Goal: Task Accomplishment & Management: Manage account settings

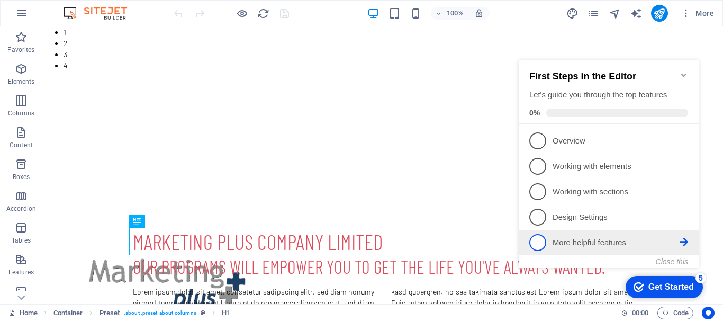
click at [685, 144] on icon at bounding box center [683, 140] width 8 height 8
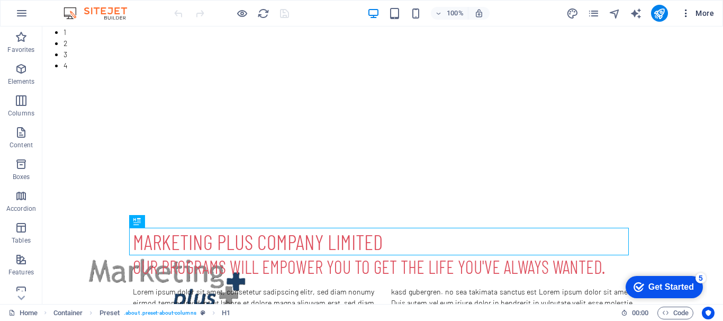
click at [698, 9] on span "More" at bounding box center [696, 13] width 33 height 11
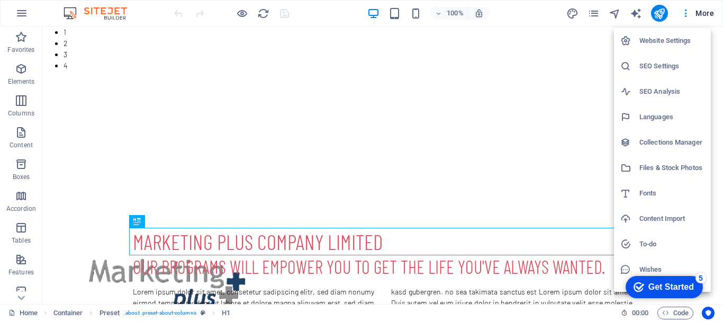
click at [654, 65] on h6 "SEO Settings" at bounding box center [671, 66] width 65 height 13
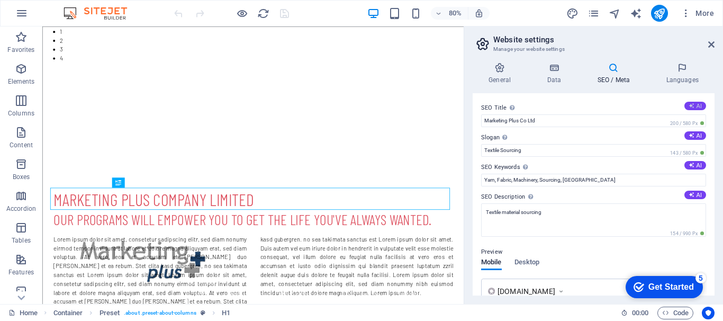
click at [695, 102] on button "AI" at bounding box center [695, 106] width 22 height 8
type input "Your Trusted Textile Source"
click at [695, 137] on button "AI" at bounding box center [695, 135] width 22 height 8
type input "Empowering Your Textile Dreams Seamlessly."
click at [696, 165] on button "AI" at bounding box center [695, 165] width 22 height 8
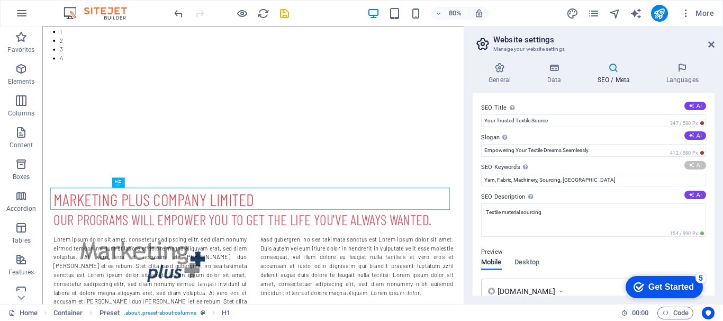
type input "textile sourcing, yarn supplier, fabric manufacturers, textile machinery, garme…"
click at [693, 195] on button "AI" at bounding box center [695, 194] width 22 height 8
type textarea "Your trusted partner for yarn, fabric, and machinery sourcing. Empower your tex…"
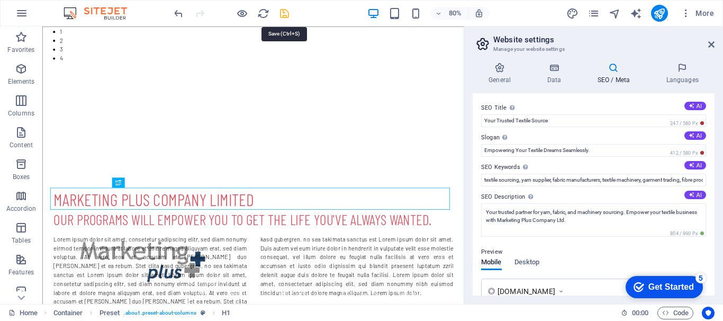
click at [284, 9] on icon "save" at bounding box center [284, 13] width 12 height 12
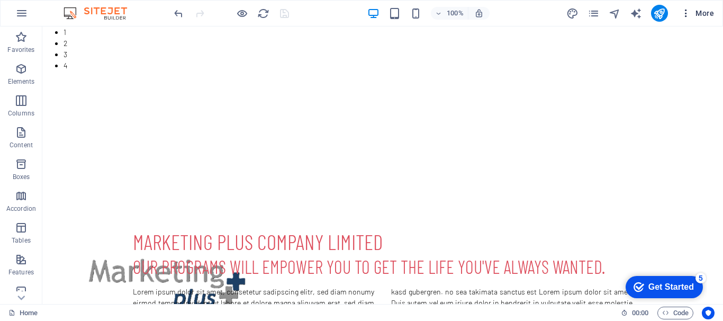
click at [704, 13] on span "More" at bounding box center [696, 13] width 33 height 11
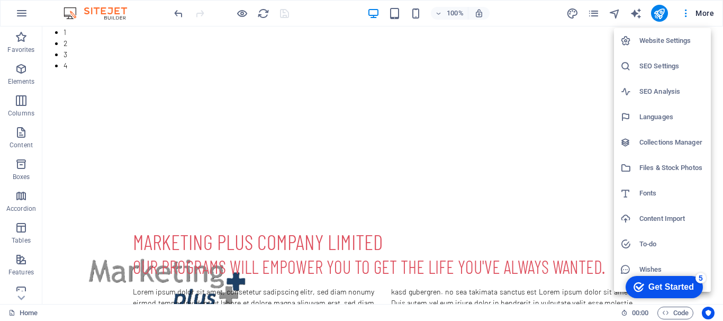
click at [651, 89] on h6 "SEO Analysis" at bounding box center [671, 91] width 65 height 13
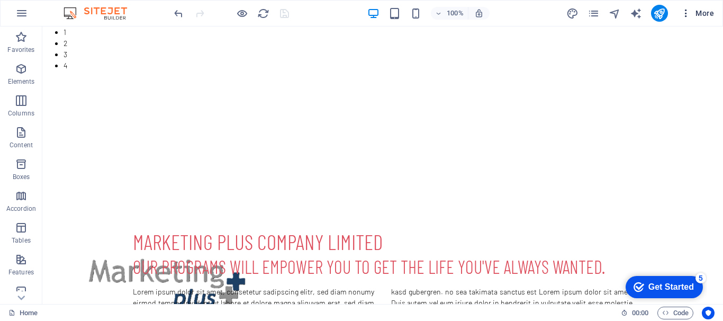
click at [706, 14] on span "More" at bounding box center [696, 13] width 33 height 11
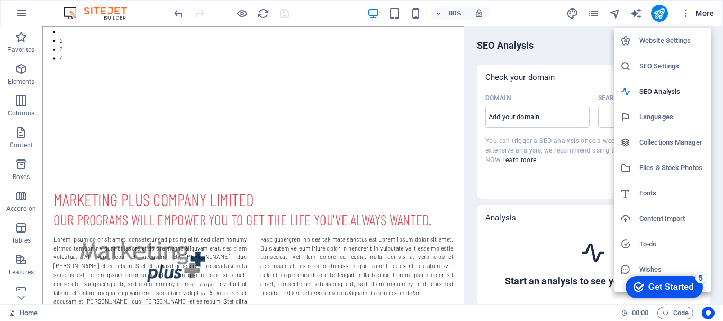
select select "[DOMAIN_NAME]"
click at [573, 39] on div at bounding box center [361, 160] width 723 height 321
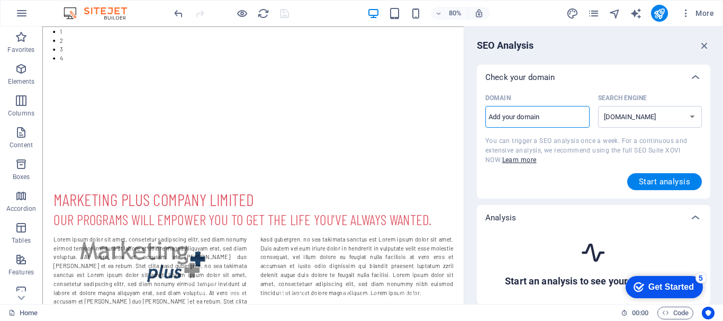
drag, startPoint x: 563, startPoint y: 114, endPoint x: 551, endPoint y: 114, distance: 12.2
click at [551, 114] on input "Domain ​" at bounding box center [537, 116] width 104 height 17
type input "[DOMAIN_NAME]"
select select "[DOMAIN_NAME]"
type input "[DOMAIN_NAME]"
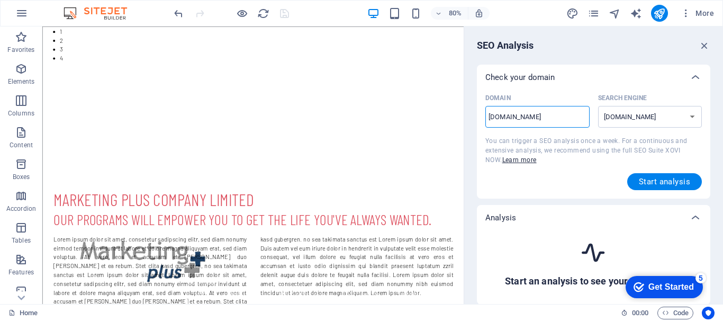
select select "[DOMAIN_NAME]"
type input "[DOMAIN_NAME]"
click at [705, 44] on icon "button" at bounding box center [704, 46] width 12 height 12
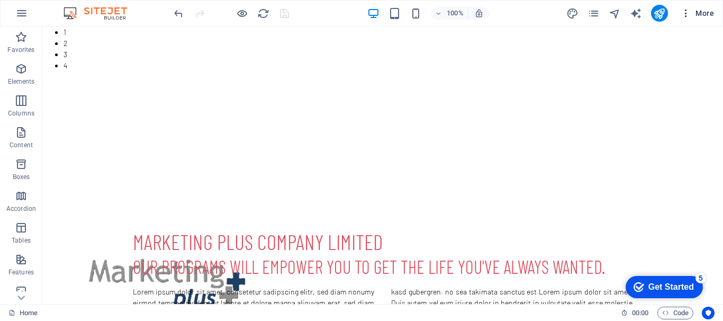
click at [703, 12] on span "More" at bounding box center [696, 13] width 33 height 11
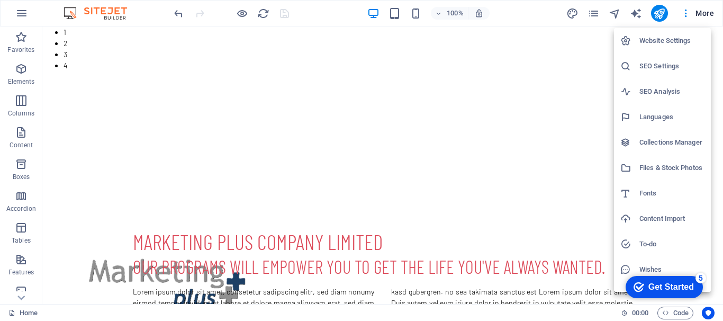
click at [703, 13] on div at bounding box center [361, 160] width 723 height 321
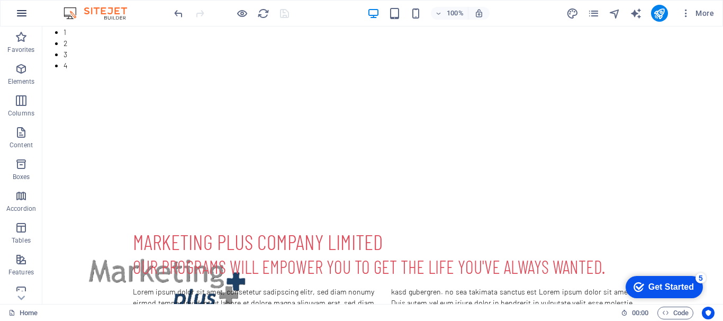
click at [23, 13] on icon "button" at bounding box center [21, 13] width 13 height 13
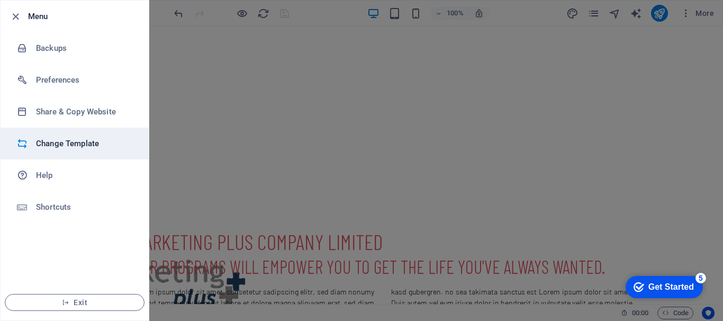
click at [68, 141] on h6 "Change Template" at bounding box center [85, 143] width 98 height 13
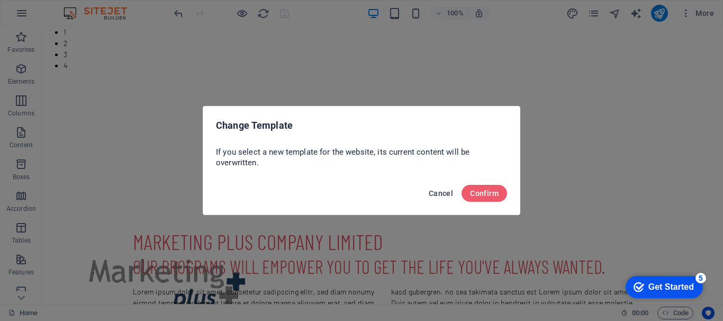
click at [442, 192] on span "Cancel" at bounding box center [441, 193] width 24 height 8
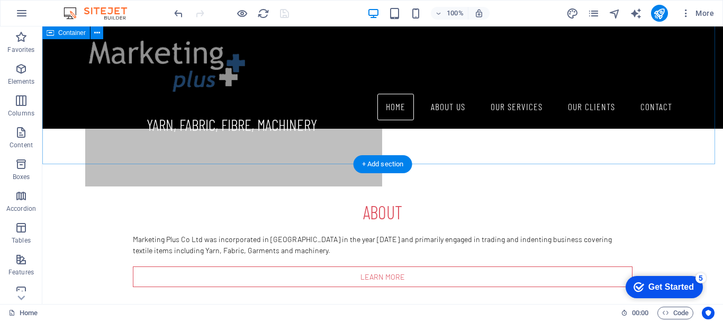
scroll to position [265, 0]
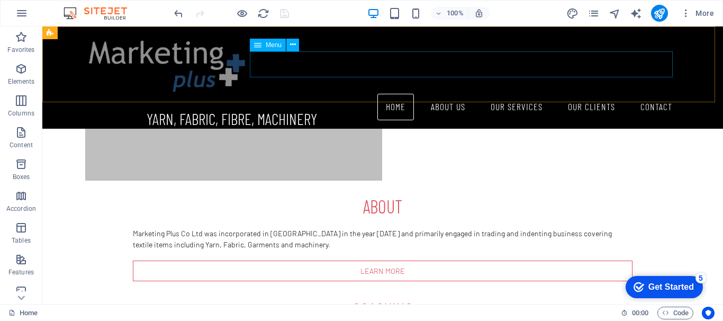
click at [515, 94] on nav "Home About Us Our Services Our Clients Contact" at bounding box center [383, 107] width 596 height 26
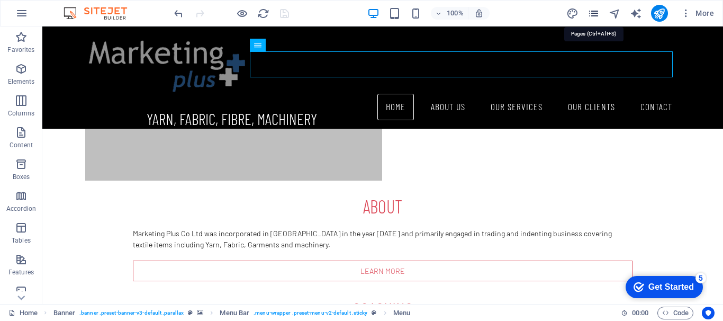
click at [596, 14] on icon "pages" at bounding box center [593, 13] width 12 height 12
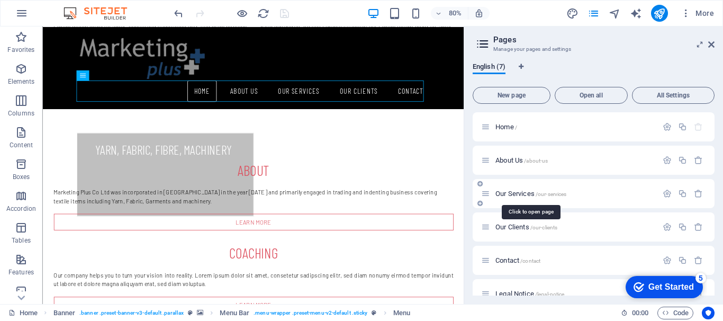
click at [518, 195] on span "Our Services /our-services" at bounding box center [530, 193] width 71 height 8
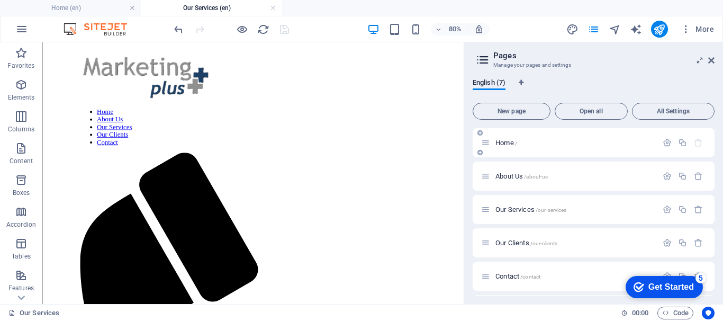
scroll to position [0, 0]
click at [595, 29] on icon "pages" at bounding box center [593, 29] width 12 height 12
click at [594, 29] on icon "pages" at bounding box center [593, 29] width 12 height 12
click at [499, 142] on span "Home /" at bounding box center [506, 143] width 22 height 8
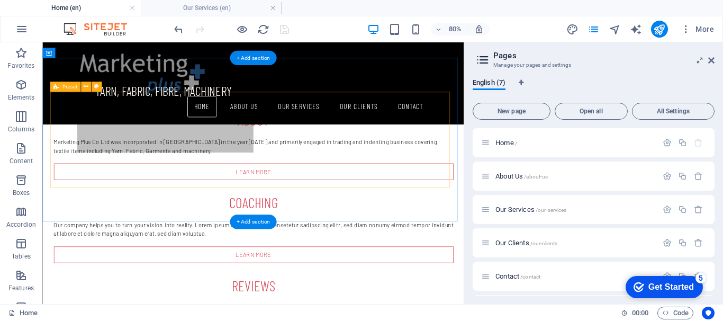
scroll to position [360, 0]
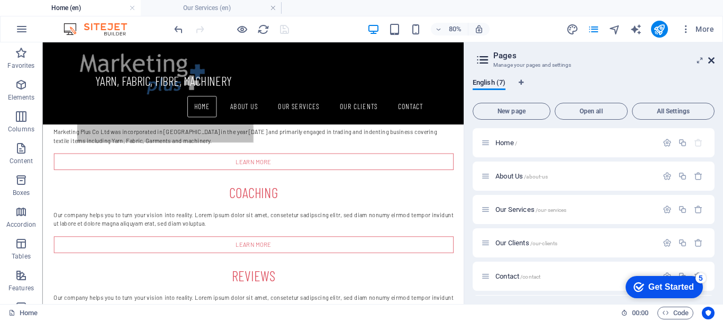
click at [708, 57] on icon at bounding box center [711, 60] width 6 height 8
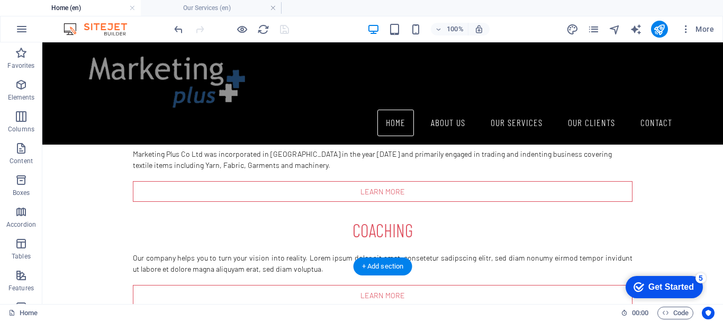
scroll to position [425, 0]
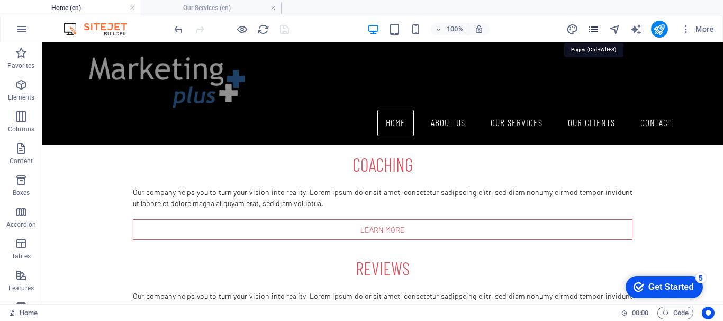
click at [595, 31] on icon "pages" at bounding box center [593, 29] width 12 height 12
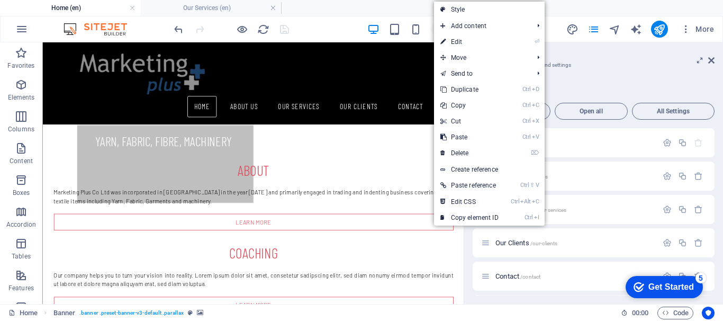
scroll to position [254, 0]
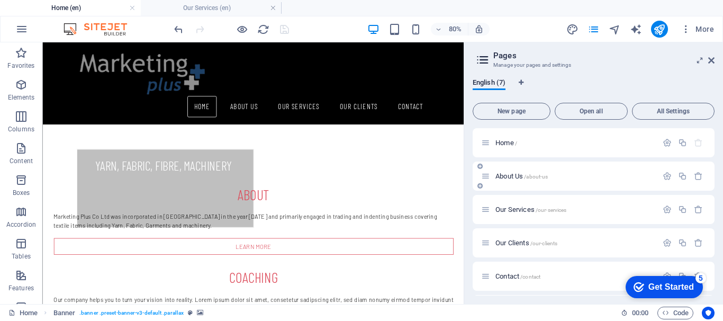
click at [508, 174] on span "About Us /about-us" at bounding box center [521, 176] width 52 height 8
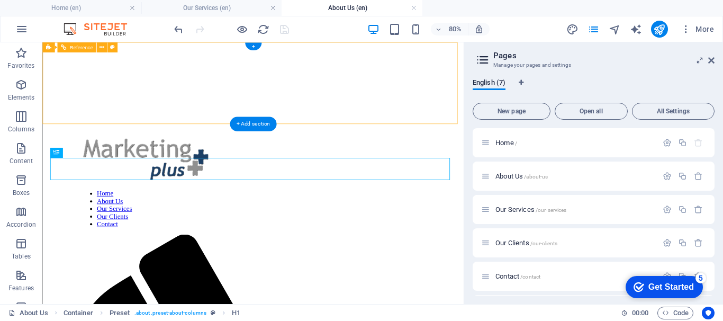
scroll to position [0, 0]
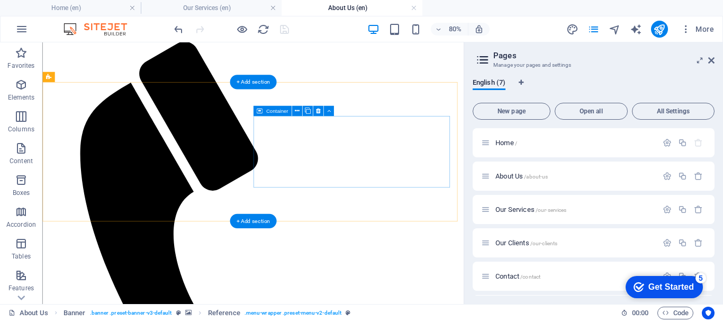
scroll to position [277, 0]
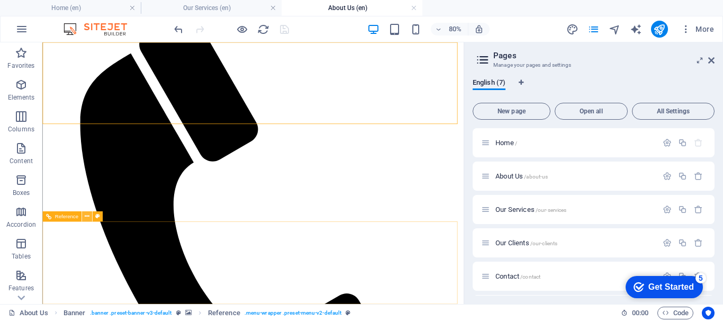
click at [84, 215] on button at bounding box center [87, 216] width 10 height 10
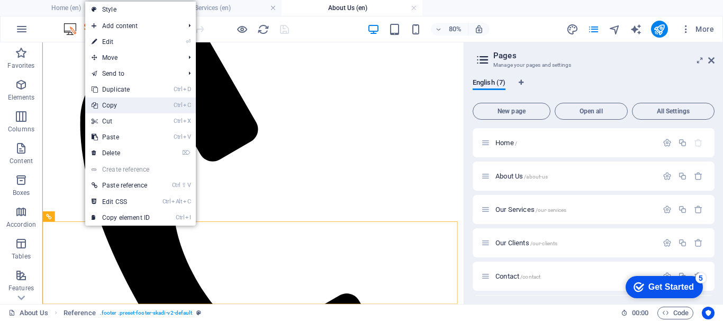
click at [127, 105] on link "Ctrl C Copy" at bounding box center [120, 105] width 71 height 16
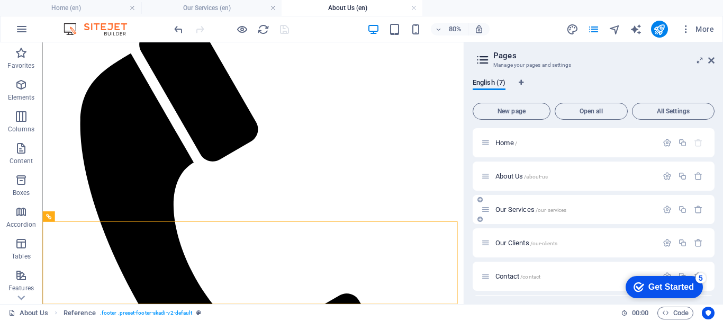
click at [520, 210] on span "Our Services /our-services" at bounding box center [530, 209] width 71 height 8
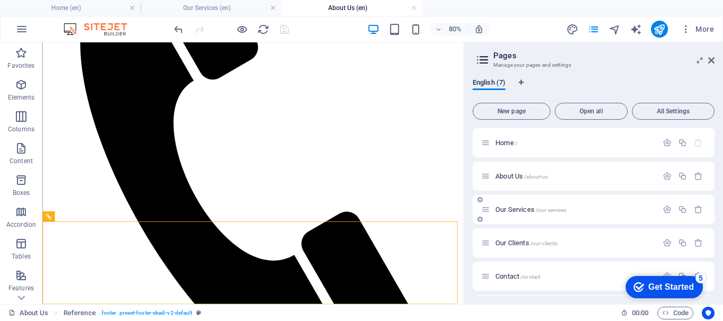
scroll to position [0, 0]
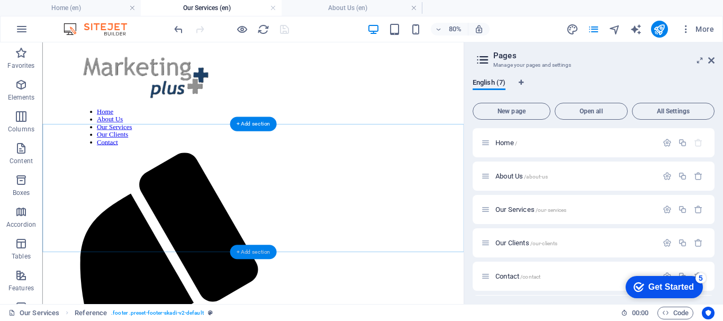
drag, startPoint x: 241, startPoint y: 250, endPoint x: 43, endPoint y: 478, distance: 302.0
click at [241, 250] on div "+ Add section" at bounding box center [253, 251] width 47 height 14
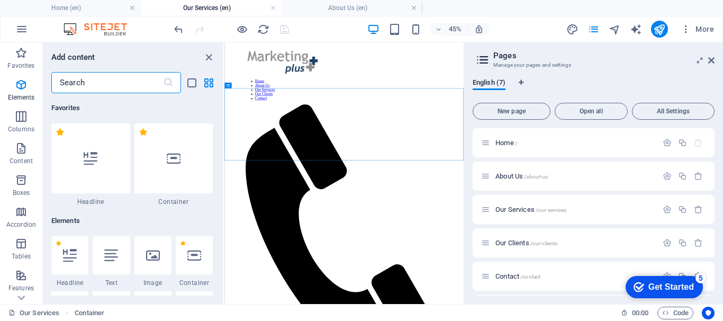
scroll to position [1851, 0]
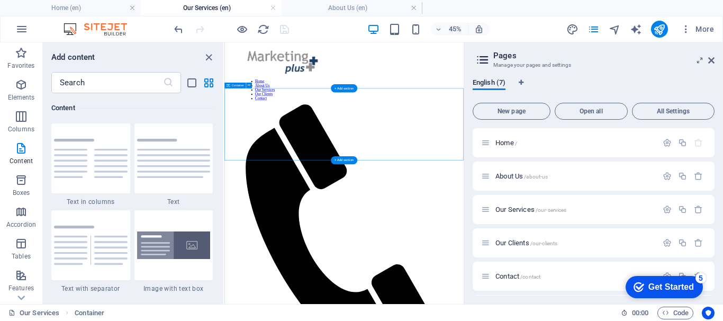
drag, startPoint x: 358, startPoint y: 319, endPoint x: 319, endPoint y: 232, distance: 94.7
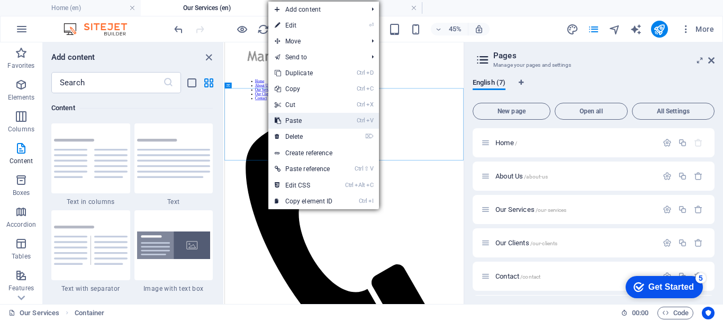
click at [287, 119] on link "Ctrl V Paste" at bounding box center [303, 121] width 71 height 16
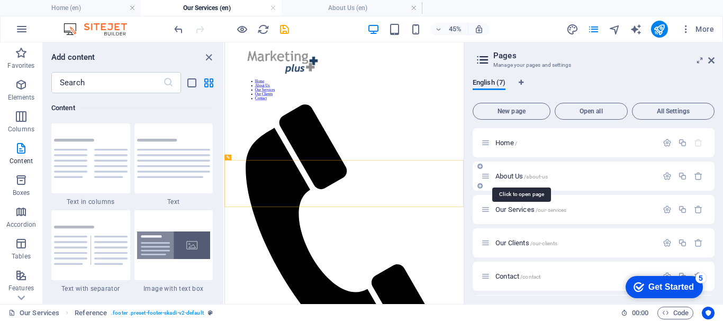
click at [505, 177] on span "About Us /about-us" at bounding box center [521, 176] width 52 height 8
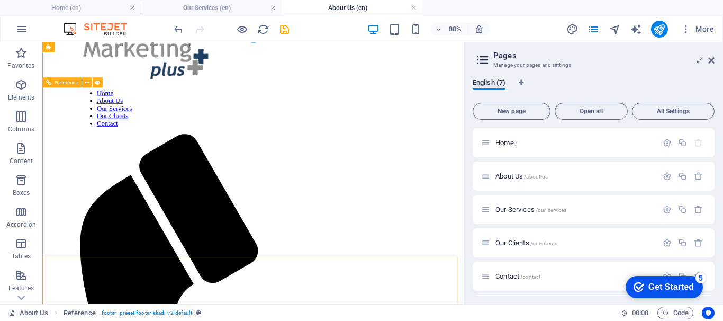
scroll to position [0, 0]
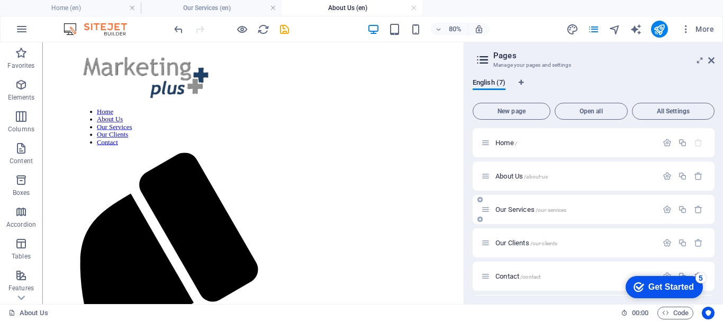
click at [514, 208] on span "Our Services /our-services" at bounding box center [530, 209] width 71 height 8
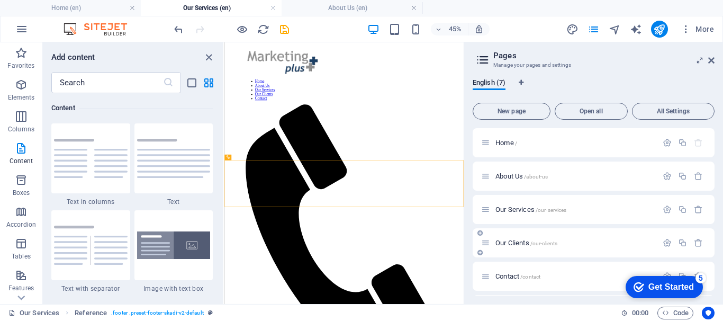
click at [507, 239] on div "Our Clients /our-clients" at bounding box center [569, 242] width 176 height 12
click at [502, 244] on span "Our Clients /our-clients" at bounding box center [526, 243] width 62 height 8
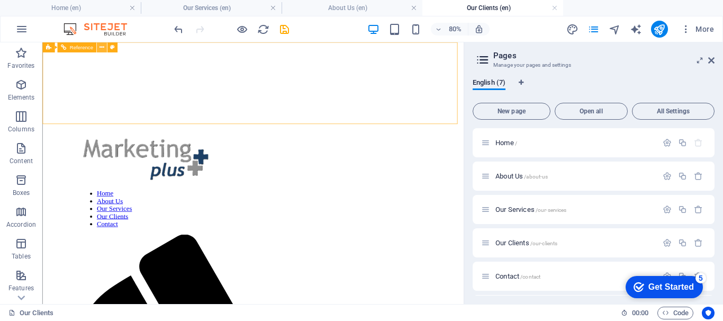
click at [99, 47] on icon at bounding box center [101, 47] width 5 height 9
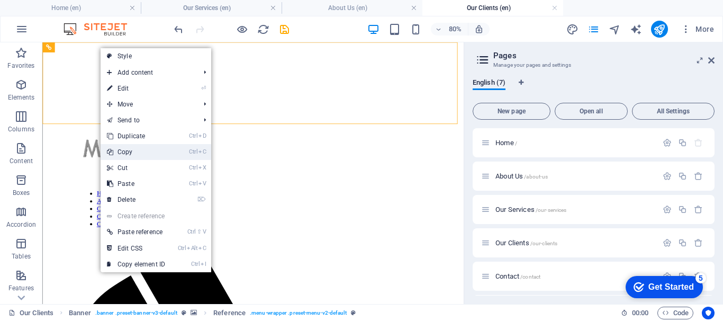
click at [139, 150] on link "Ctrl C Copy" at bounding box center [136, 152] width 71 height 16
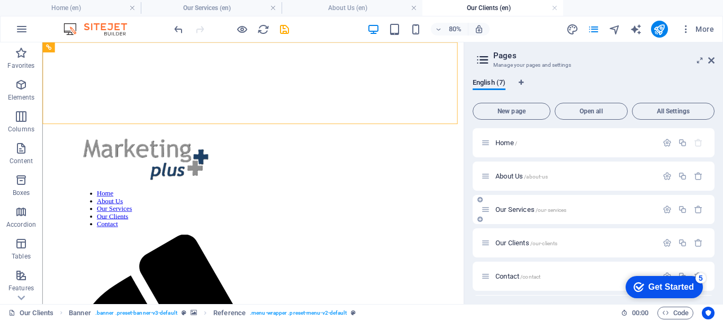
click at [521, 210] on span "Our Services /our-services" at bounding box center [530, 209] width 71 height 8
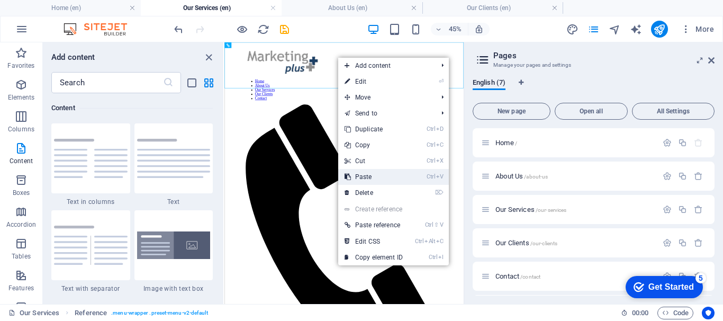
click at [367, 176] on link "Ctrl V Paste" at bounding box center [373, 177] width 71 height 16
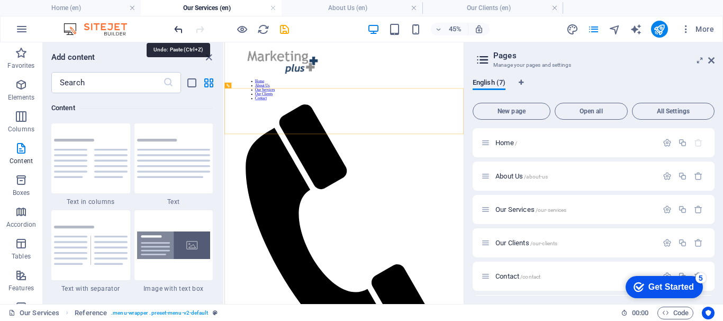
click at [176, 29] on icon "undo" at bounding box center [178, 29] width 12 height 12
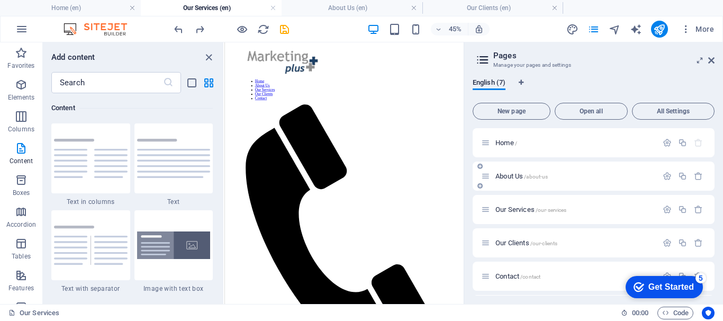
click at [511, 174] on span "About Us /about-us" at bounding box center [521, 176] width 52 height 8
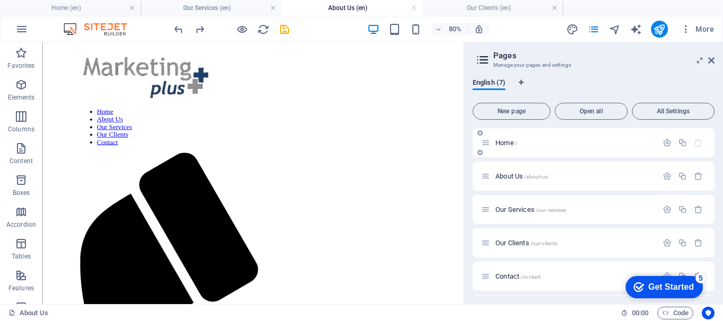
click at [506, 143] on span "Home /" at bounding box center [506, 143] width 22 height 8
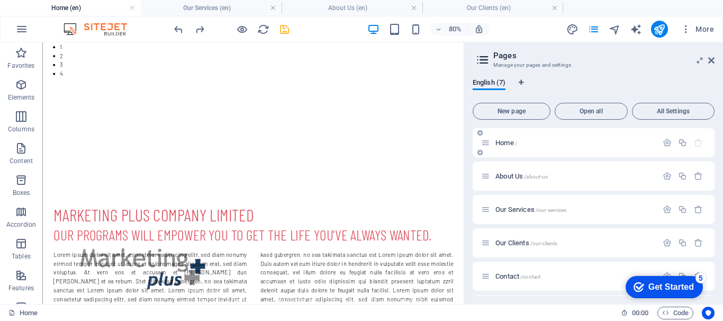
scroll to position [254, 0]
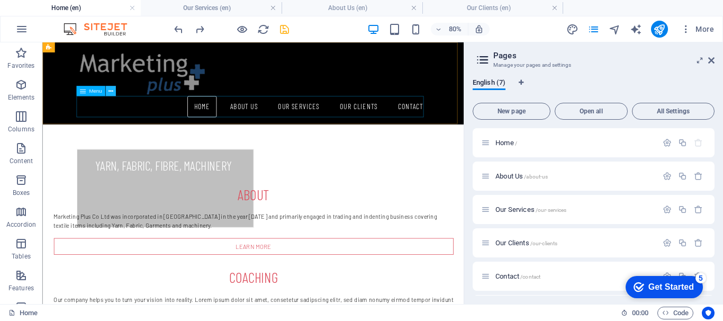
click at [109, 91] on icon at bounding box center [110, 91] width 5 height 9
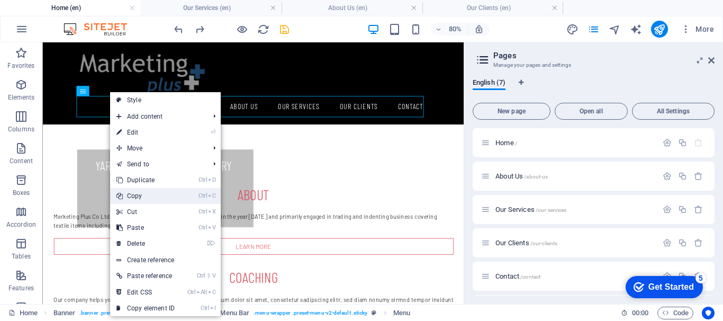
click at [141, 196] on link "Ctrl C Copy" at bounding box center [145, 196] width 71 height 16
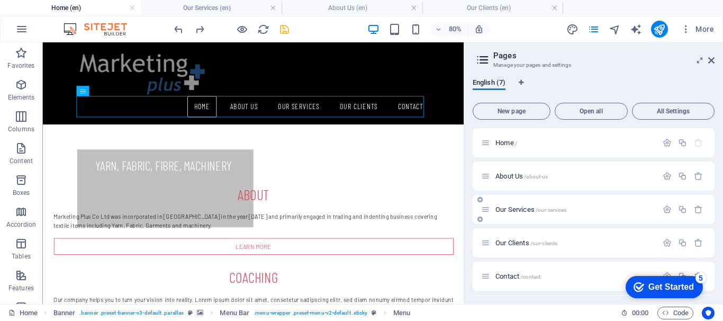
click at [507, 207] on span "Our Services /our-services" at bounding box center [530, 209] width 71 height 8
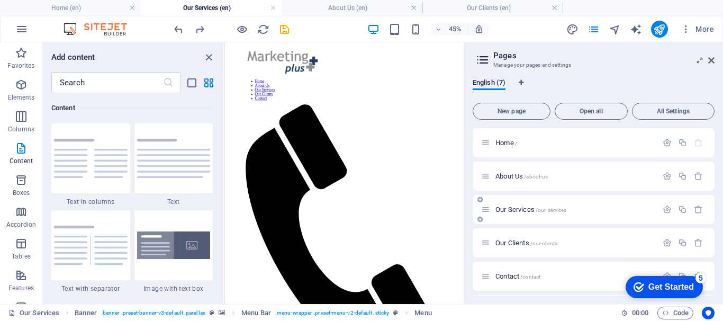
scroll to position [0, 0]
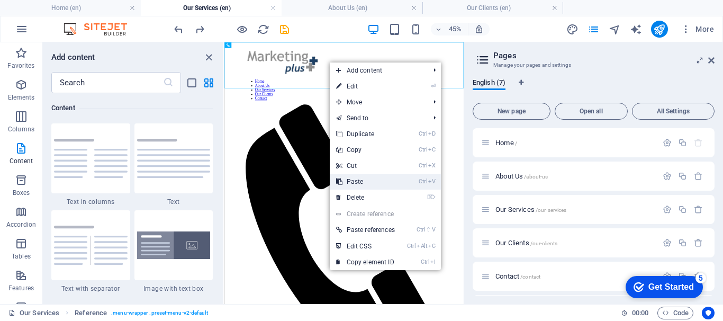
click at [358, 178] on link "Ctrl V Paste" at bounding box center [365, 182] width 71 height 16
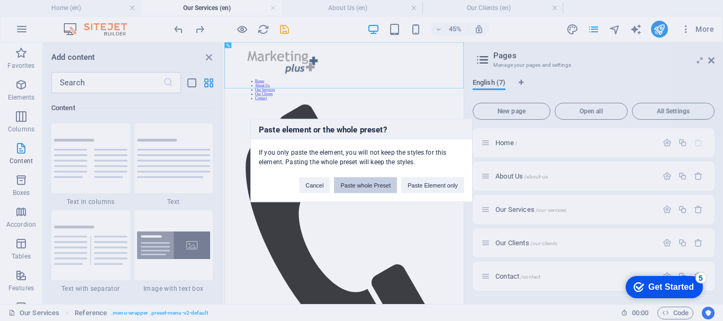
click at [380, 184] on button "Paste whole Preset" at bounding box center [365, 185] width 63 height 16
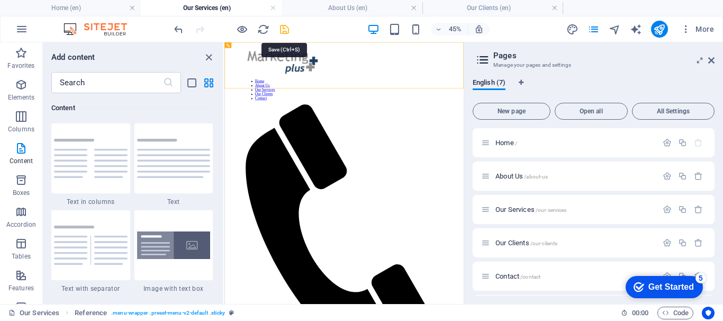
click at [287, 29] on icon "save" at bounding box center [284, 29] width 12 height 12
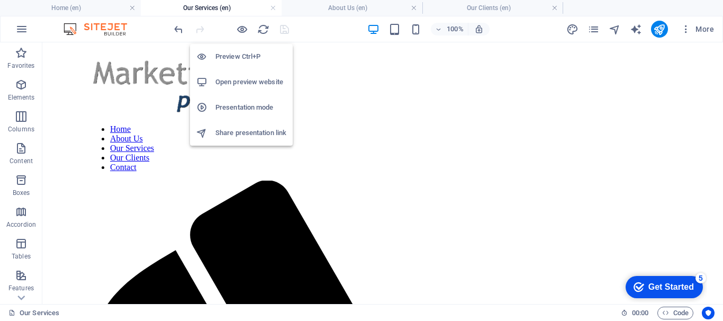
click at [226, 75] on li "Open preview website" at bounding box center [241, 81] width 103 height 25
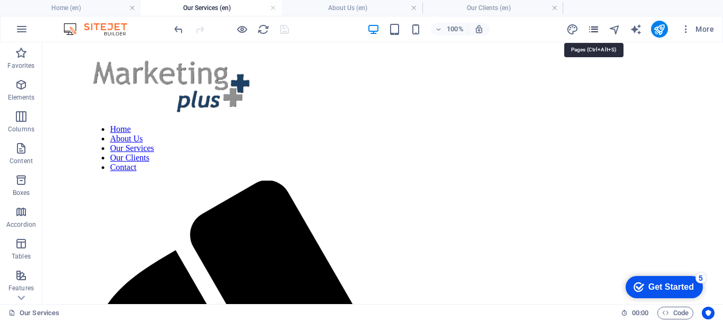
click at [590, 29] on icon "pages" at bounding box center [593, 29] width 12 height 12
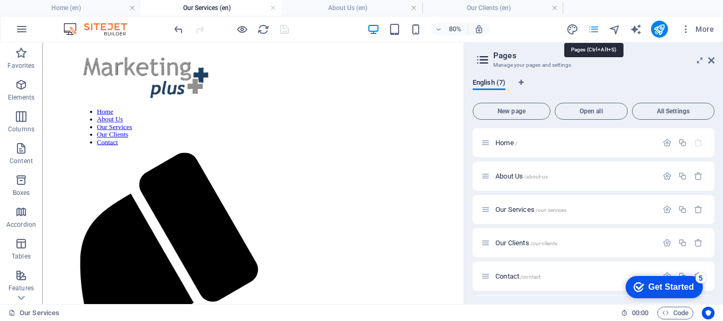
click at [590, 29] on icon "pages" at bounding box center [593, 29] width 12 height 12
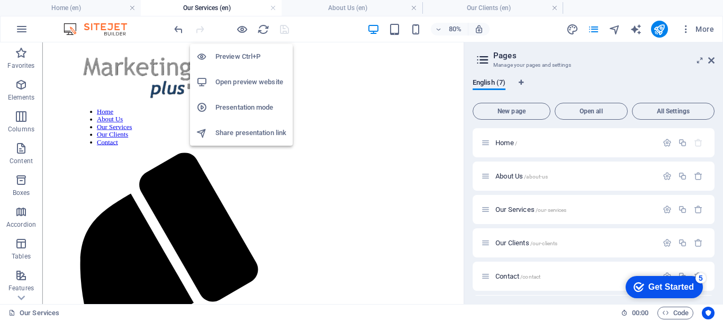
click at [239, 79] on h6 "Open preview website" at bounding box center [250, 82] width 71 height 13
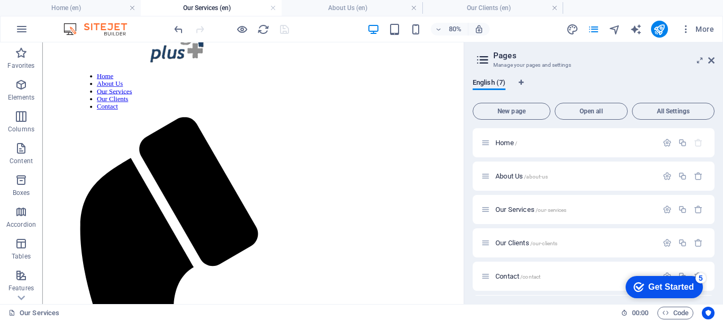
scroll to position [94, 0]
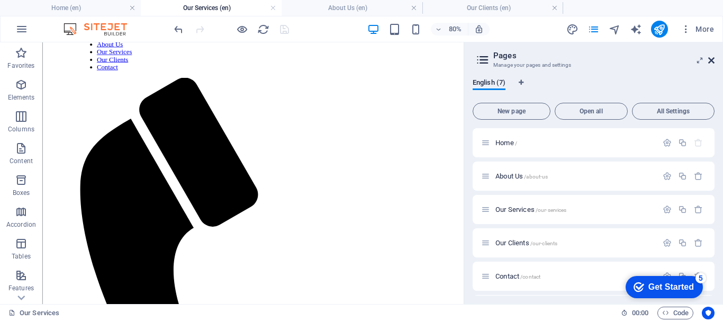
click at [712, 58] on icon at bounding box center [711, 60] width 6 height 8
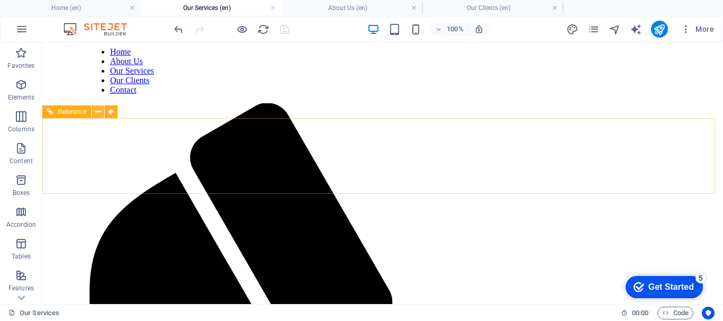
click at [97, 115] on icon at bounding box center [98, 111] width 6 height 11
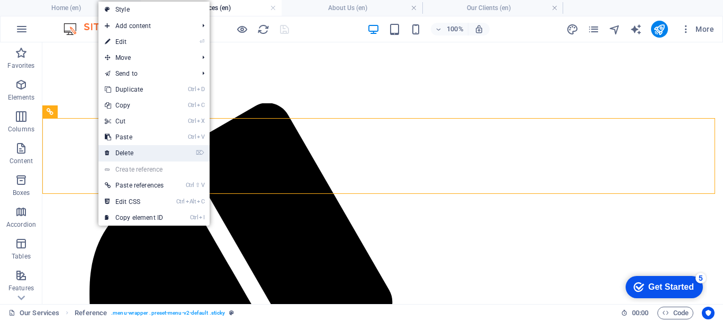
click at [130, 154] on link "⌦ Delete" at bounding box center [133, 153] width 71 height 16
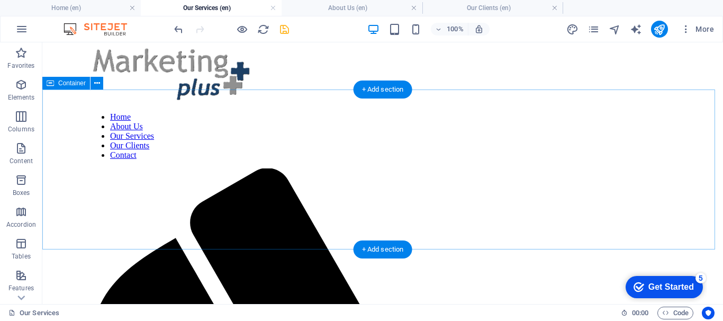
scroll to position [0, 0]
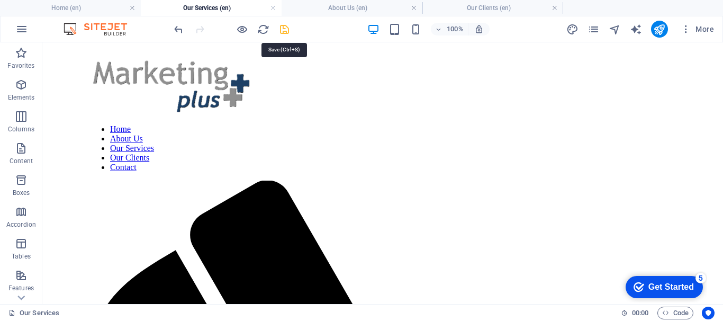
click at [285, 28] on icon "save" at bounding box center [284, 29] width 12 height 12
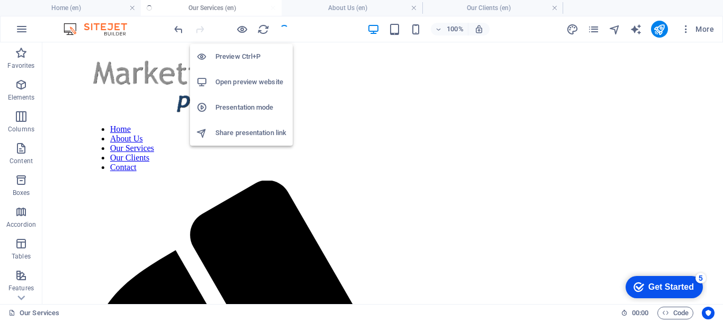
click at [234, 78] on h6 "Open preview website" at bounding box center [250, 82] width 71 height 13
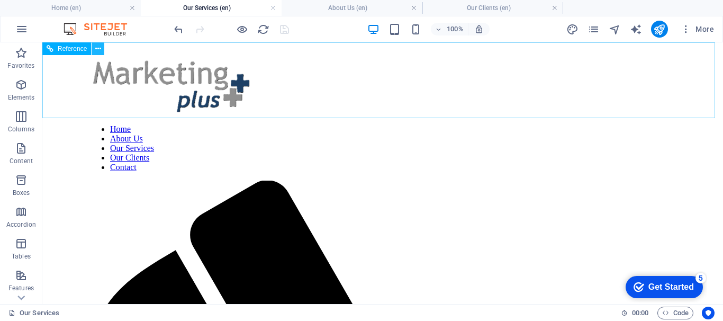
click at [98, 48] on icon at bounding box center [98, 48] width 6 height 11
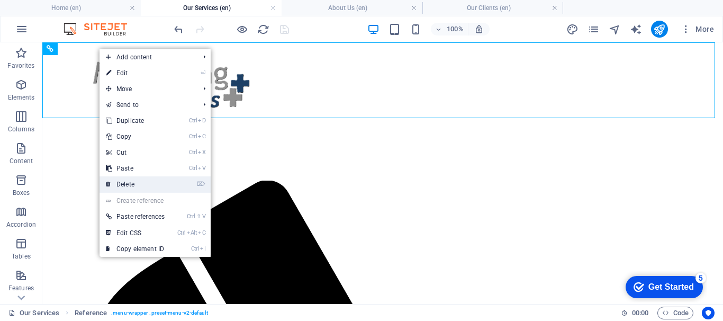
click at [142, 184] on link "⌦ Delete" at bounding box center [134, 184] width 71 height 16
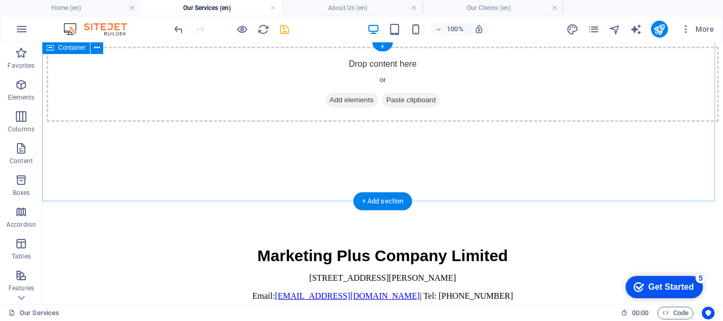
scroll to position [2, 0]
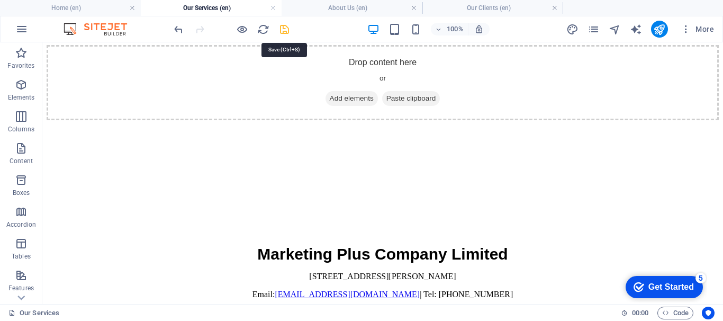
click at [284, 29] on icon "save" at bounding box center [284, 29] width 12 height 12
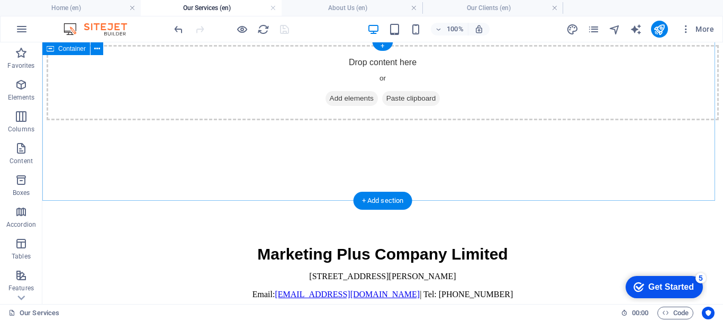
scroll to position [0, 0]
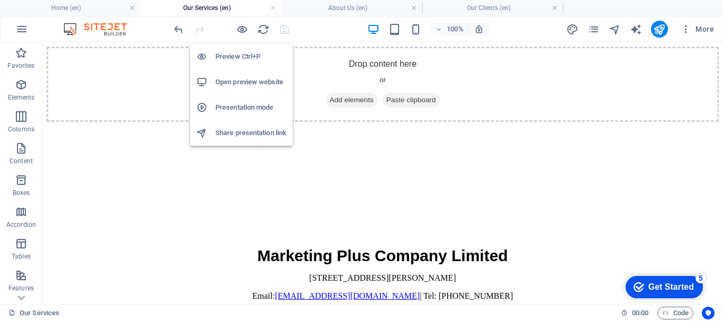
click at [240, 80] on h6 "Open preview website" at bounding box center [250, 82] width 71 height 13
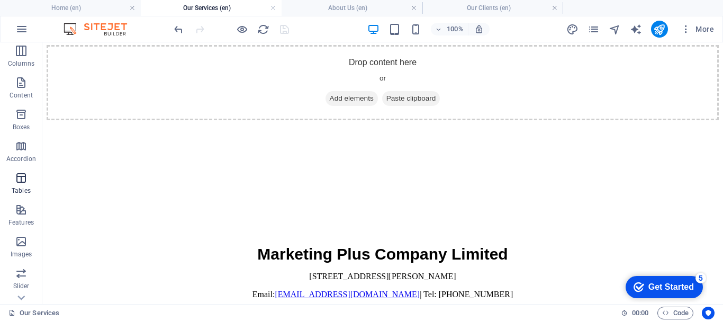
scroll to position [159, 0]
click at [21, 216] on icon "button" at bounding box center [21, 211] width 13 height 13
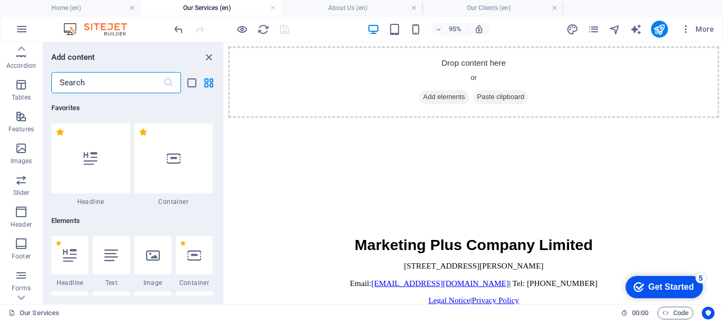
scroll to position [6371, 0]
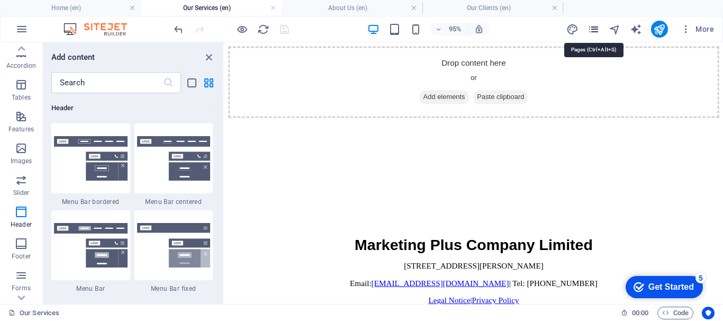
click at [592, 26] on icon "pages" at bounding box center [593, 29] width 12 height 12
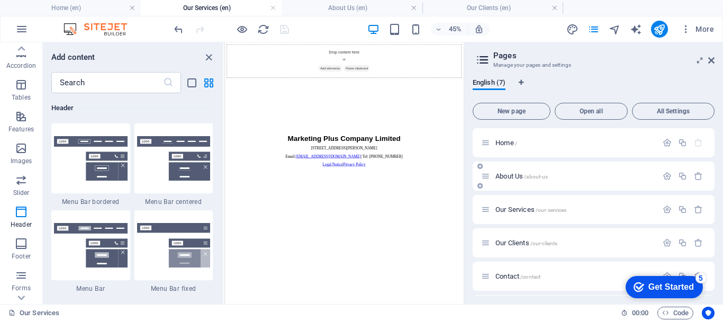
click at [508, 175] on span "About Us /about-us" at bounding box center [521, 176] width 52 height 8
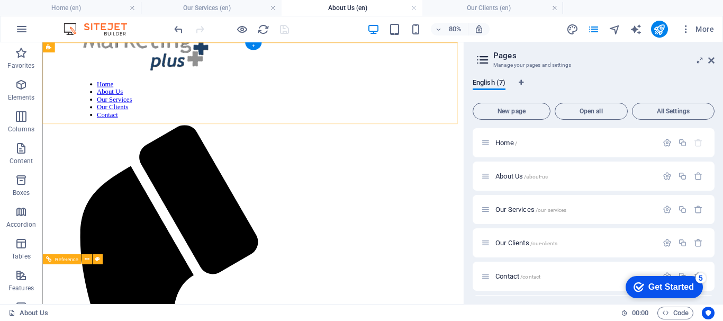
scroll to position [0, 0]
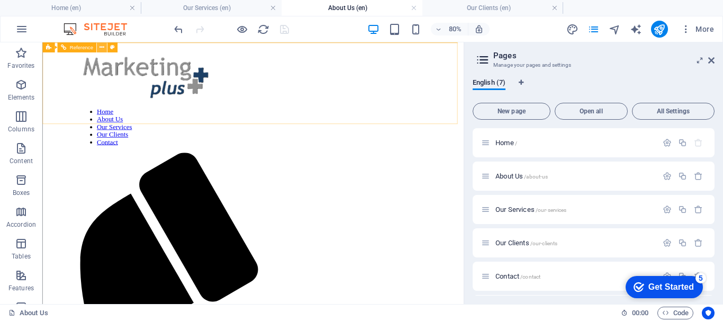
click at [100, 48] on icon at bounding box center [101, 47] width 5 height 9
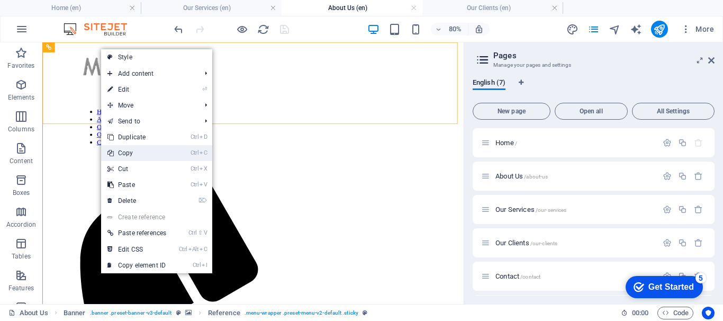
click at [131, 150] on link "Ctrl C Copy" at bounding box center [136, 153] width 71 height 16
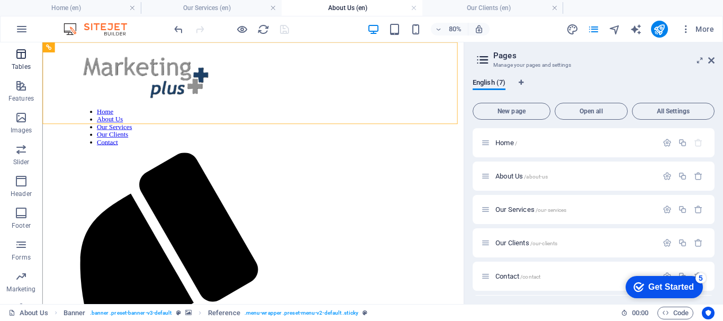
scroll to position [215, 0]
click at [19, 163] on span "Header" at bounding box center [21, 161] width 42 height 25
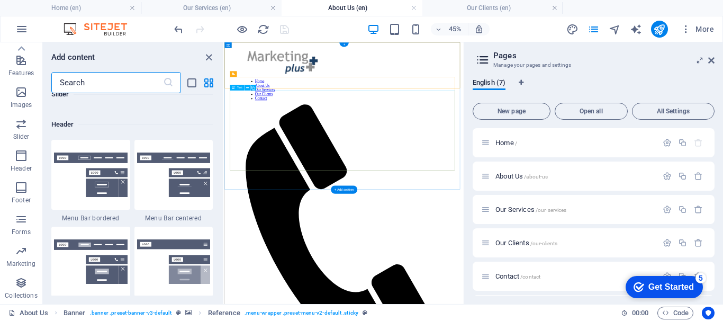
scroll to position [6371, 0]
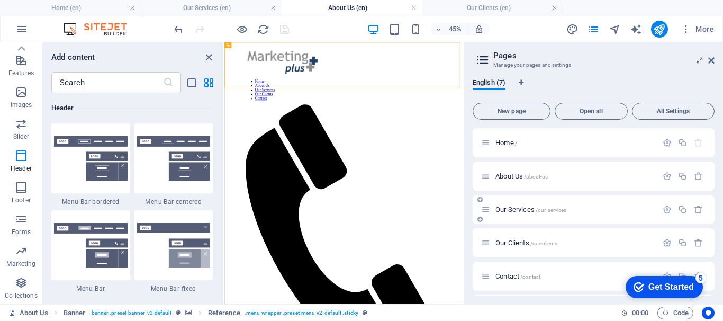
click at [520, 205] on div "Our Services /our-services" at bounding box center [569, 209] width 176 height 12
click at [518, 207] on span "Our Services /our-services" at bounding box center [530, 209] width 71 height 8
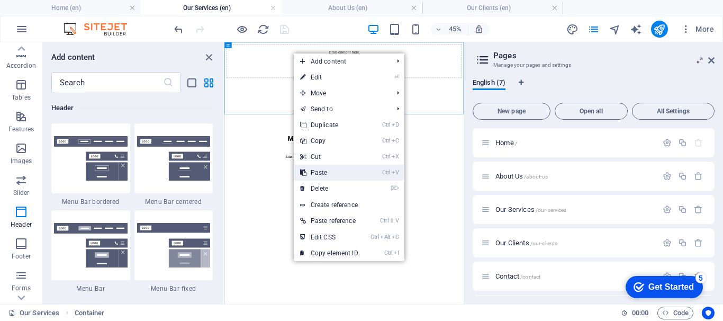
click at [321, 175] on link "Ctrl V Paste" at bounding box center [329, 173] width 71 height 16
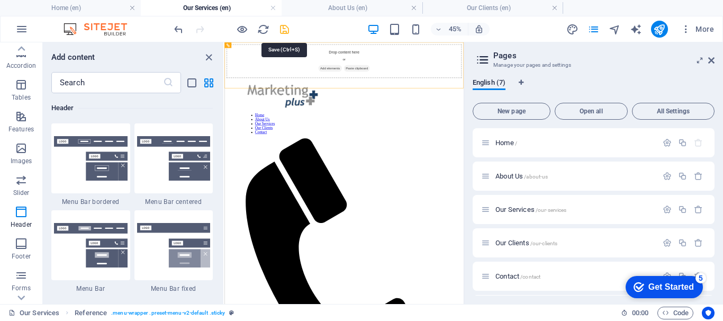
drag, startPoint x: 283, startPoint y: 28, endPoint x: 256, endPoint y: 76, distance: 55.7
click at [283, 28] on icon "save" at bounding box center [284, 29] width 12 height 12
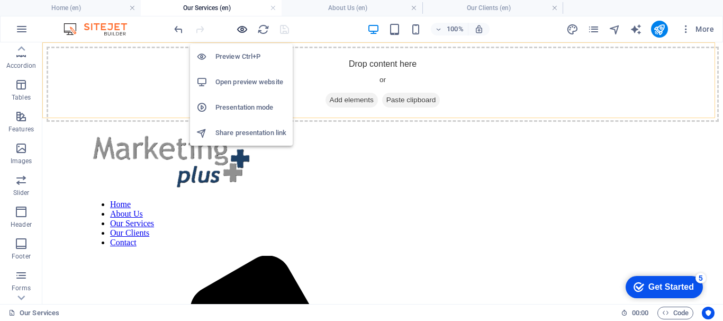
click at [242, 31] on icon "button" at bounding box center [242, 29] width 12 height 12
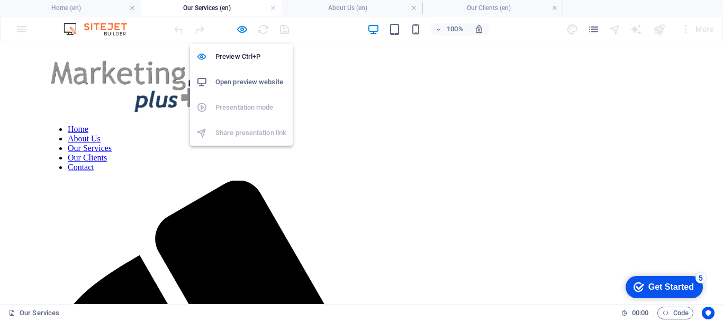
click at [230, 82] on h6 "Open preview website" at bounding box center [250, 82] width 71 height 13
click at [237, 28] on icon "button" at bounding box center [242, 29] width 12 height 12
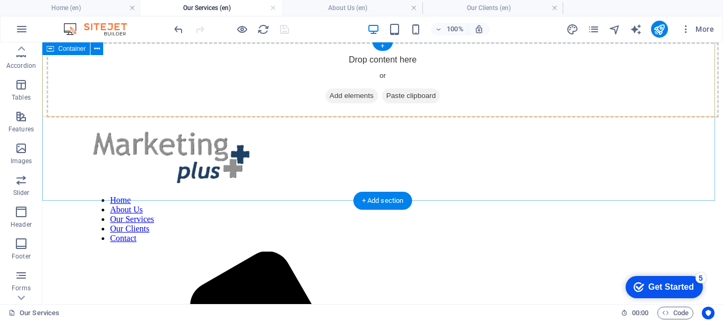
scroll to position [0, 0]
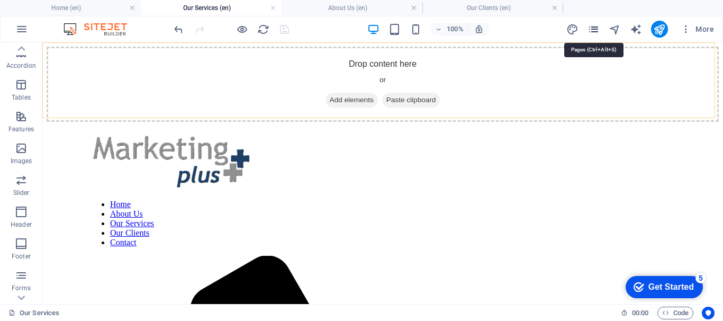
click at [598, 30] on icon "pages" at bounding box center [593, 29] width 12 height 12
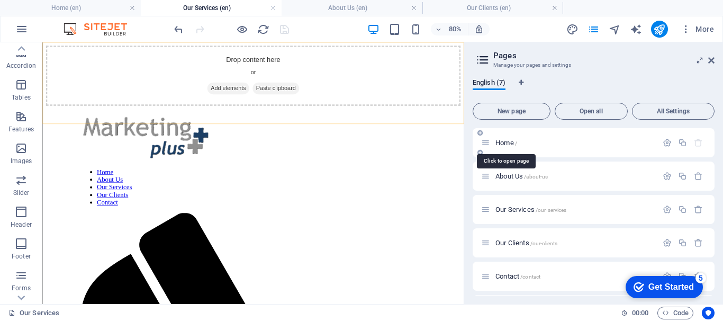
click at [505, 141] on span "Home /" at bounding box center [506, 143] width 22 height 8
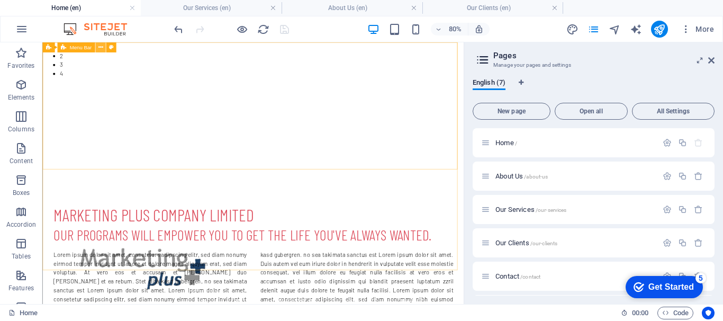
click at [102, 46] on icon at bounding box center [100, 47] width 5 height 9
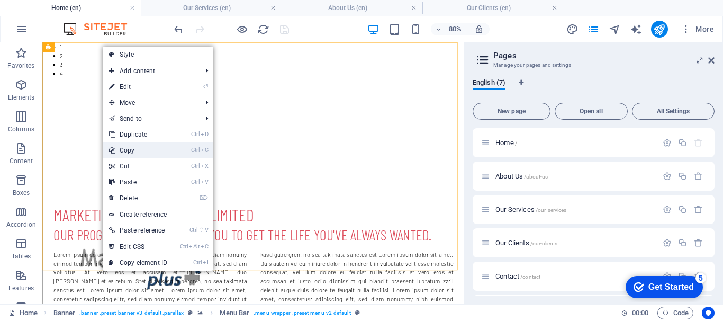
click at [141, 153] on link "Ctrl C Copy" at bounding box center [138, 150] width 71 height 16
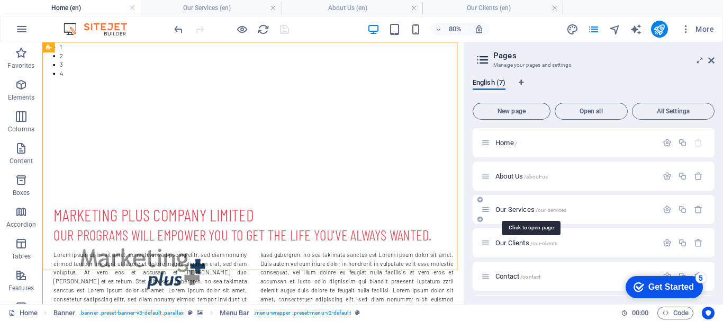
click at [504, 211] on span "Our Services /our-services" at bounding box center [530, 209] width 71 height 8
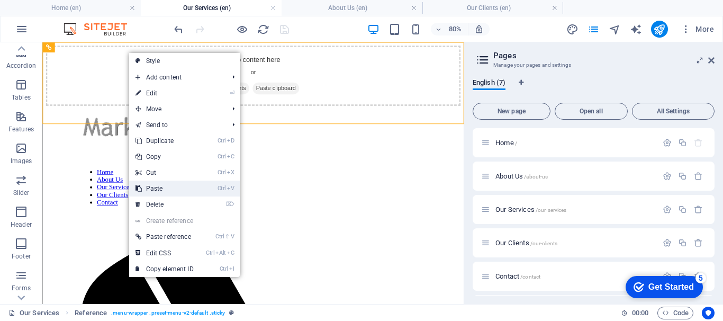
click at [163, 185] on link "Ctrl V Paste" at bounding box center [164, 188] width 71 height 16
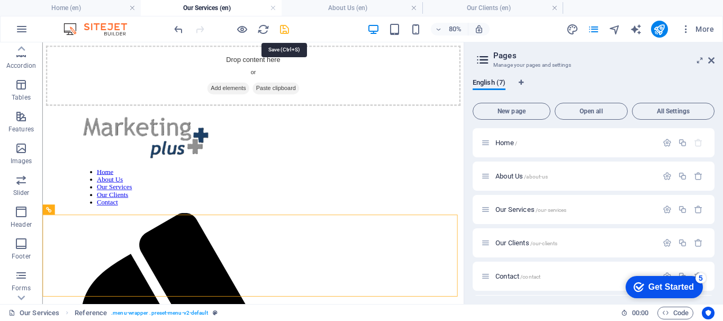
drag, startPoint x: 286, startPoint y: 28, endPoint x: 268, endPoint y: 99, distance: 73.7
click at [286, 28] on icon "save" at bounding box center [284, 29] width 12 height 12
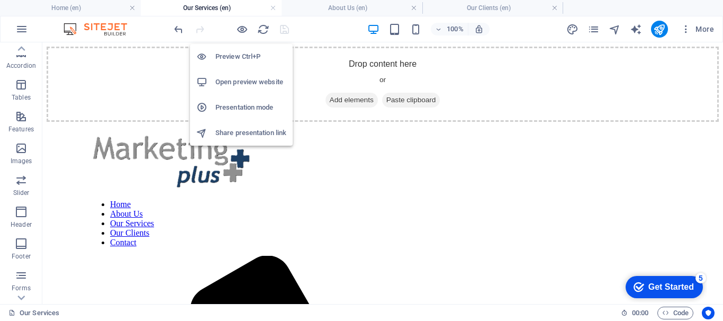
click at [238, 80] on h6 "Open preview website" at bounding box center [250, 82] width 71 height 13
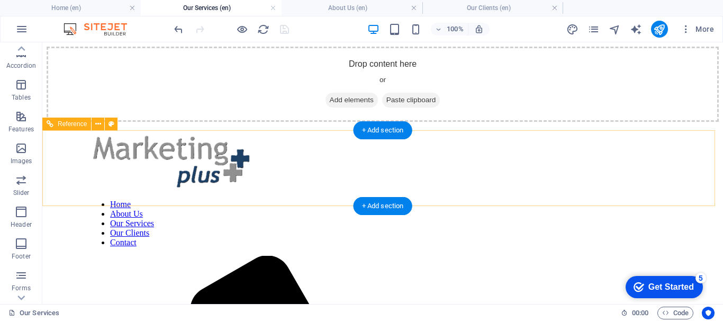
scroll to position [133, 0]
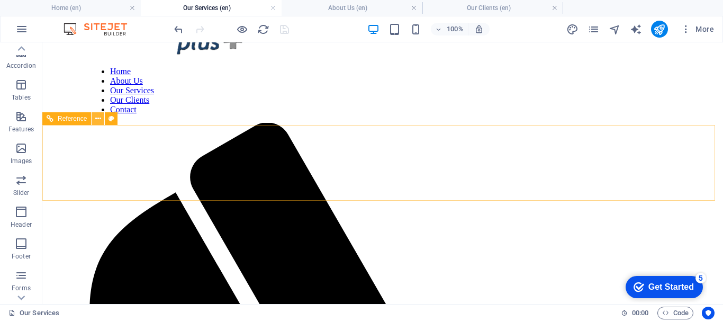
click at [94, 116] on button at bounding box center [98, 118] width 13 height 13
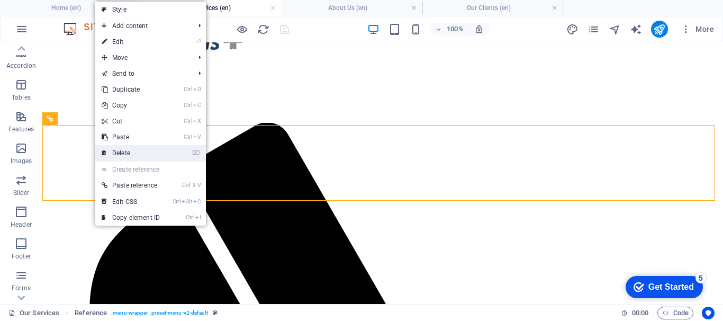
click at [125, 152] on link "⌦ Delete" at bounding box center [130, 153] width 71 height 16
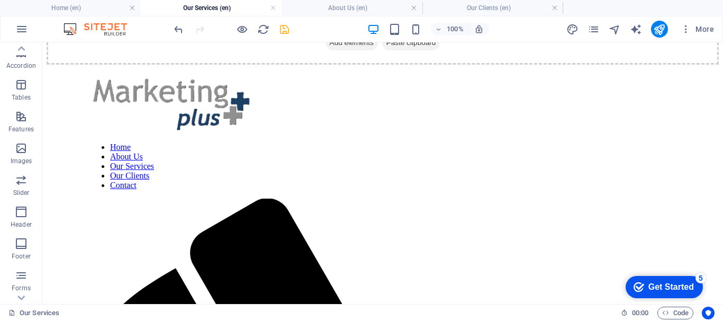
scroll to position [0, 0]
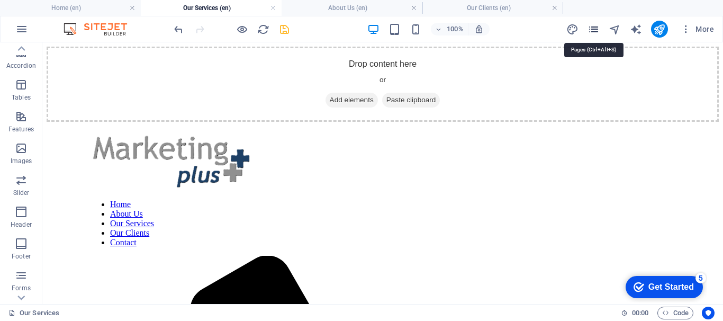
click at [594, 29] on icon "pages" at bounding box center [593, 29] width 12 height 12
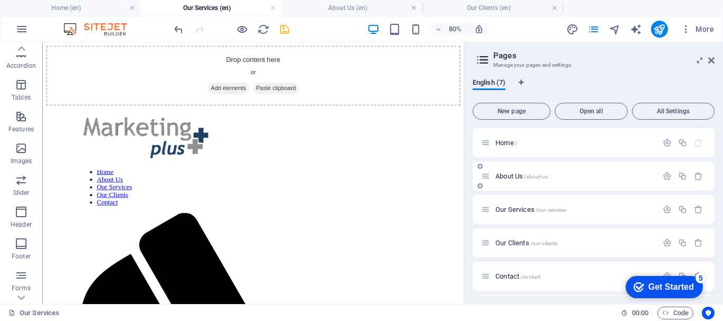
click at [501, 174] on span "About Us /about-us" at bounding box center [521, 176] width 52 height 8
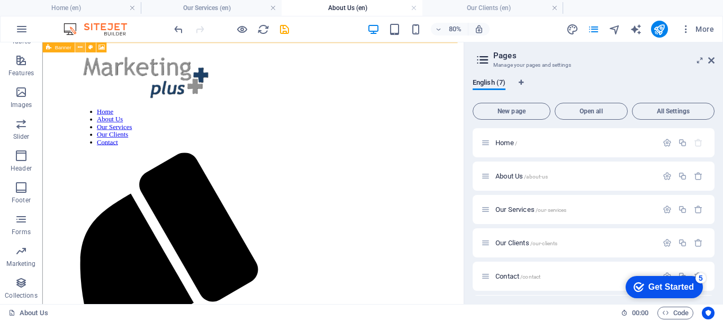
click at [78, 47] on icon at bounding box center [80, 47] width 5 height 9
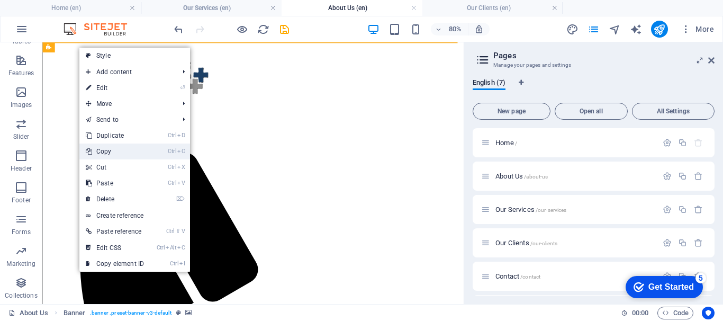
click at [120, 151] on link "Ctrl C Copy" at bounding box center [114, 151] width 71 height 16
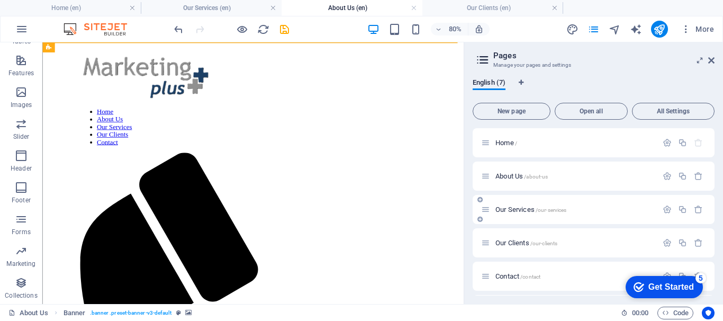
click at [526, 208] on span "Our Services /our-services" at bounding box center [530, 209] width 71 height 8
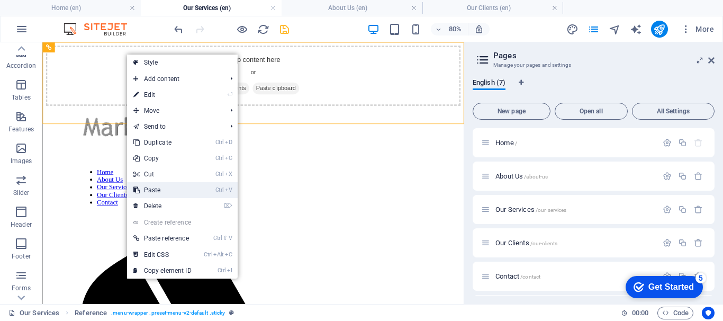
click at [159, 187] on link "Ctrl V Paste" at bounding box center [162, 190] width 71 height 16
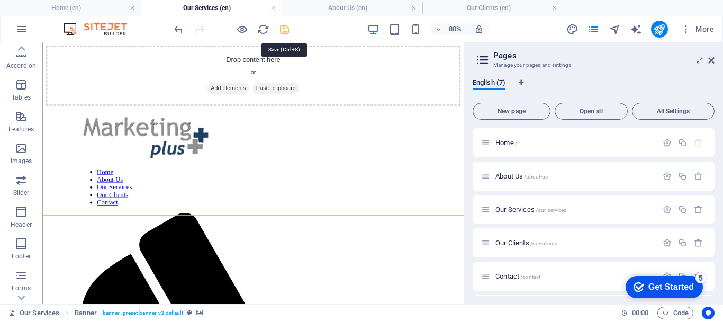
click at [283, 31] on icon "save" at bounding box center [284, 29] width 12 height 12
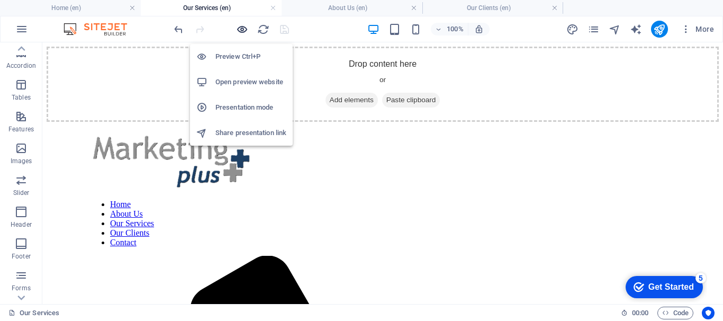
click at [242, 29] on icon "button" at bounding box center [242, 29] width 12 height 12
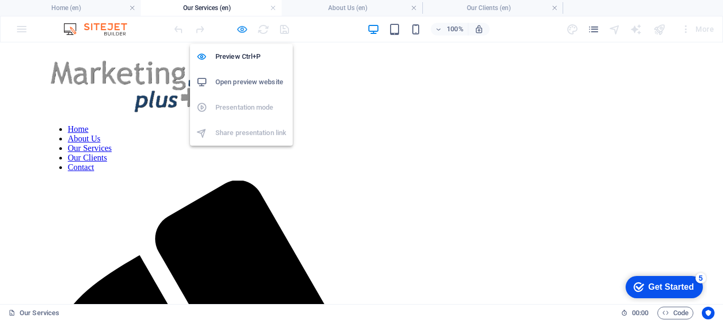
click at [243, 28] on icon "button" at bounding box center [242, 29] width 12 height 12
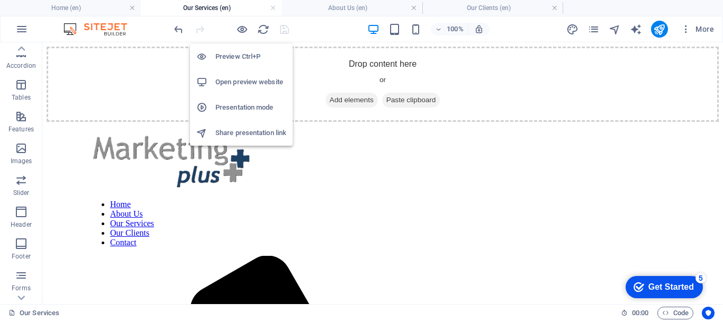
click at [242, 77] on h6 "Open preview website" at bounding box center [250, 82] width 71 height 13
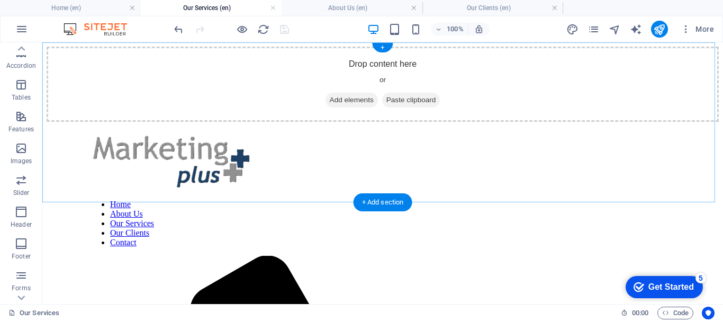
click at [386, 198] on div "+ Add section" at bounding box center [382, 202] width 59 height 18
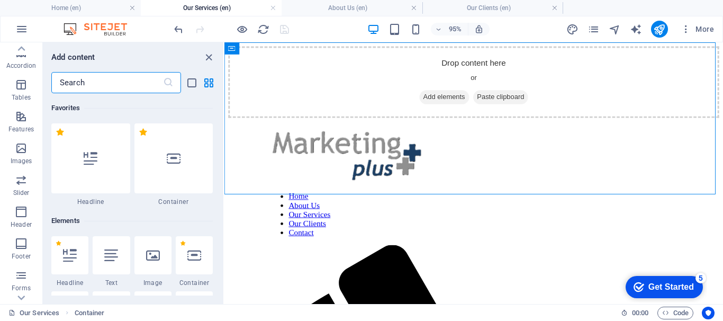
scroll to position [1851, 0]
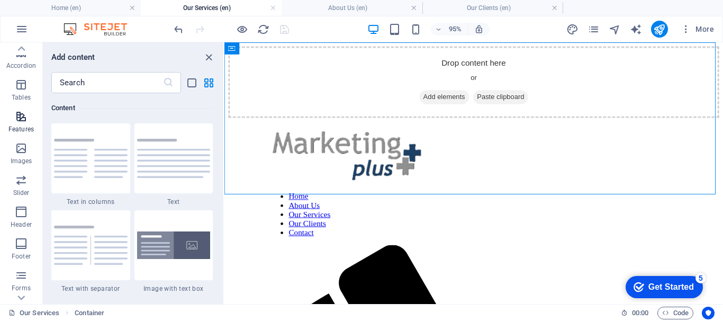
click at [15, 122] on icon "button" at bounding box center [21, 116] width 13 height 13
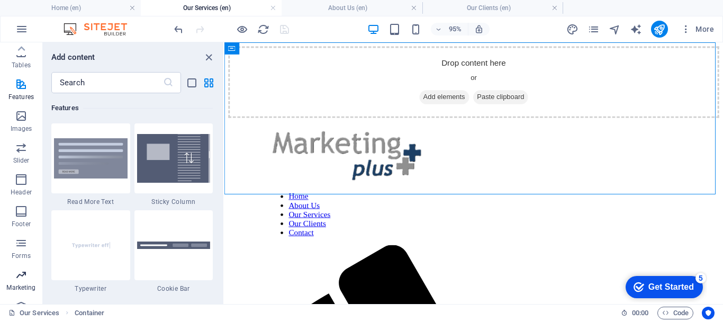
scroll to position [0, 0]
click at [21, 79] on icon "button" at bounding box center [21, 84] width 13 height 13
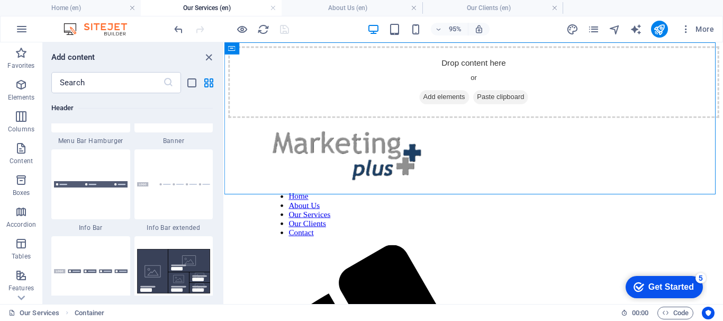
scroll to position [7044, 0]
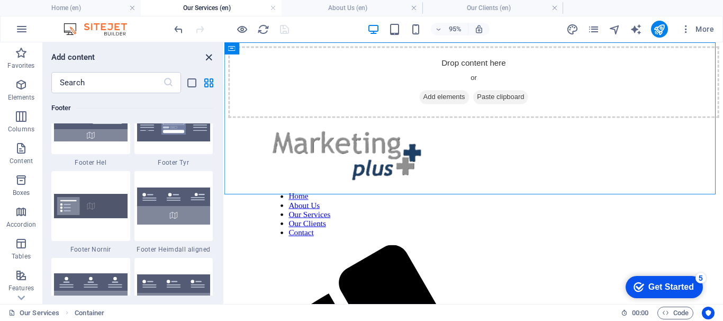
drag, startPoint x: 208, startPoint y: 55, endPoint x: 180, endPoint y: 33, distance: 35.9
click at [208, 55] on icon "close panel" at bounding box center [209, 57] width 12 height 12
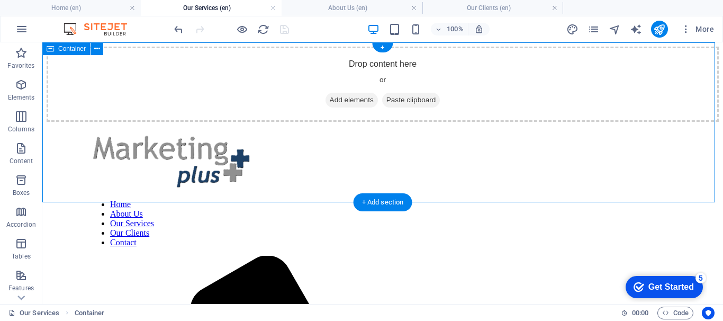
click at [374, 122] on div "Drop content here or Add elements Paste clipboard" at bounding box center [383, 84] width 672 height 75
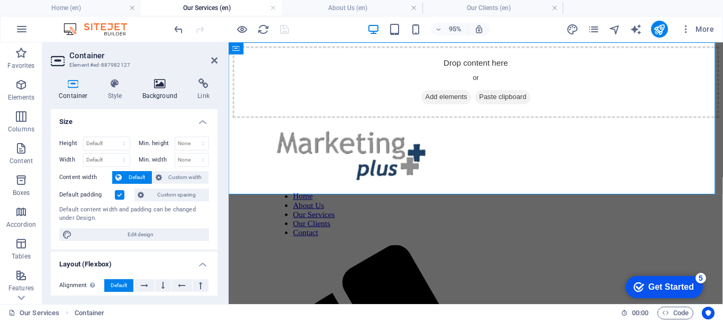
click at [156, 86] on icon at bounding box center [159, 83] width 51 height 11
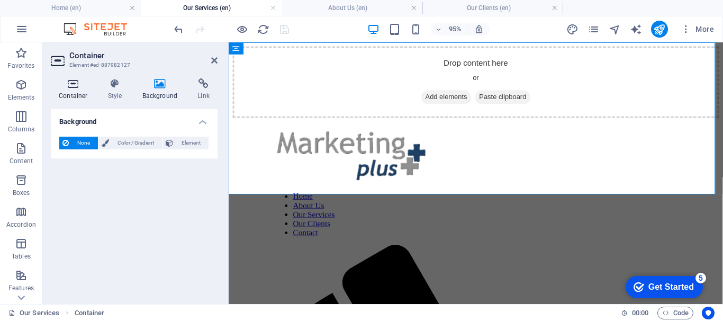
click at [75, 92] on h4 "Container" at bounding box center [75, 89] width 49 height 22
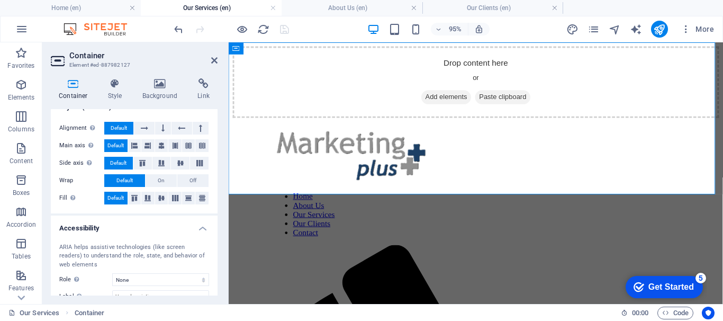
scroll to position [224, 0]
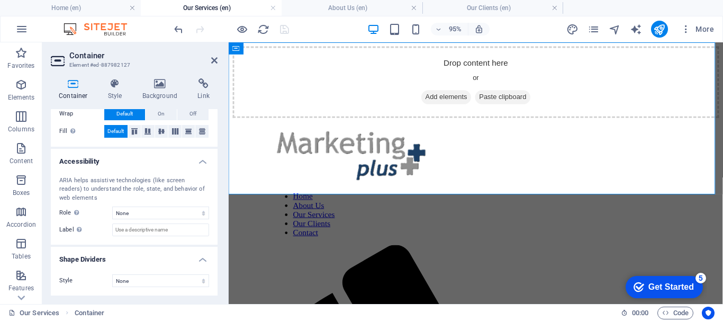
click at [218, 58] on aside "Container Element #ed-887982127 Container Style Background Link Size Height Def…" at bounding box center [135, 172] width 186 height 261
click at [215, 58] on icon at bounding box center [214, 60] width 6 height 8
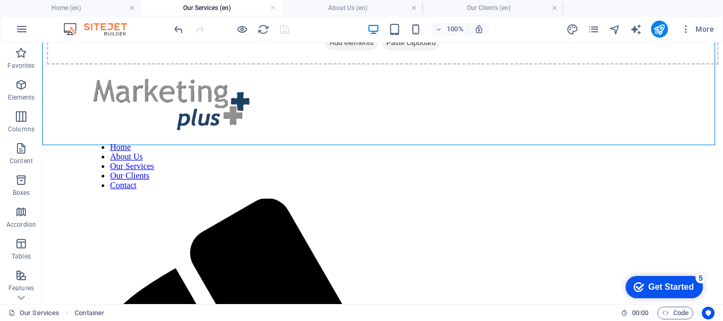
scroll to position [0, 0]
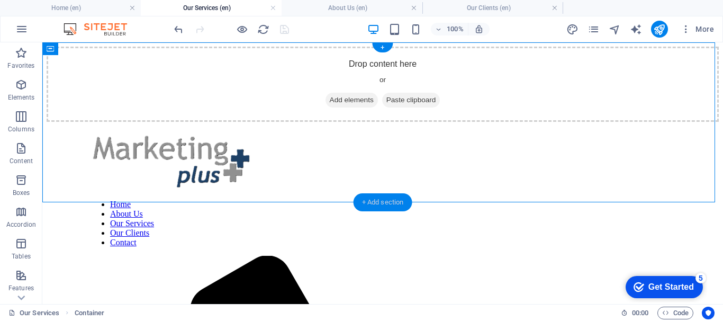
click at [383, 195] on div "+ Add section" at bounding box center [382, 202] width 59 height 18
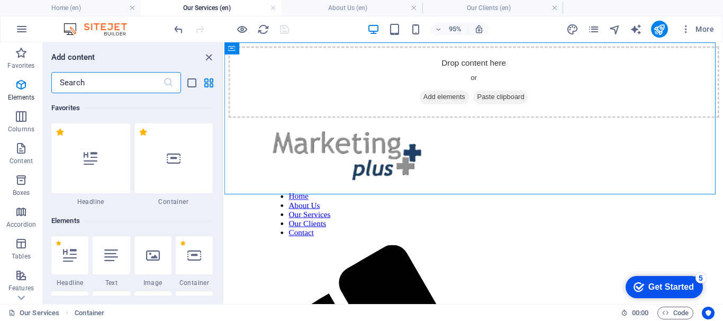
scroll to position [1851, 0]
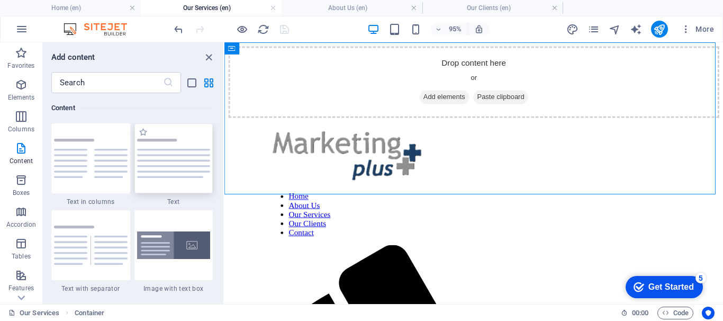
click at [165, 154] on img at bounding box center [174, 158] width 74 height 39
click at [224, 154] on div "Drag here to replace the existing content. Press “Ctrl” if you want to create a…" at bounding box center [473, 172] width 498 height 261
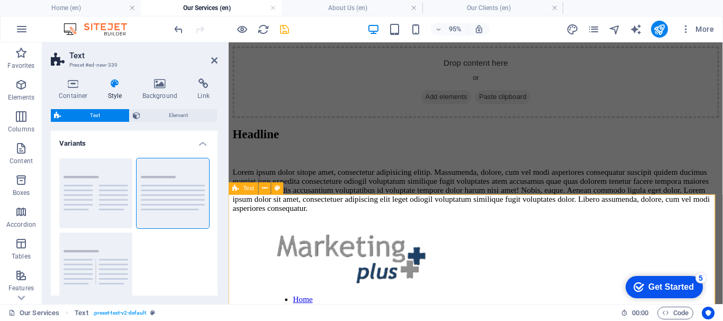
drag, startPoint x: 393, startPoint y: 196, endPoint x: 340, endPoint y: 242, distance: 70.5
click at [351, 222] on div "Headline Lorem ipsum dolor sitope amet, consectetur adipisicing elitip. [PERSON…" at bounding box center [489, 176] width 512 height 89
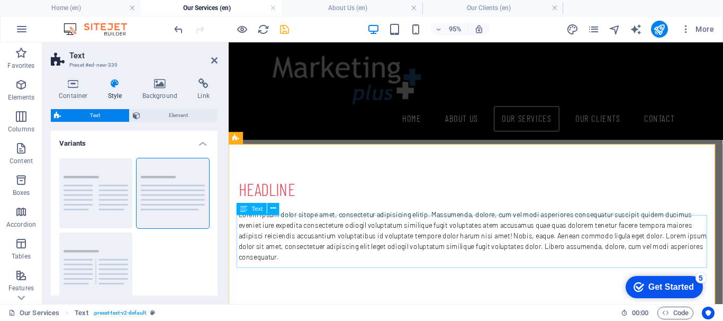
scroll to position [53, 0]
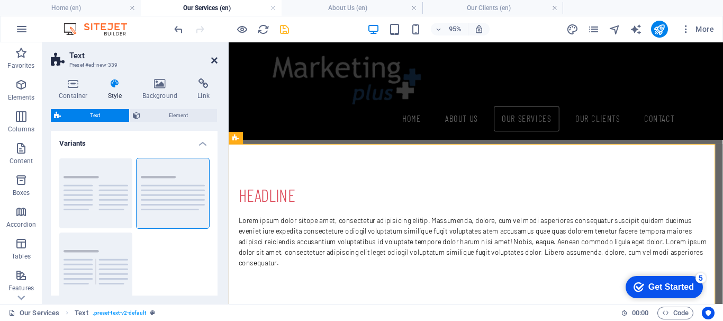
click at [214, 56] on icon at bounding box center [214, 60] width 6 height 8
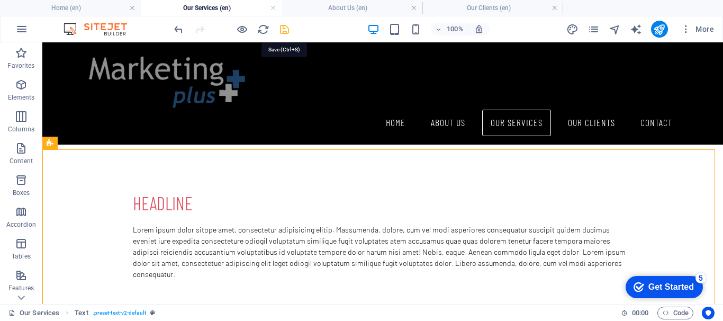
click at [280, 29] on icon "save" at bounding box center [284, 29] width 12 height 12
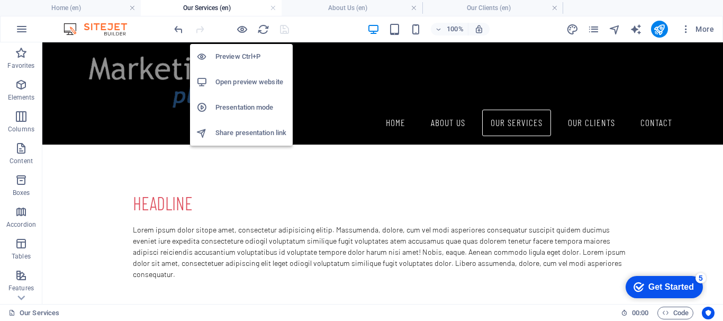
click at [247, 83] on h6 "Open preview website" at bounding box center [250, 82] width 71 height 13
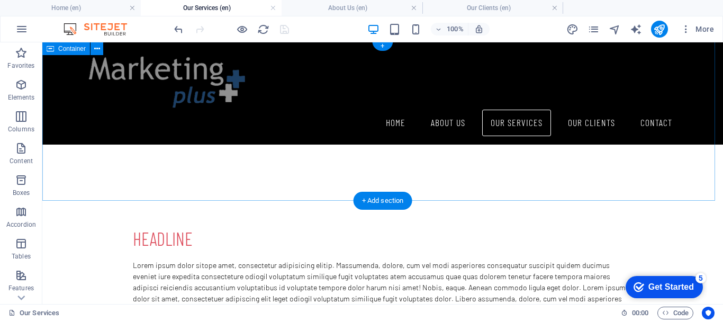
scroll to position [0, 0]
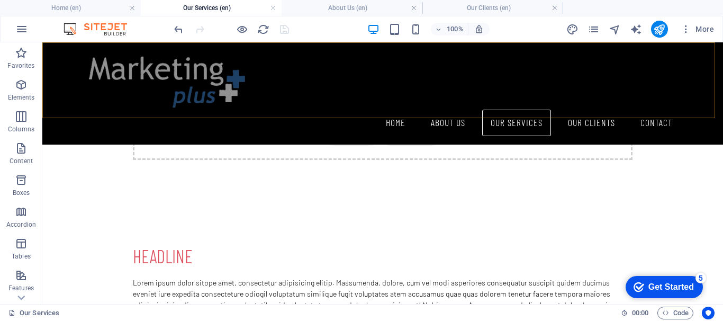
click at [91, 52] on div at bounding box center [383, 80] width 596 height 59
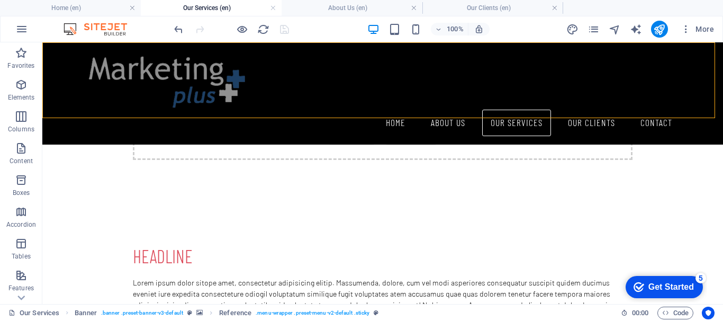
click at [91, 52] on div at bounding box center [383, 80] width 596 height 59
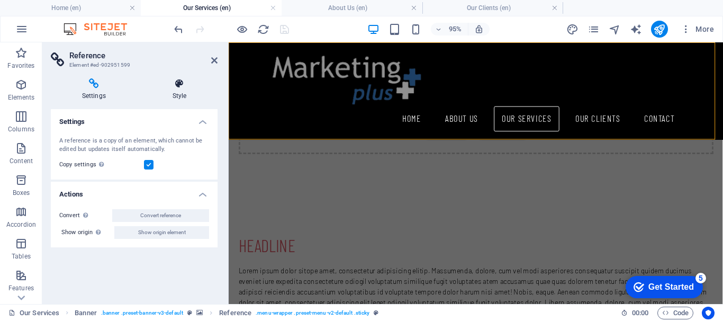
click at [180, 88] on icon at bounding box center [179, 83] width 76 height 11
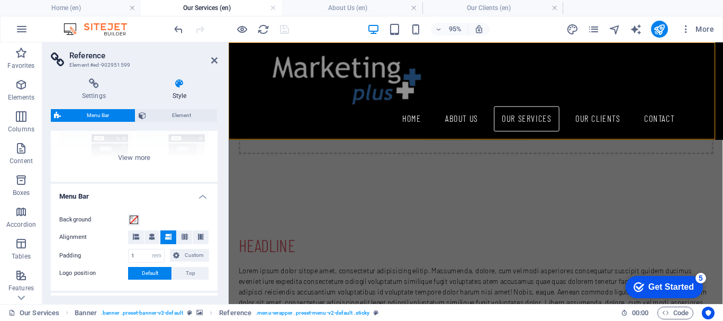
scroll to position [159, 0]
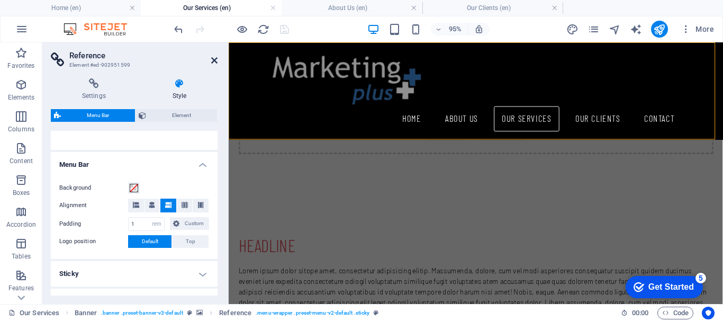
click at [215, 57] on icon at bounding box center [214, 60] width 6 height 8
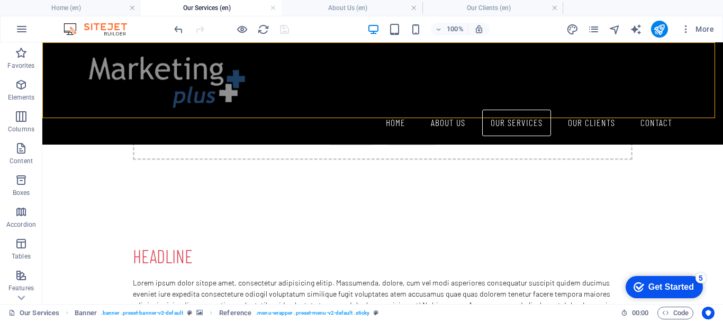
click at [202, 58] on div at bounding box center [383, 80] width 596 height 59
select select "rem"
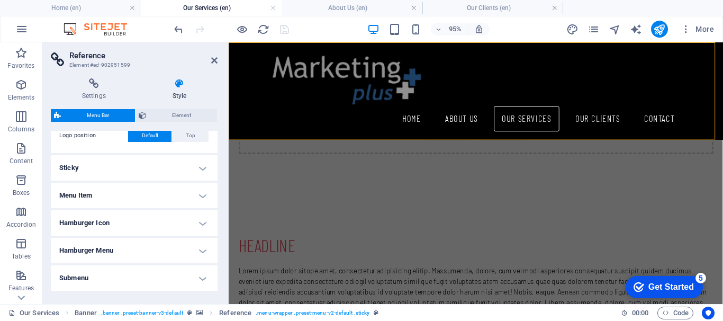
scroll to position [302, 0]
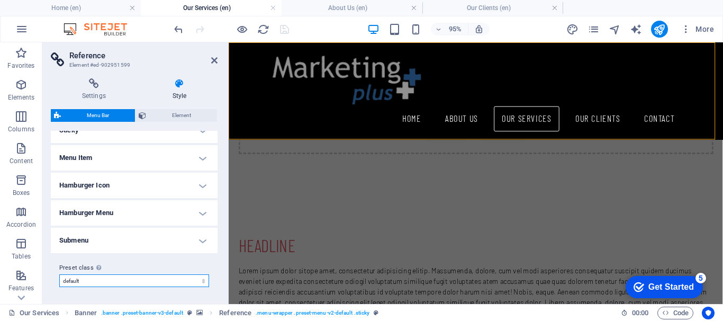
click at [199, 281] on select "default fixed xxl wide Add preset class" at bounding box center [134, 280] width 150 height 13
click at [198, 281] on select "default fixed xxl wide Add preset class" at bounding box center [134, 280] width 150 height 13
click at [215, 59] on icon at bounding box center [214, 60] width 6 height 8
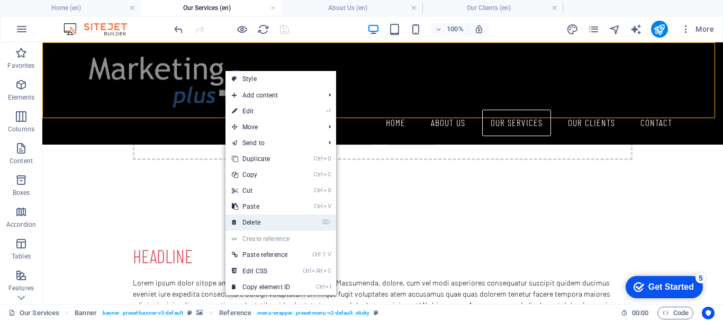
click at [239, 220] on link "⌦ Delete" at bounding box center [260, 222] width 71 height 16
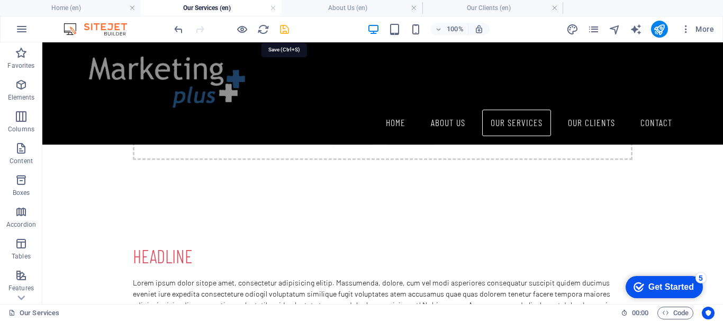
click at [281, 29] on icon "save" at bounding box center [284, 29] width 12 height 12
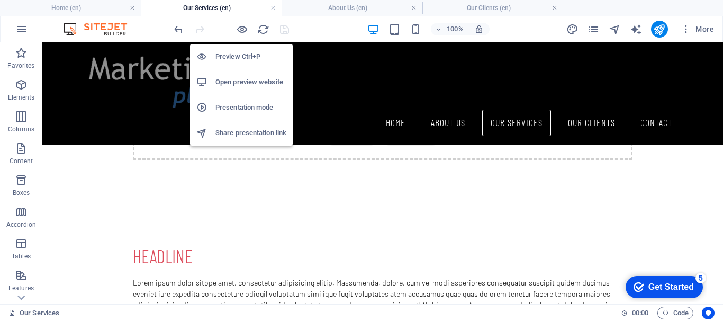
click at [238, 75] on li "Open preview website" at bounding box center [241, 81] width 103 height 25
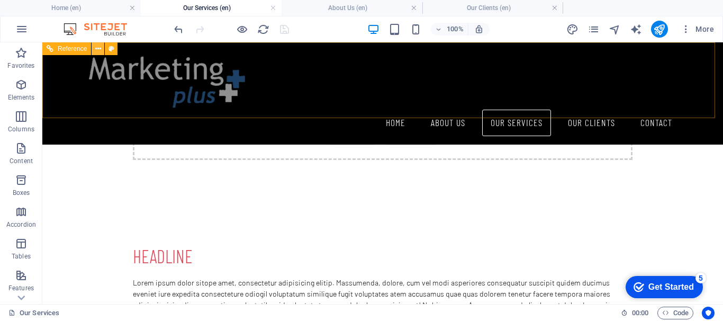
click at [99, 48] on icon at bounding box center [98, 48] width 6 height 11
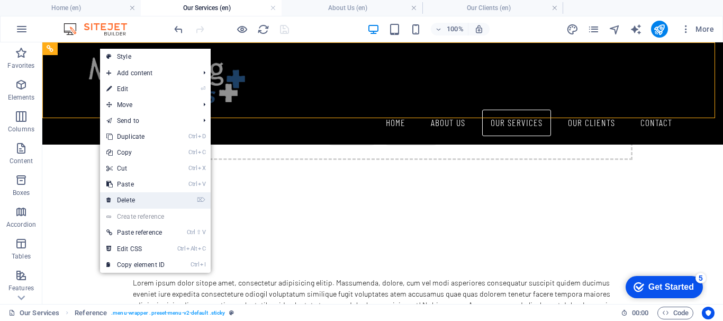
click at [139, 193] on link "⌦ Delete" at bounding box center [135, 200] width 71 height 16
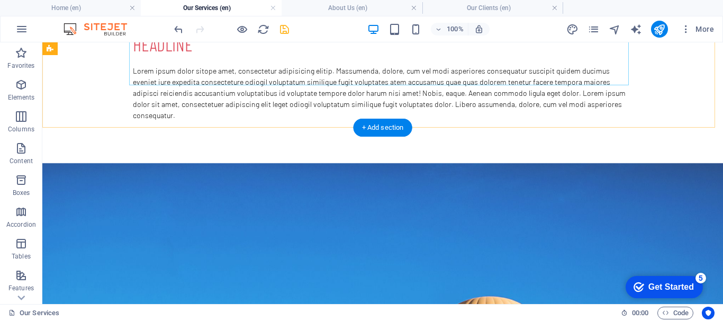
scroll to position [238, 0]
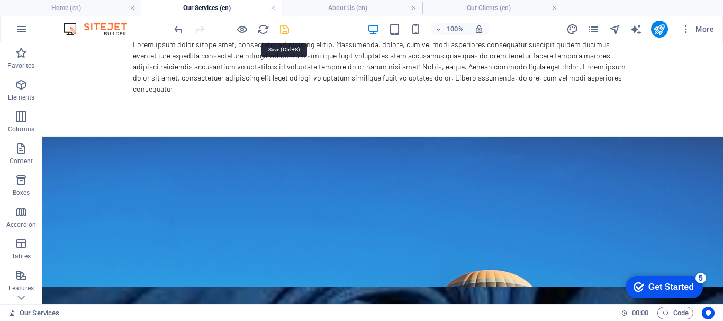
click at [285, 29] on icon "save" at bounding box center [284, 29] width 12 height 12
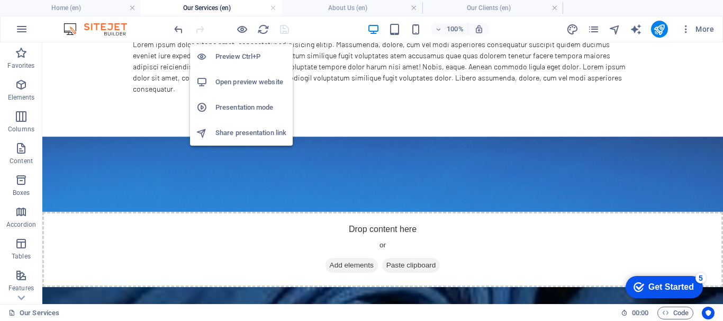
click at [236, 84] on h6 "Open preview website" at bounding box center [250, 82] width 71 height 13
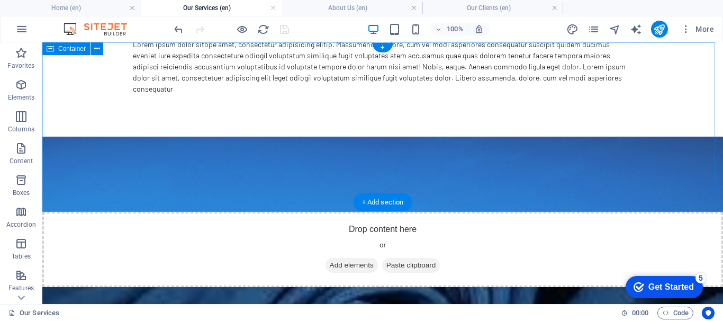
scroll to position [0, 0]
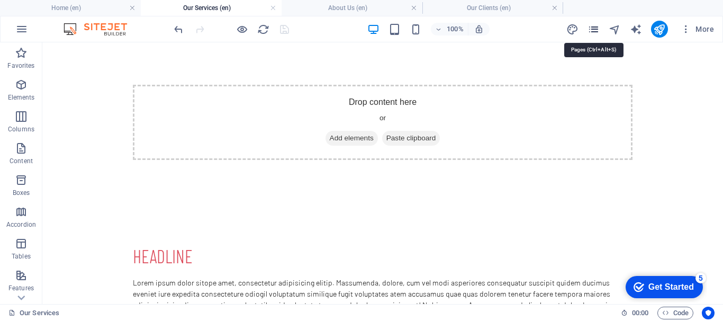
click at [595, 29] on icon "pages" at bounding box center [593, 29] width 12 height 12
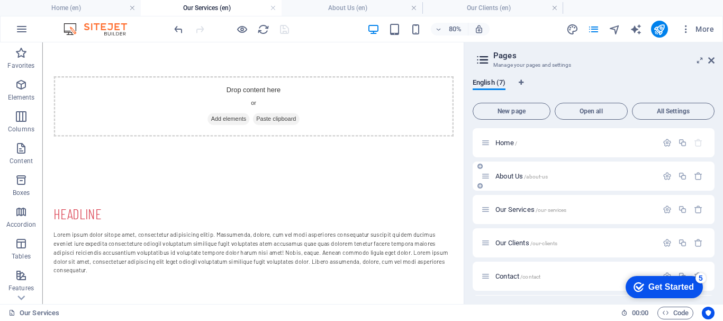
click at [508, 172] on span "About Us /about-us" at bounding box center [521, 176] width 52 height 8
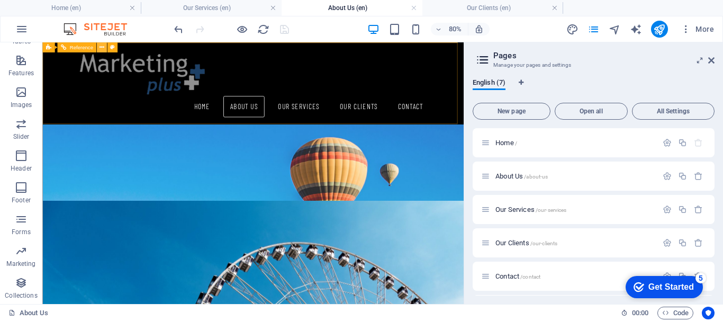
click at [101, 48] on icon at bounding box center [101, 47] width 5 height 9
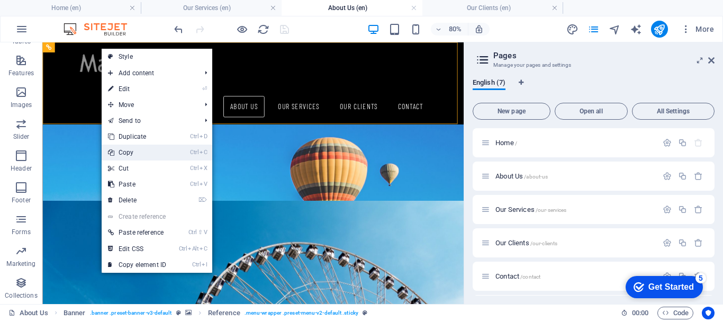
click at [128, 152] on link "Ctrl C Copy" at bounding box center [137, 152] width 71 height 16
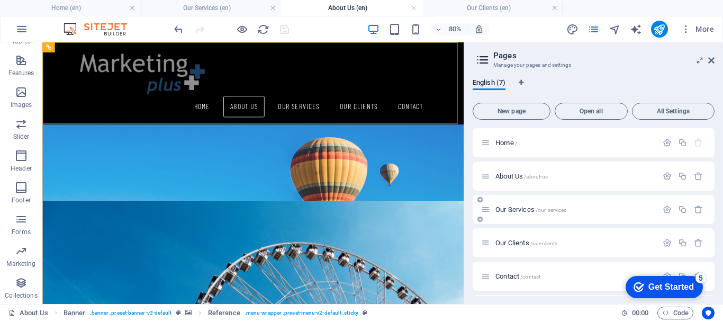
click at [521, 209] on span "Our Services /our-services" at bounding box center [530, 209] width 71 height 8
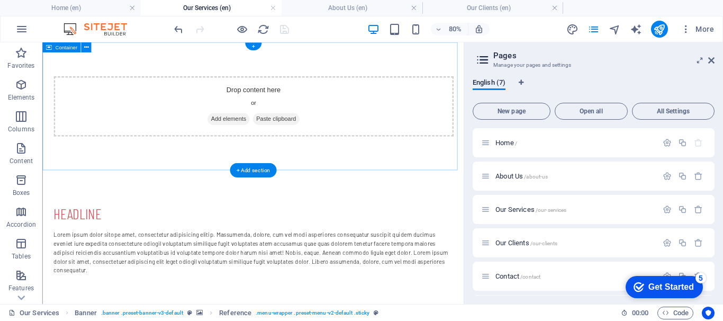
click at [356, 138] on span "Paste clipboard" at bounding box center [334, 138] width 58 height 15
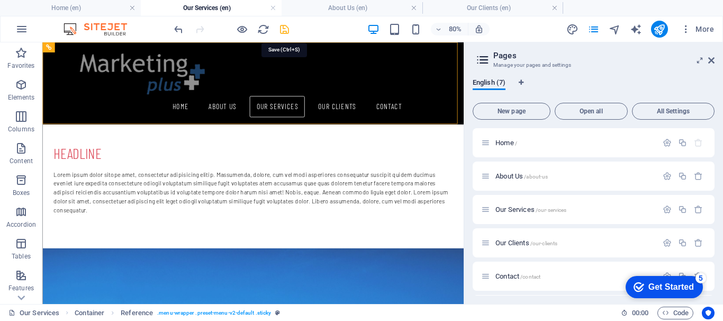
click at [285, 28] on icon "save" at bounding box center [284, 29] width 12 height 12
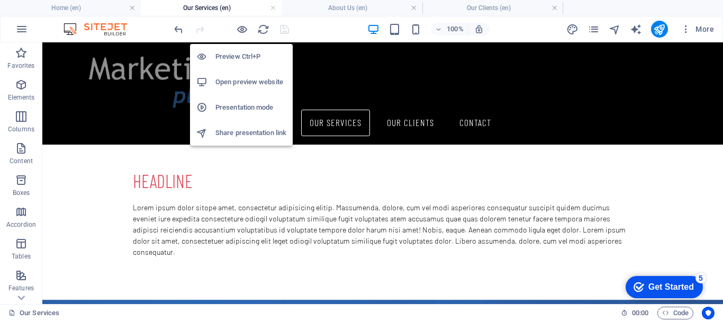
click at [240, 84] on h6 "Open preview website" at bounding box center [250, 82] width 71 height 13
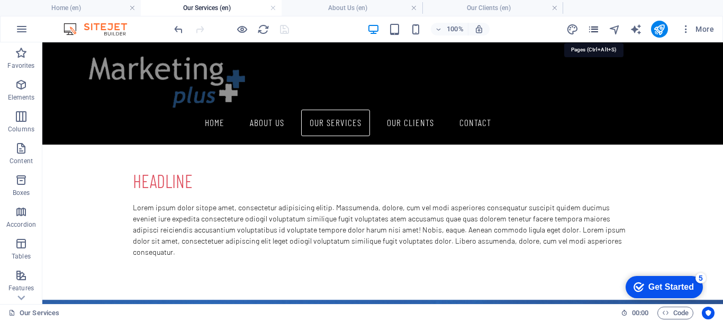
click at [595, 31] on icon "pages" at bounding box center [593, 29] width 12 height 12
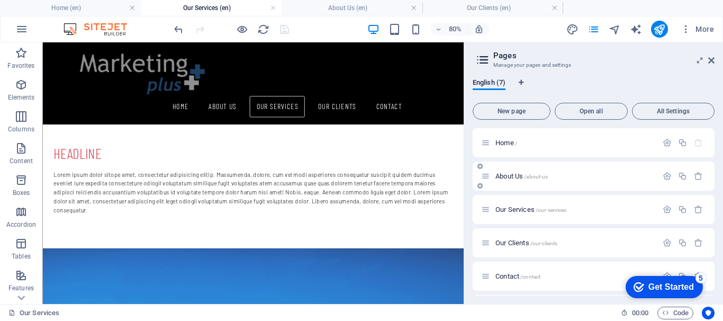
click at [508, 172] on div "About Us /about-us" at bounding box center [569, 176] width 176 height 12
click at [506, 175] on span "About Us /about-us" at bounding box center [521, 176] width 52 height 8
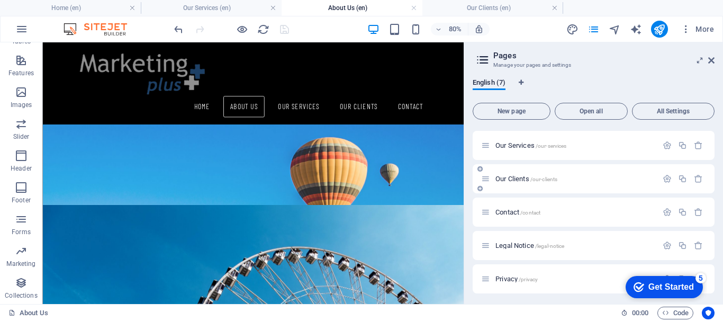
scroll to position [66, 0]
click at [532, 177] on span "/our-clients" at bounding box center [544, 177] width 28 height 6
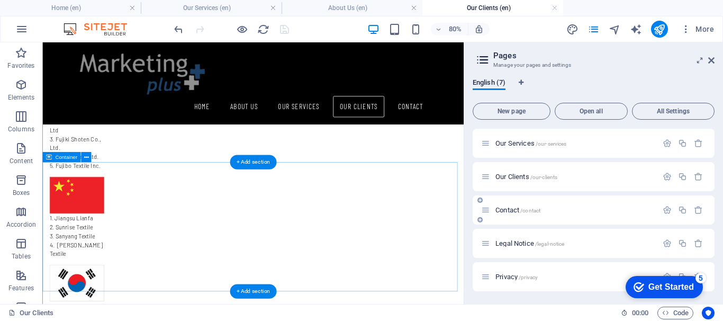
scroll to position [290, 0]
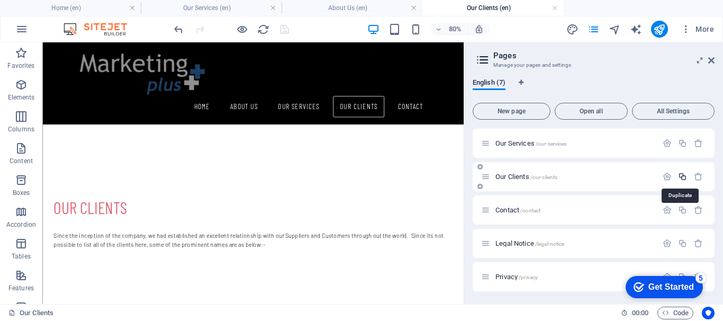
click at [679, 178] on icon "button" at bounding box center [682, 176] width 9 height 9
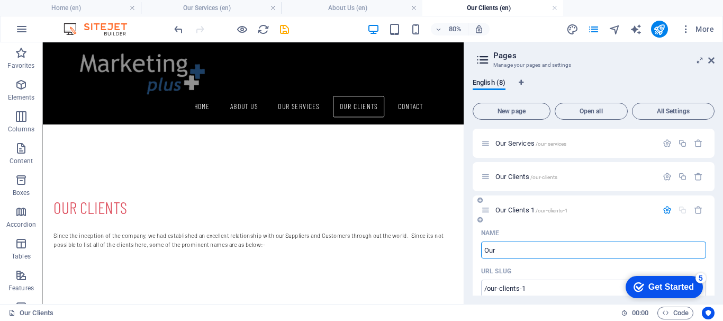
type input "Our"
type input "/our"
type input "Our"
type input "Our Ser"
type input "/our-s"
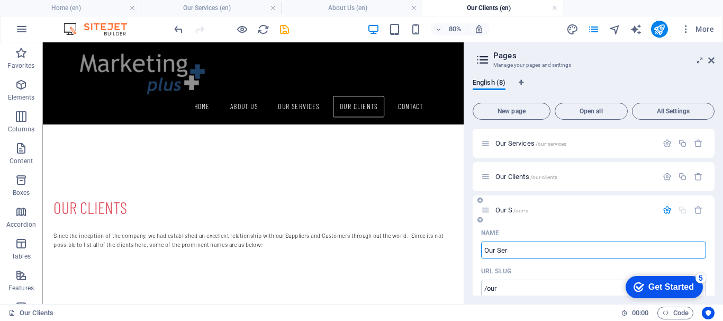
type input "Our S"
type input "Our Ser"
type input "/our-ser"
type input "Our Ser"
type input "O"
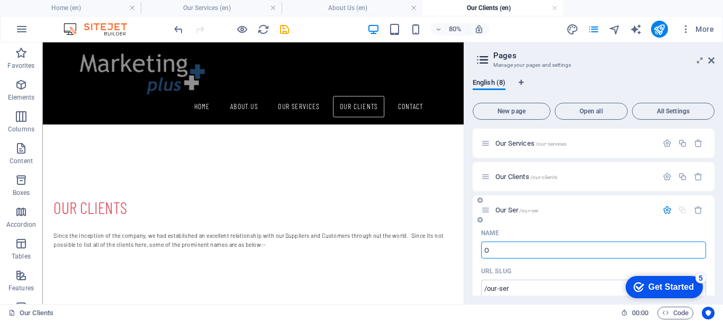
type input "/o"
type input "O"
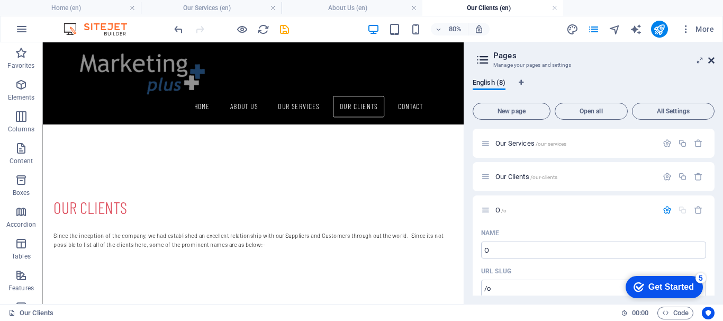
click at [711, 57] on icon at bounding box center [711, 60] width 6 height 8
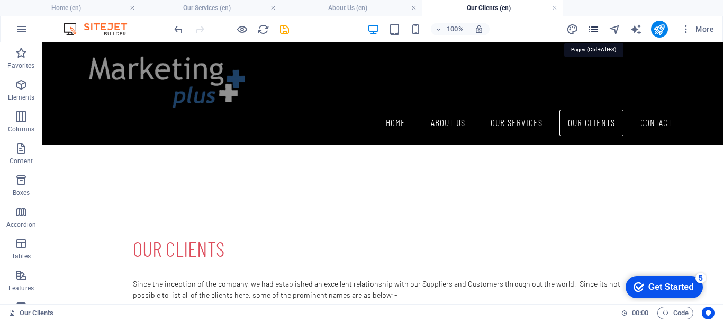
click at [598, 32] on icon "pages" at bounding box center [593, 29] width 12 height 12
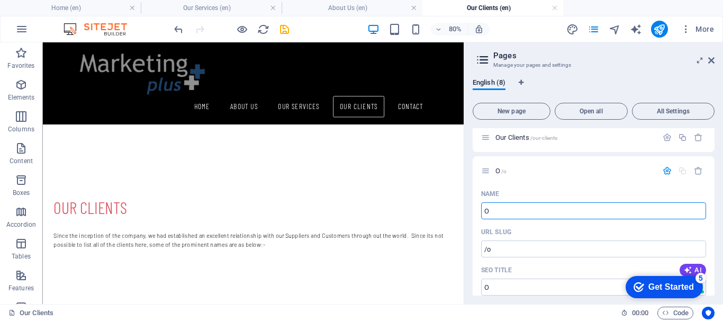
scroll to position [106, 0]
click at [698, 171] on icon "button" at bounding box center [698, 170] width 9 height 9
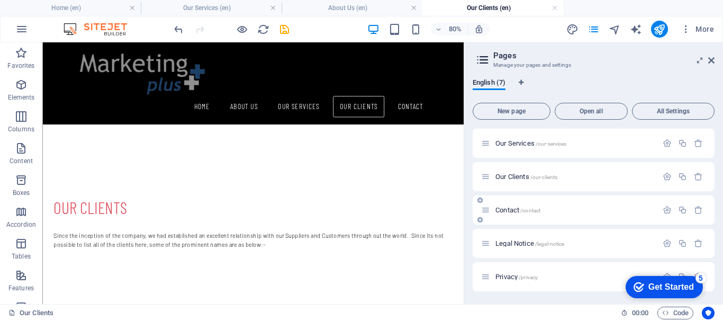
scroll to position [66, 0]
click at [694, 143] on icon "button" at bounding box center [698, 143] width 9 height 9
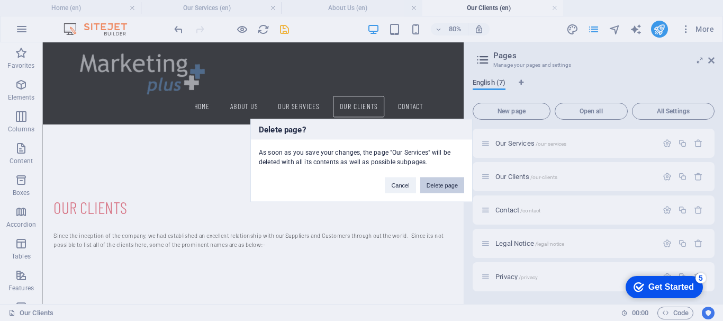
click at [438, 184] on button "Delete page" at bounding box center [442, 185] width 44 height 16
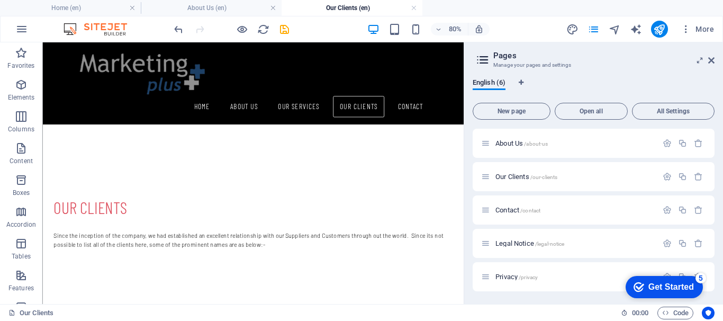
scroll to position [33, 0]
click at [283, 27] on icon "save" at bounding box center [284, 29] width 12 height 12
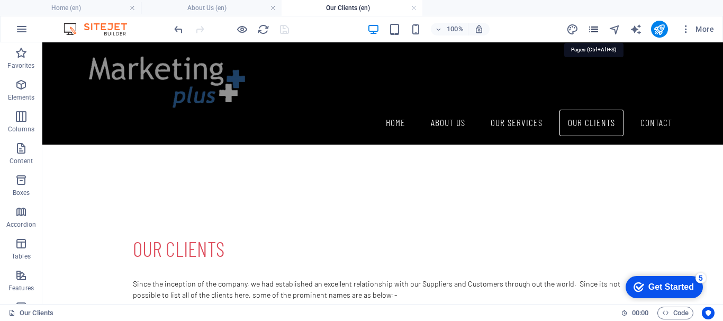
click at [596, 26] on icon "pages" at bounding box center [593, 29] width 12 height 12
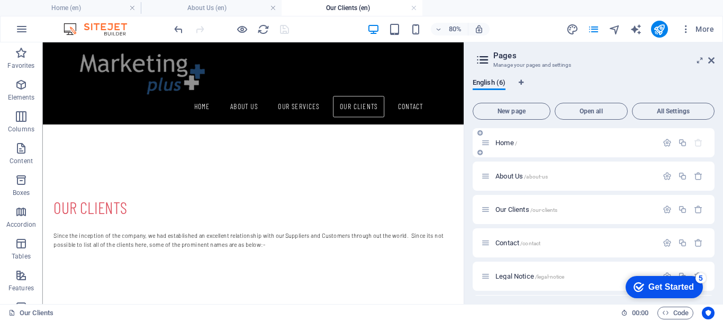
click at [486, 144] on icon at bounding box center [485, 142] width 9 height 9
click at [488, 145] on icon at bounding box center [485, 142] width 9 height 9
click at [498, 145] on span "Home /" at bounding box center [506, 143] width 22 height 8
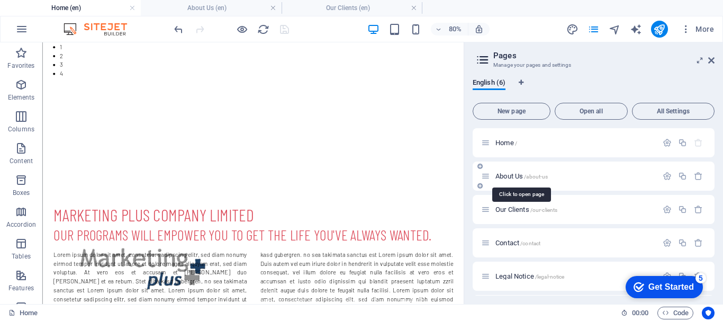
click at [504, 172] on span "About Us /about-us" at bounding box center [521, 176] width 52 height 8
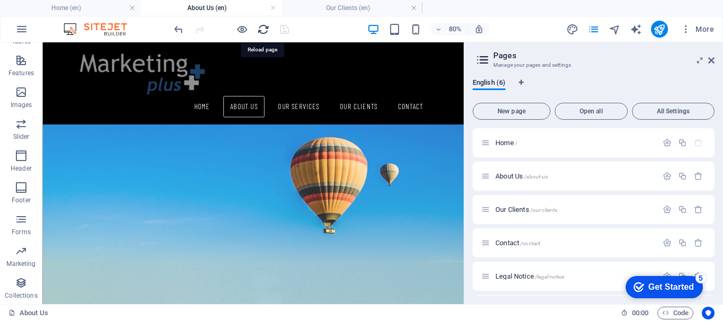
click at [260, 30] on icon "reload" at bounding box center [263, 29] width 12 height 12
click at [263, 29] on icon "reload" at bounding box center [263, 29] width 12 height 12
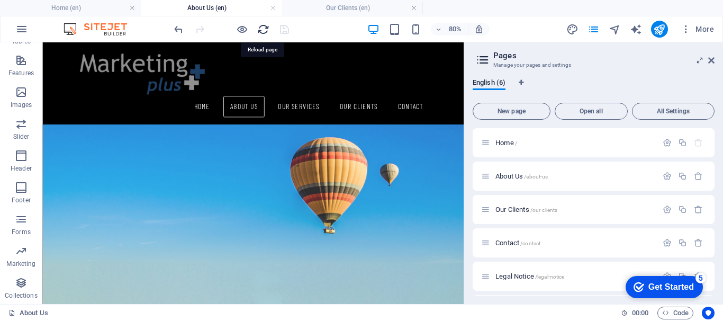
click at [263, 29] on icon "reload" at bounding box center [263, 29] width 12 height 12
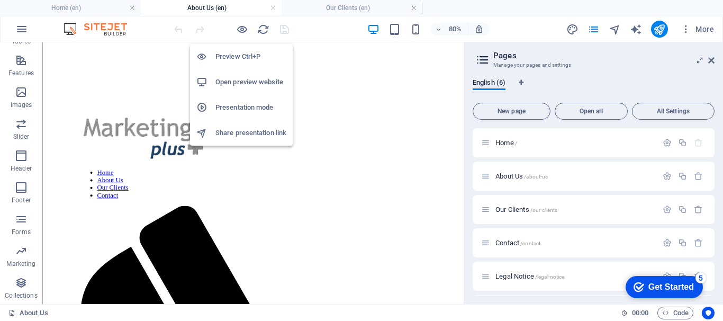
click at [241, 82] on h6 "Open preview website" at bounding box center [250, 82] width 71 height 13
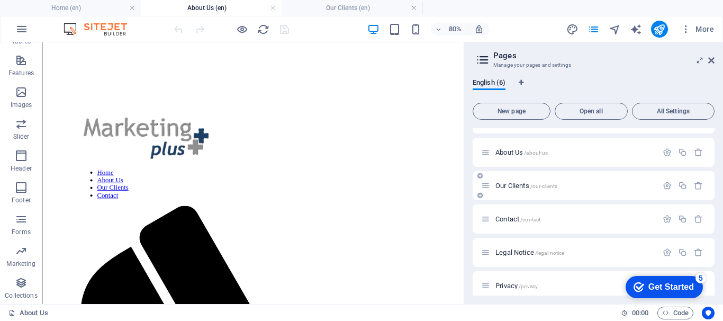
scroll to position [33, 0]
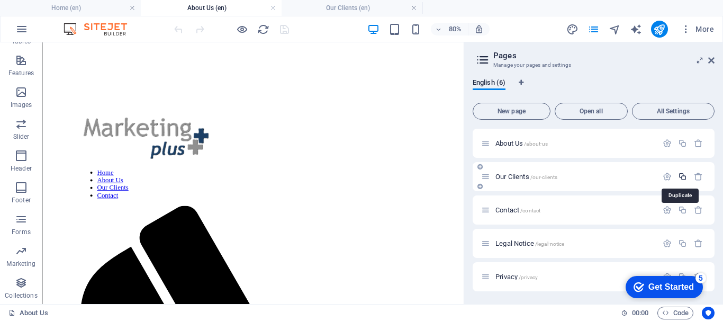
click at [681, 178] on icon "button" at bounding box center [682, 176] width 9 height 9
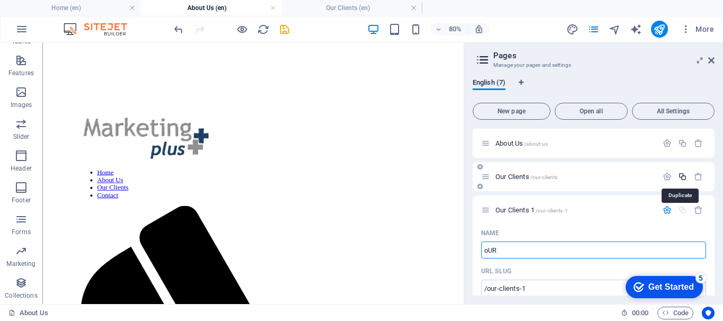
type input "oUR"
type input "/our"
type input "oUR"
type input "o"
type input "/"
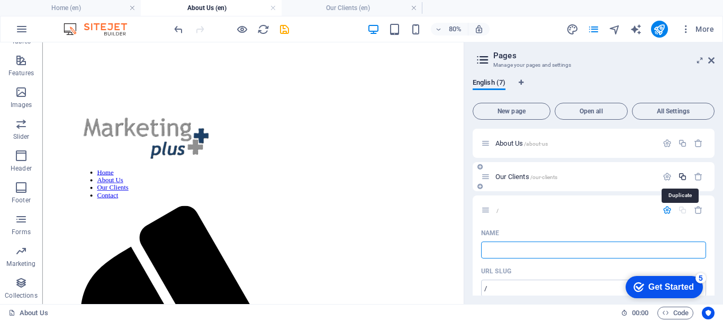
type input "o"
type input "/o"
type input "o"
type input "Ou"
type input "/"
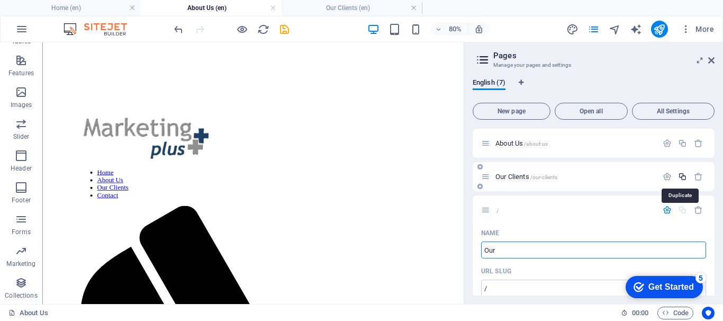
type input "Our"
type input "/our"
type input "Our"
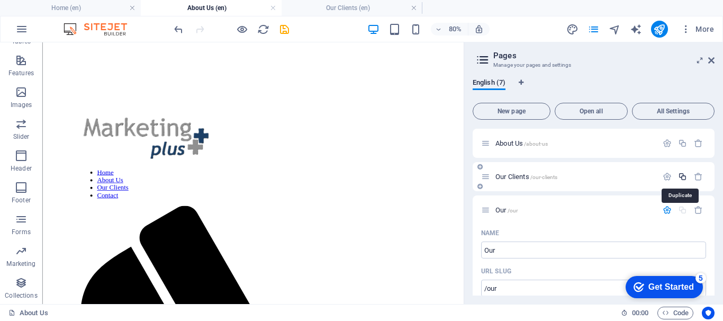
click at [681, 178] on icon "button" at bounding box center [682, 176] width 9 height 9
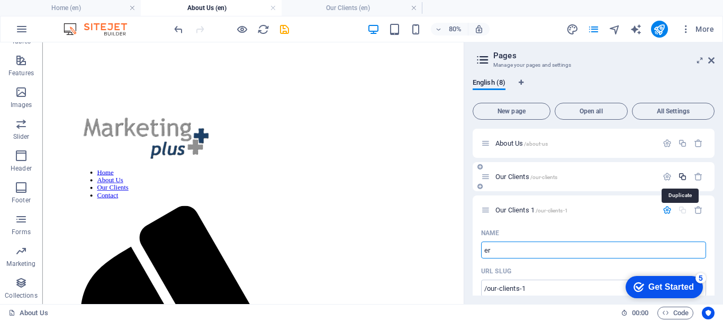
type input "er"
type input "/er"
type input "er"
type input "e"
type input "/e"
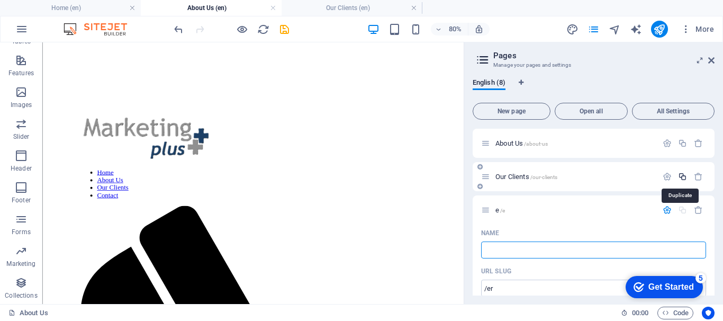
type input "e"
type input "Our Se"
type input "/our-8"
type input "Our"
type input "Our Servic"
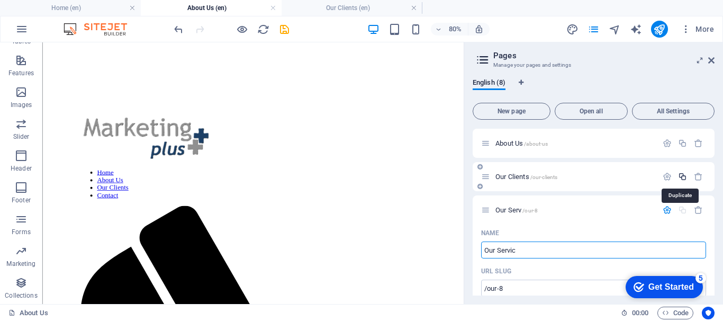
type input "Our Serv"
type input "Our Services"
type input "Our Service"
type input "Our Services"
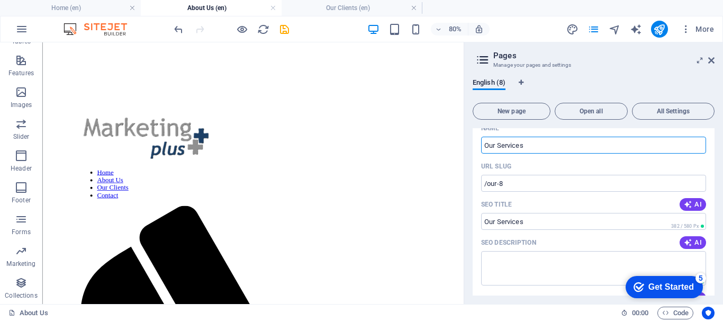
scroll to position [139, 0]
type input "Our Services"
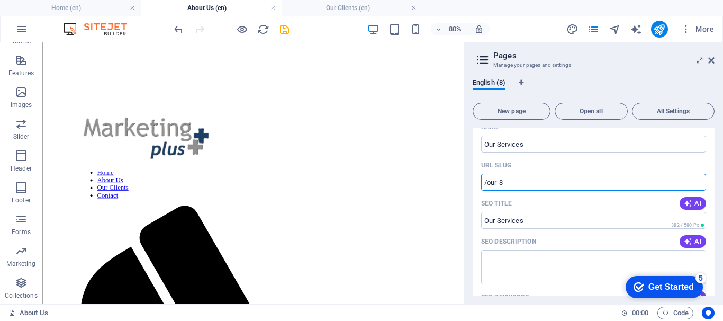
click at [533, 178] on input "/our-8" at bounding box center [593, 182] width 225 height 17
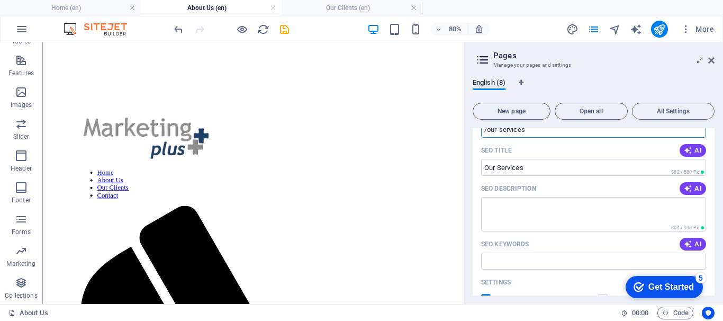
scroll to position [33, 0]
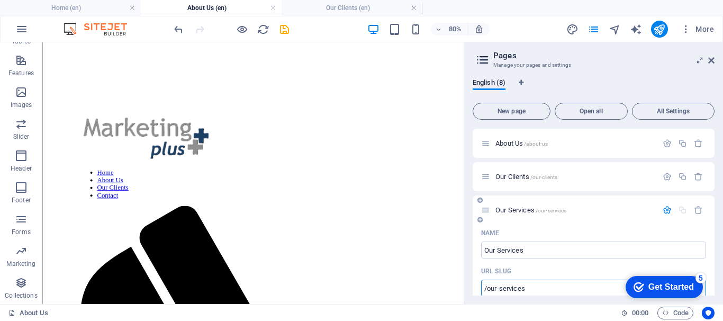
click at [485, 213] on icon at bounding box center [485, 209] width 9 height 9
type input "/our-services"
click at [662, 209] on icon "button" at bounding box center [666, 209] width 9 height 9
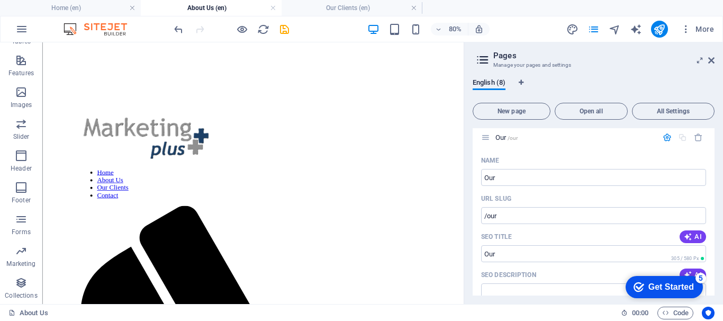
scroll to position [86, 0]
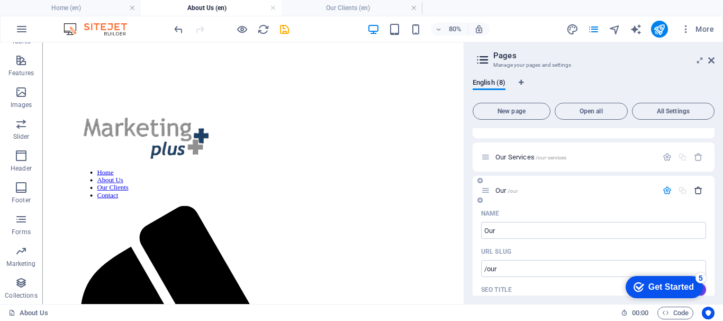
click at [694, 192] on icon "button" at bounding box center [698, 190] width 9 height 9
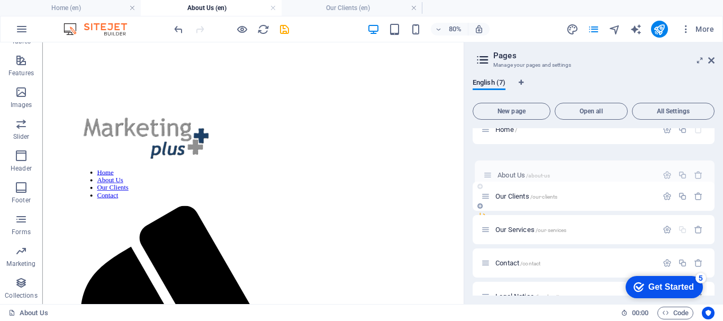
scroll to position [13, 0]
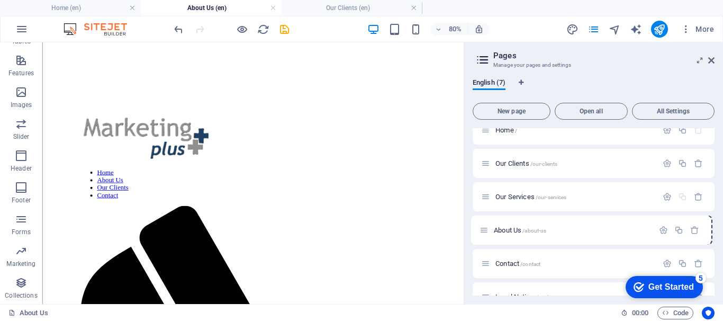
drag, startPoint x: 487, startPoint y: 167, endPoint x: 485, endPoint y: 236, distance: 69.9
click at [485, 236] on div "Home / About Us /about-us Our Clients /our-clients Our Services /our-services C…" at bounding box center [593, 229] width 242 height 229
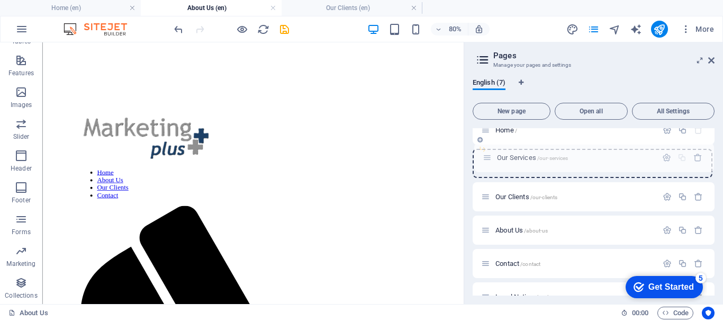
scroll to position [0, 0]
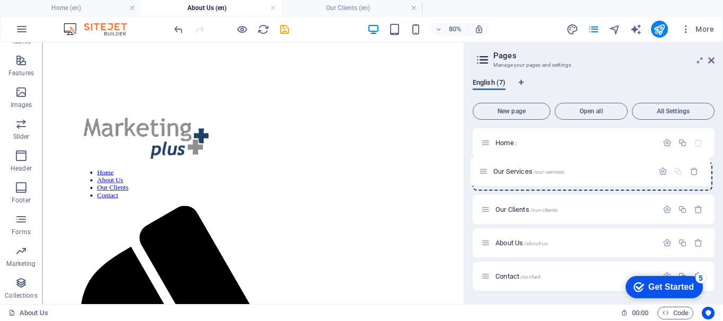
drag, startPoint x: 485, startPoint y: 197, endPoint x: 483, endPoint y: 169, distance: 28.1
click at [483, 169] on div "Home / Our Clients /our-clients Our Services /our-services About Us /about-us C…" at bounding box center [593, 242] width 242 height 229
click at [711, 57] on icon at bounding box center [711, 60] width 6 height 8
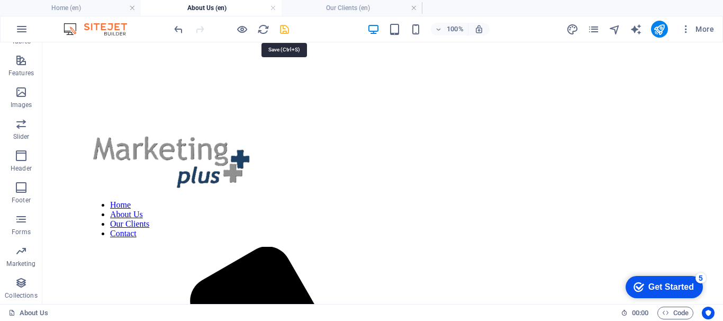
click at [279, 27] on icon "save" at bounding box center [284, 29] width 12 height 12
click at [266, 32] on icon "reload" at bounding box center [263, 29] width 12 height 12
click at [263, 28] on icon "reload" at bounding box center [263, 29] width 12 height 12
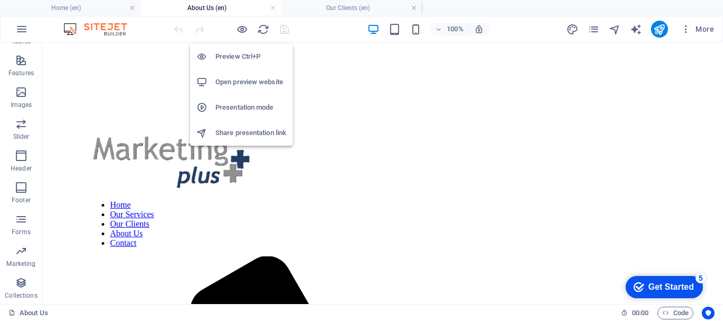
click at [245, 82] on h6 "Open preview website" at bounding box center [250, 82] width 71 height 13
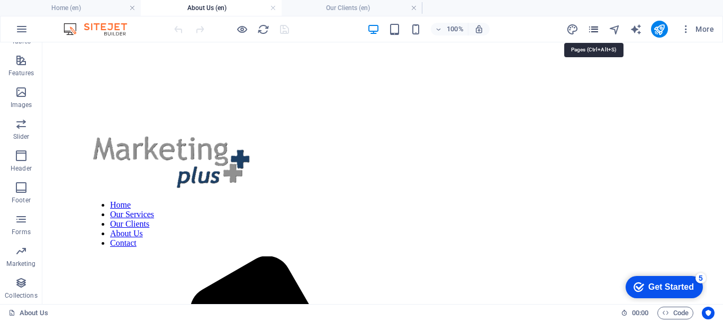
click at [598, 29] on icon "pages" at bounding box center [593, 29] width 12 height 12
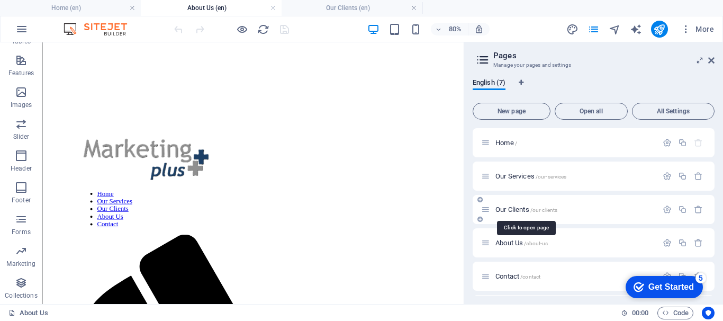
click at [511, 210] on span "Our Clients /our-clients" at bounding box center [526, 209] width 62 height 8
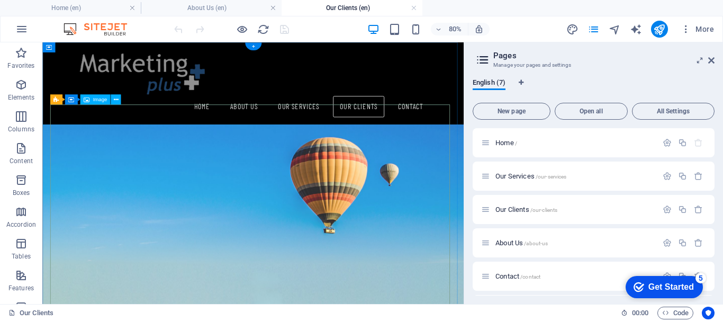
click at [98, 162] on figure at bounding box center [305, 276] width 499 height 312
select select "%"
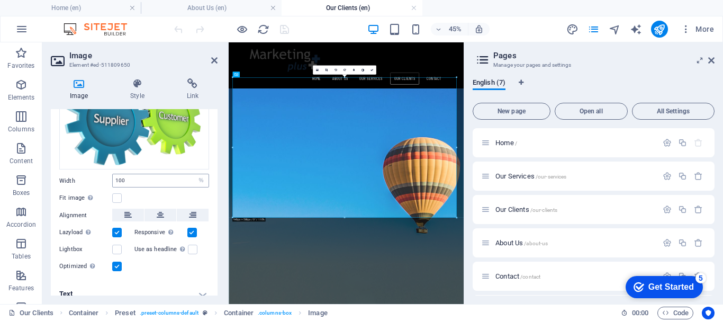
scroll to position [75, 0]
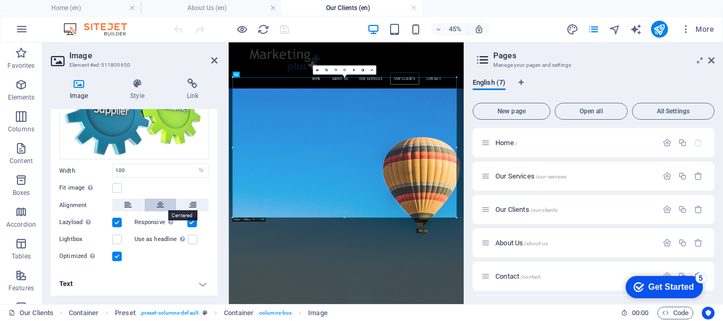
click at [161, 205] on icon at bounding box center [160, 204] width 7 height 13
click at [200, 286] on h4 "Text" at bounding box center [134, 283] width 167 height 25
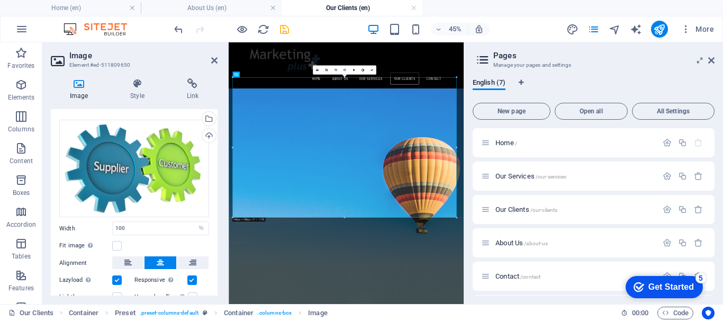
scroll to position [15, 0]
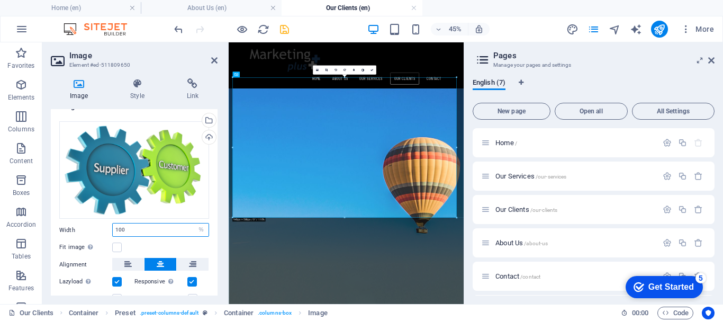
click at [144, 230] on input "100" at bounding box center [161, 229] width 96 height 13
type input "1"
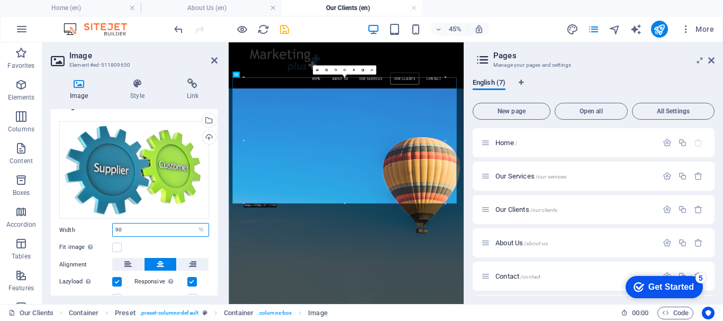
type input "9"
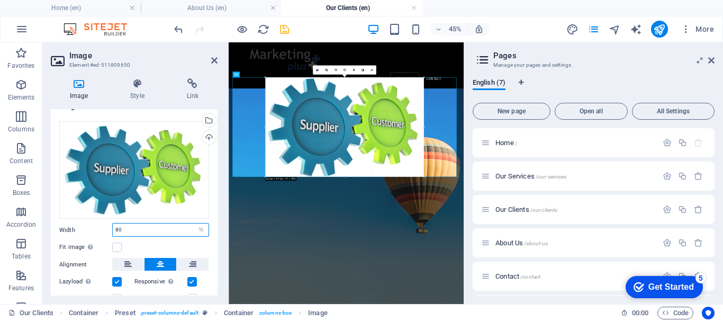
drag, startPoint x: 344, startPoint y: 189, endPoint x: 349, endPoint y: 161, distance: 29.1
type input "676"
select select "px"
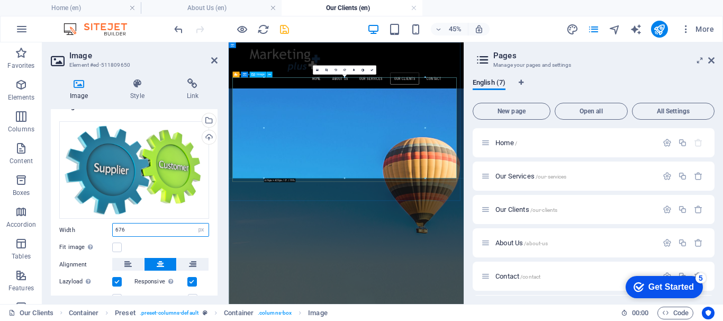
drag, startPoint x: 573, startPoint y: 220, endPoint x: 486, endPoint y: 306, distance: 123.1
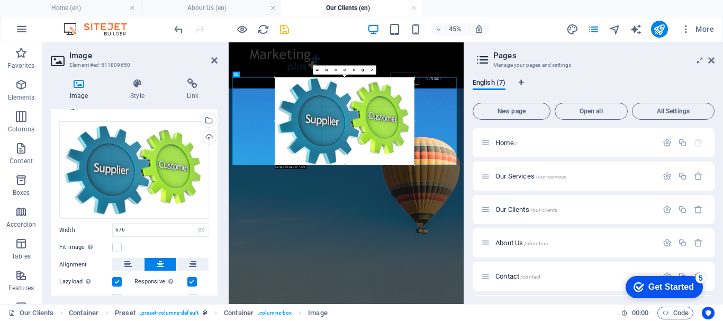
drag, startPoint x: 343, startPoint y: 178, endPoint x: 349, endPoint y: 144, distance: 34.4
type input "595"
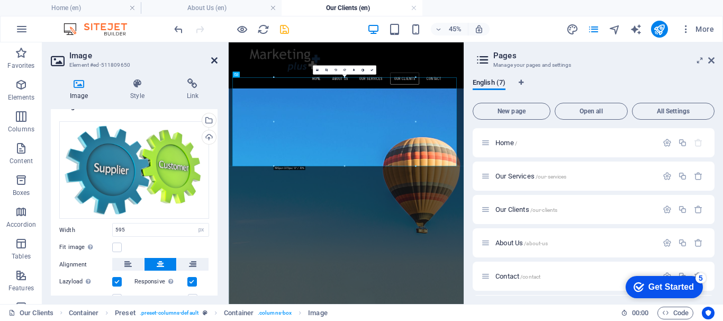
click at [215, 60] on icon at bounding box center [214, 60] width 6 height 8
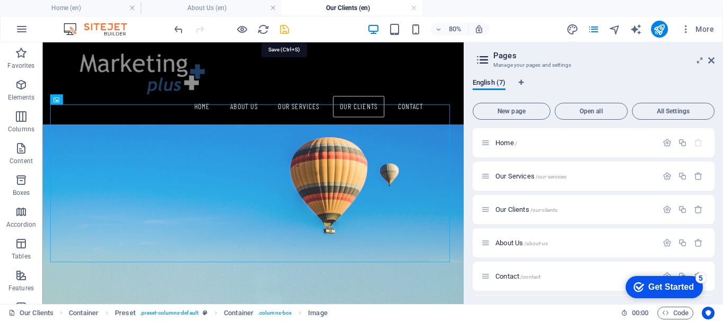
click at [283, 31] on icon "save" at bounding box center [284, 29] width 12 height 12
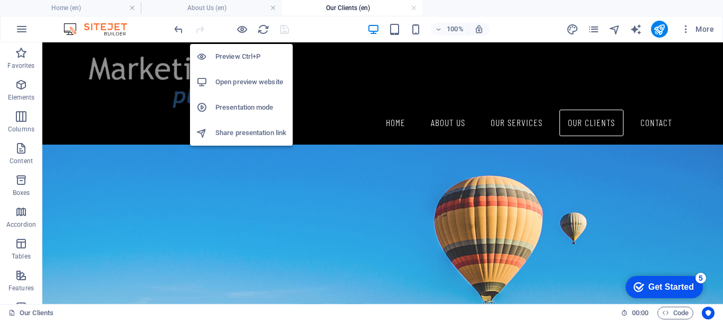
click at [230, 77] on h6 "Open preview website" at bounding box center [250, 82] width 71 height 13
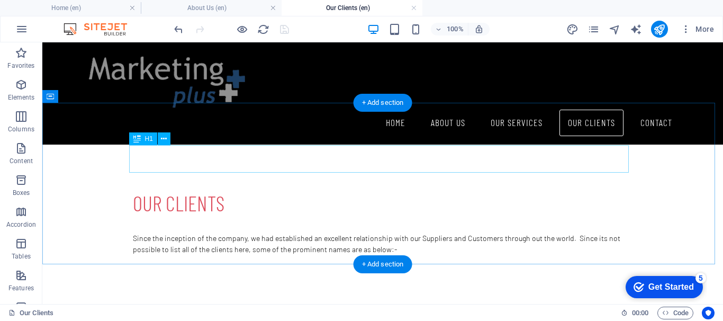
scroll to position [212, 0]
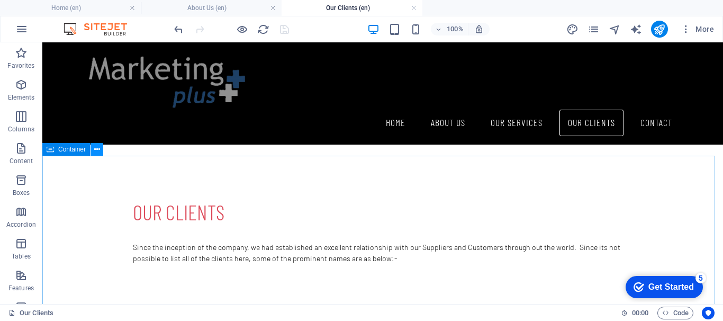
click at [93, 149] on button at bounding box center [96, 149] width 13 height 13
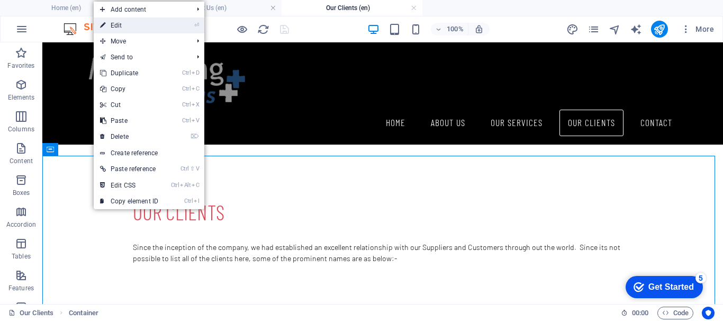
click at [132, 28] on link "⏎ Edit" at bounding box center [129, 25] width 71 height 16
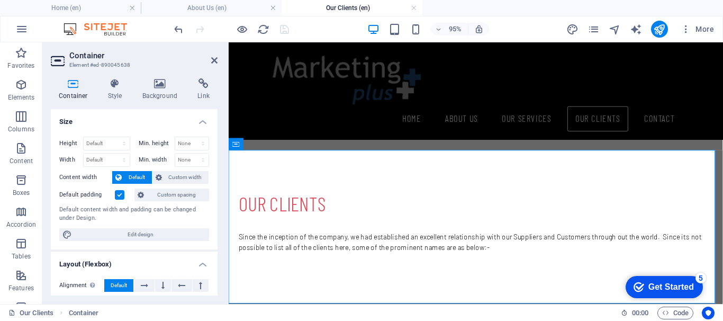
click at [70, 87] on icon at bounding box center [73, 83] width 45 height 11
click at [122, 143] on select "Default px rem % vh vw" at bounding box center [107, 143] width 46 height 13
select select "px"
click at [113, 137] on select "Default px rem % vh vw" at bounding box center [107, 143] width 46 height 13
type input "305"
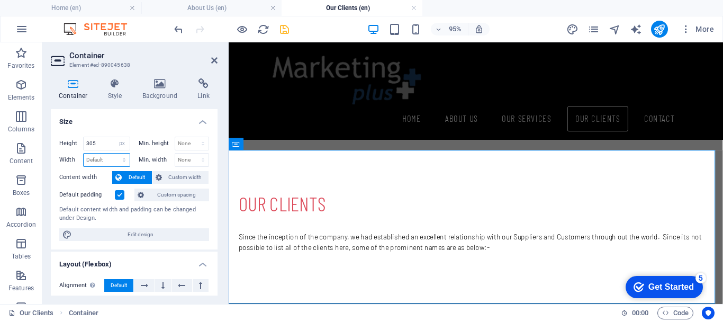
click at [108, 158] on select "Default px rem % em vh vw" at bounding box center [107, 159] width 46 height 13
select select "px"
click at [113, 153] on select "Default px rem % em vh vw" at bounding box center [107, 159] width 46 height 13
type input "968"
drag, startPoint x: 101, startPoint y: 144, endPoint x: 83, endPoint y: 144, distance: 18.0
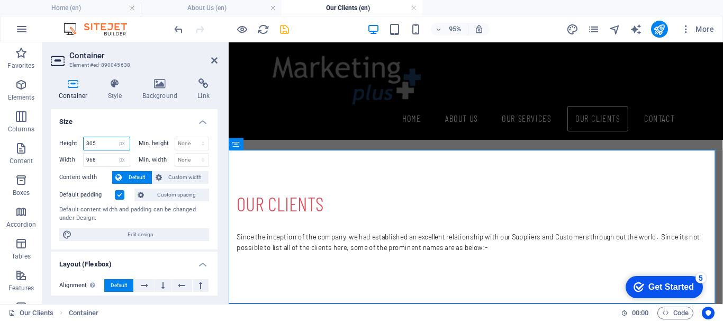
click at [83, 144] on div "305 Default px rem % vh vw" at bounding box center [106, 144] width 47 height 14
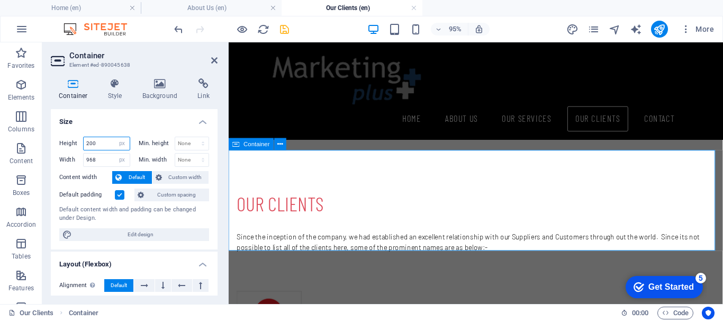
type input "200"
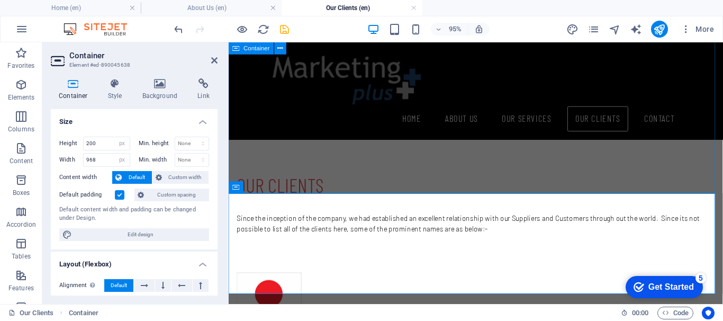
scroll to position [159, 0]
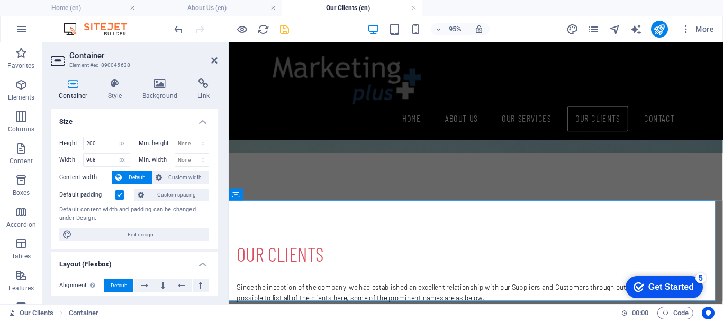
click at [213, 56] on h2 "Container" at bounding box center [143, 56] width 148 height 10
click at [213, 61] on icon at bounding box center [214, 60] width 6 height 8
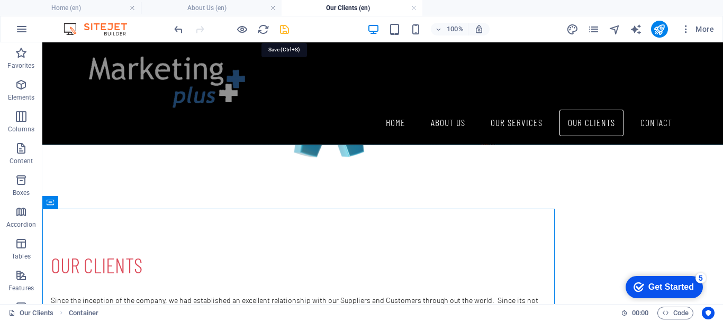
click at [286, 30] on icon "save" at bounding box center [284, 29] width 12 height 12
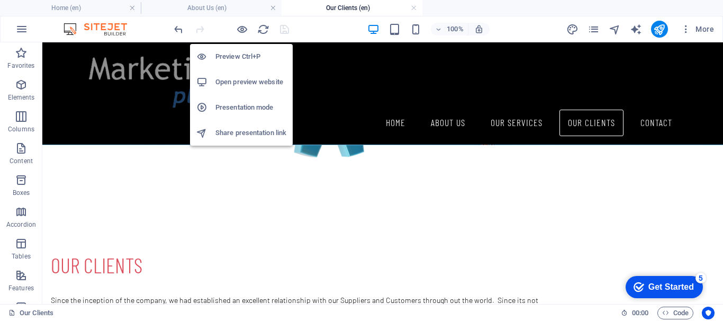
click at [239, 83] on h6 "Open preview website" at bounding box center [250, 82] width 71 height 13
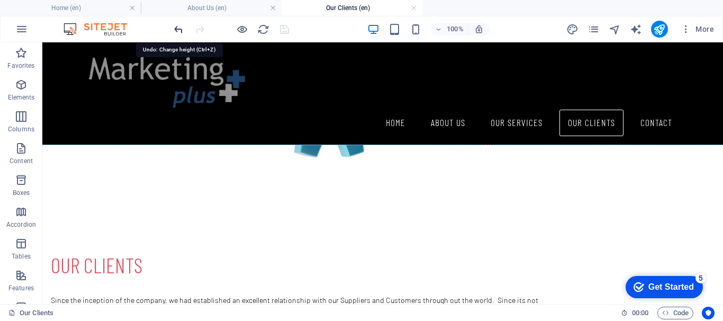
click at [181, 29] on icon "undo" at bounding box center [178, 29] width 12 height 12
click at [178, 28] on icon "undo" at bounding box center [178, 29] width 12 height 12
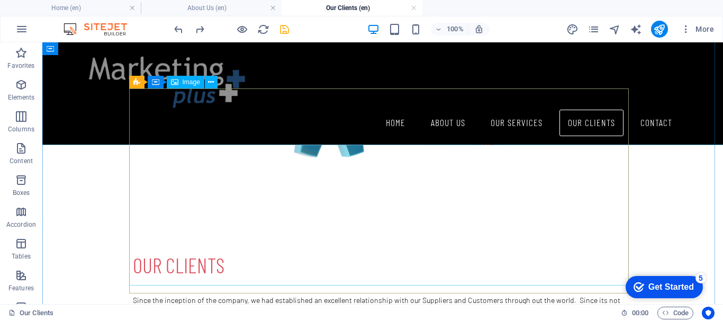
scroll to position [0, 0]
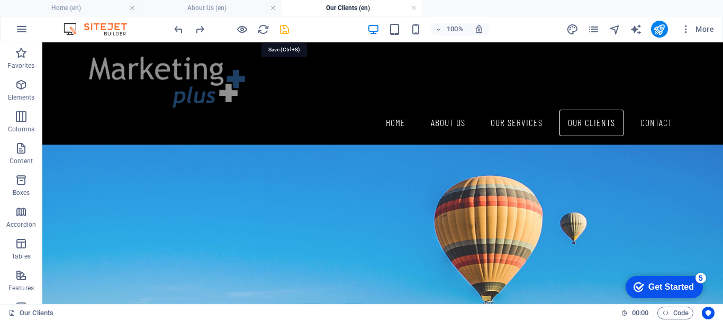
click at [284, 28] on icon "save" at bounding box center [284, 29] width 12 height 12
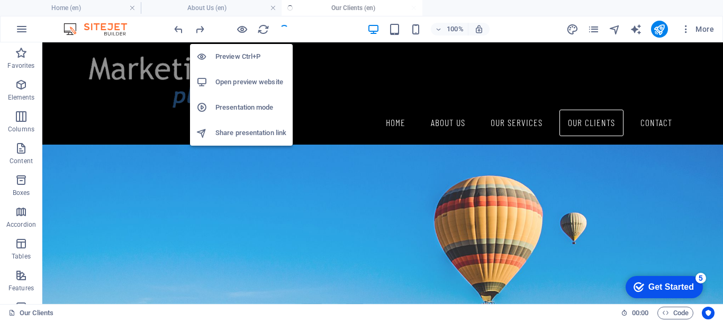
click at [244, 84] on h6 "Open preview website" at bounding box center [250, 82] width 71 height 13
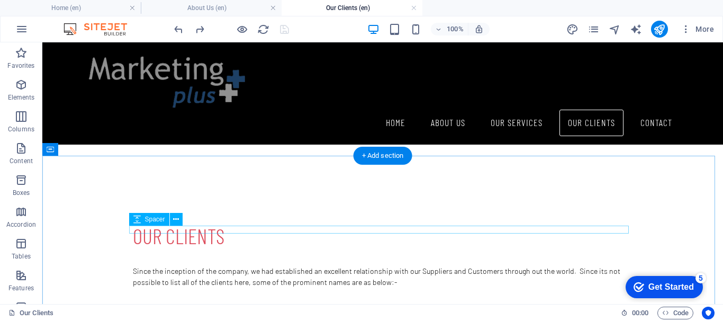
scroll to position [212, 0]
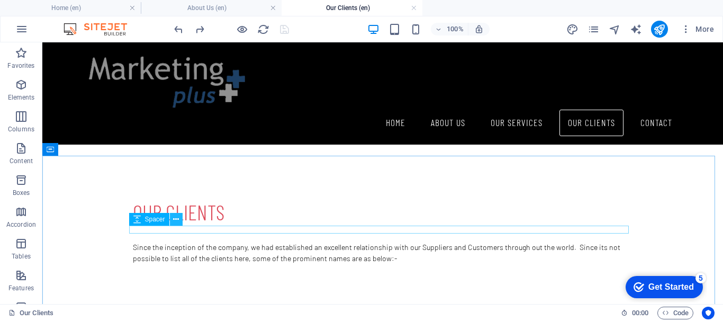
click at [175, 217] on icon at bounding box center [176, 219] width 6 height 11
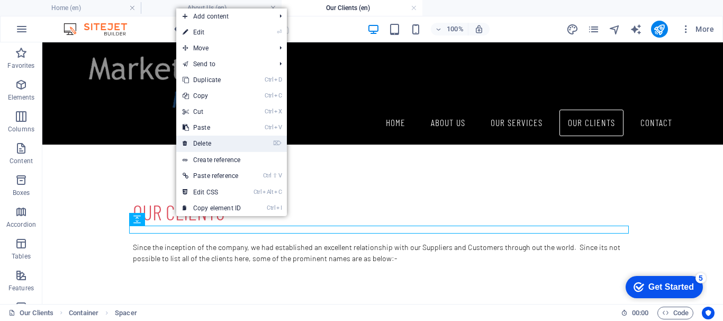
click at [208, 143] on link "⌦ Delete" at bounding box center [211, 143] width 71 height 16
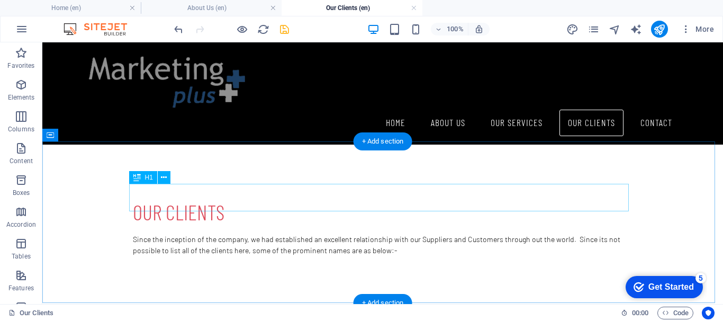
scroll to position [265, 0]
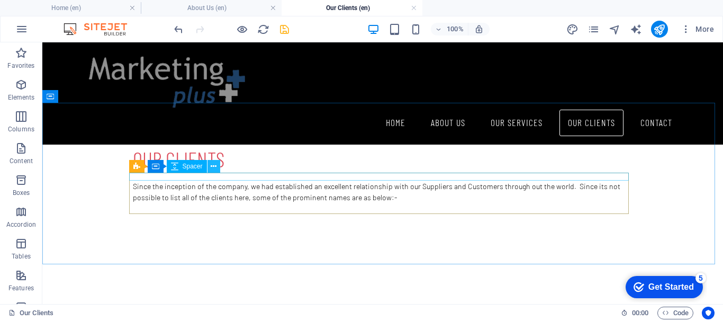
click at [215, 169] on icon at bounding box center [214, 166] width 6 height 11
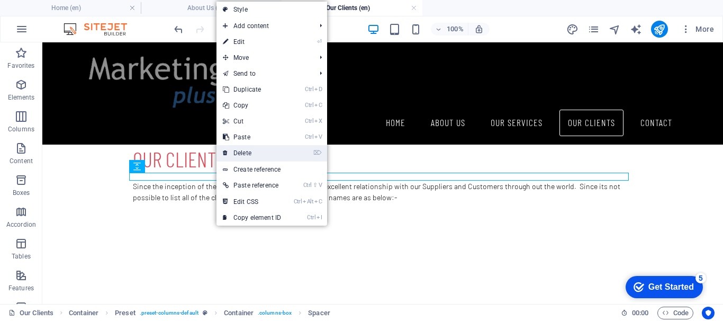
click at [242, 155] on link "⌦ Delete" at bounding box center [251, 153] width 71 height 16
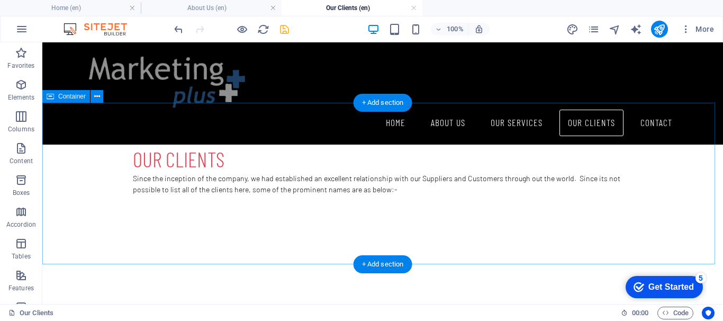
click at [93, 137] on div "our clients Since the inception of the company, we had established an excellent…" at bounding box center [382, 183] width 680 height 161
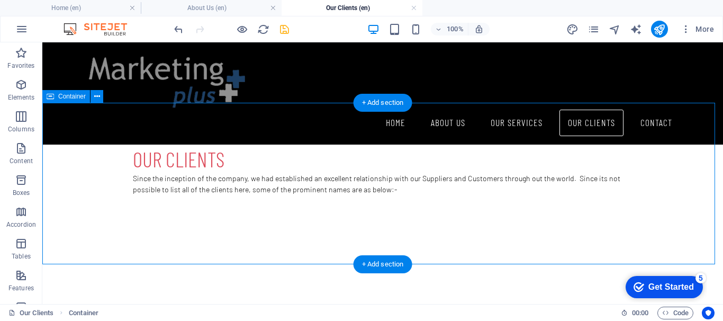
click at [93, 137] on div "our clients Since the inception of the company, we had established an excellent…" at bounding box center [382, 183] width 680 height 161
select select "px"
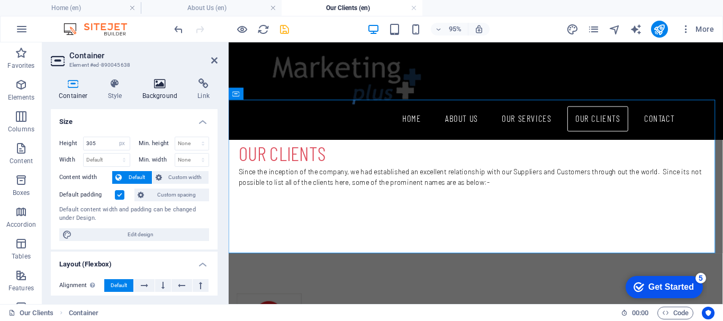
click at [157, 87] on icon at bounding box center [159, 83] width 51 height 11
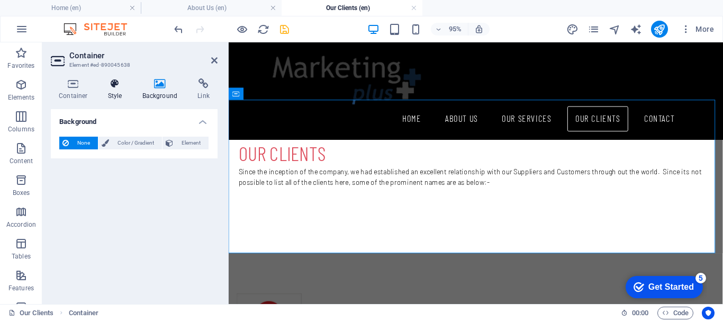
click at [113, 85] on icon at bounding box center [115, 83] width 30 height 11
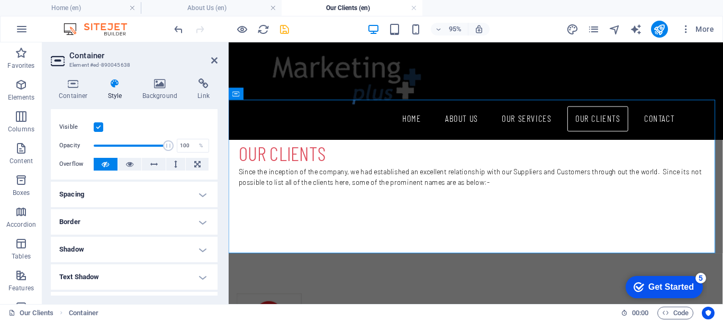
scroll to position [0, 0]
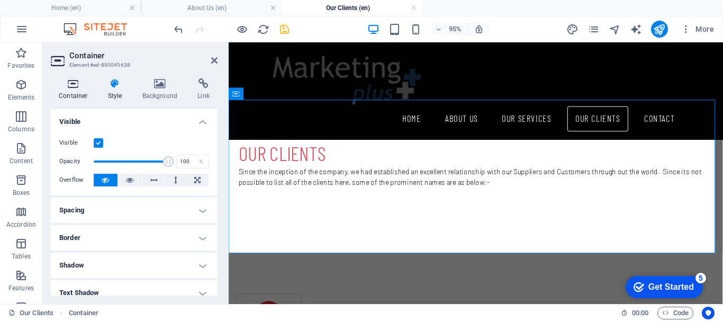
click at [77, 87] on icon at bounding box center [73, 83] width 45 height 11
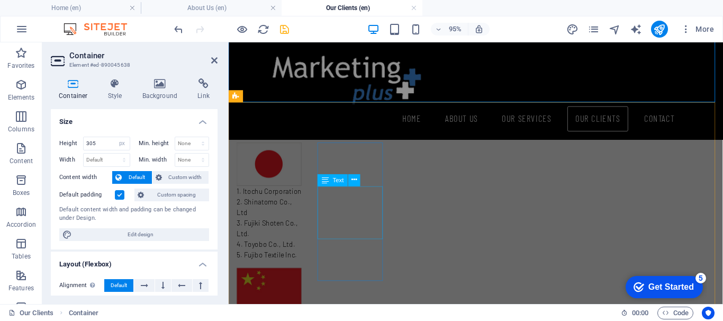
scroll to position [212, 0]
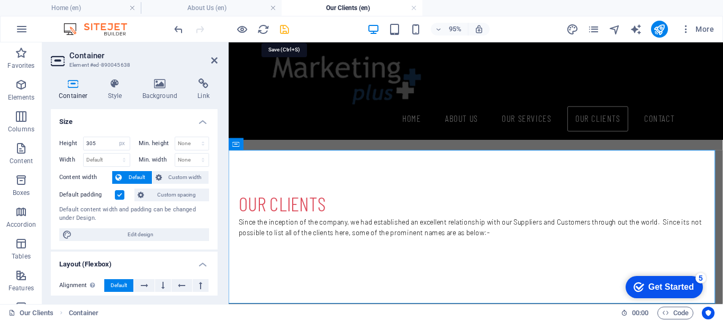
click at [280, 27] on icon "save" at bounding box center [284, 29] width 12 height 12
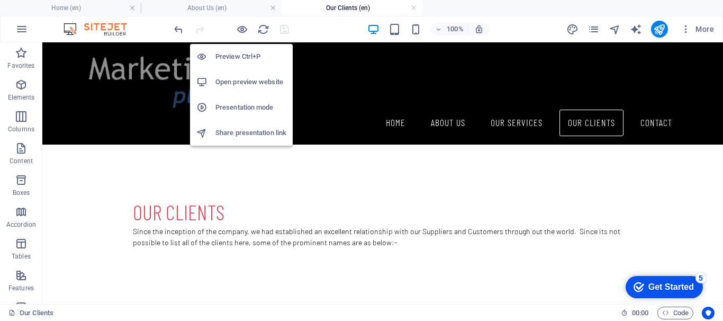
click at [252, 78] on h6 "Open preview website" at bounding box center [250, 82] width 71 height 13
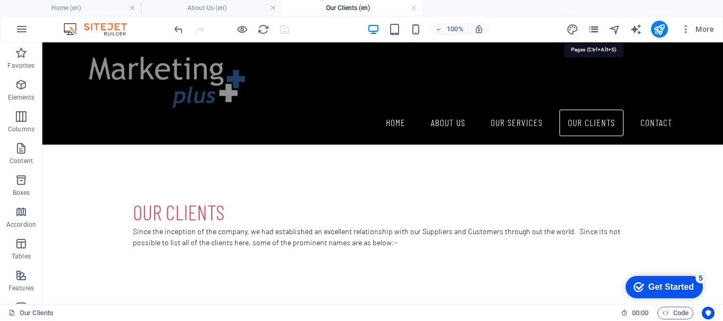
click at [595, 29] on icon "pages" at bounding box center [593, 29] width 12 height 12
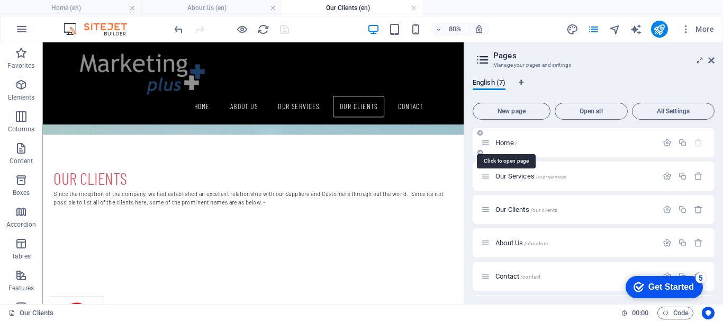
click at [499, 140] on span "Home /" at bounding box center [506, 143] width 22 height 8
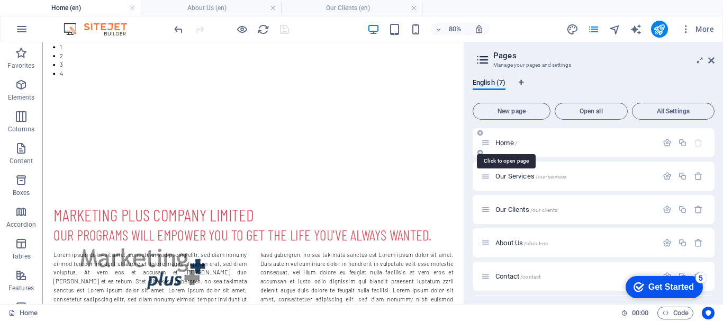
scroll to position [0, 0]
click at [515, 212] on span "Our Clients /our-clients" at bounding box center [526, 209] width 62 height 8
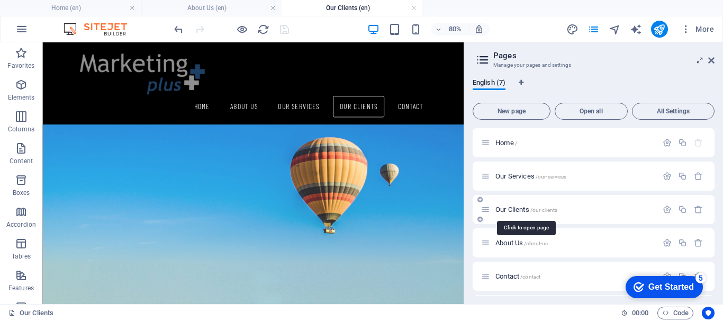
scroll to position [212, 0]
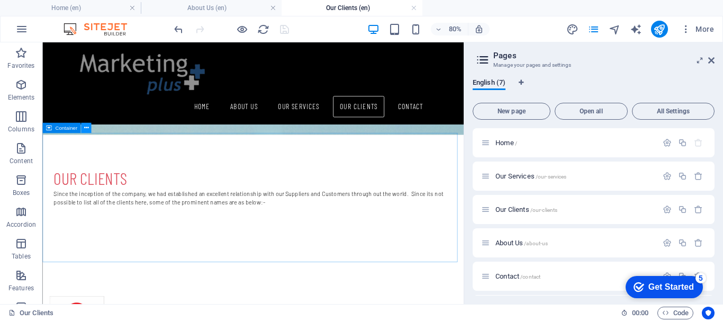
click at [86, 130] on icon at bounding box center [86, 127] width 5 height 9
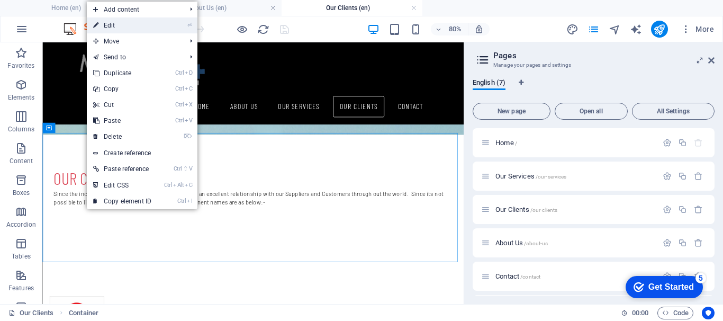
click at [132, 29] on link "⏎ Edit" at bounding box center [122, 25] width 71 height 16
select select "px"
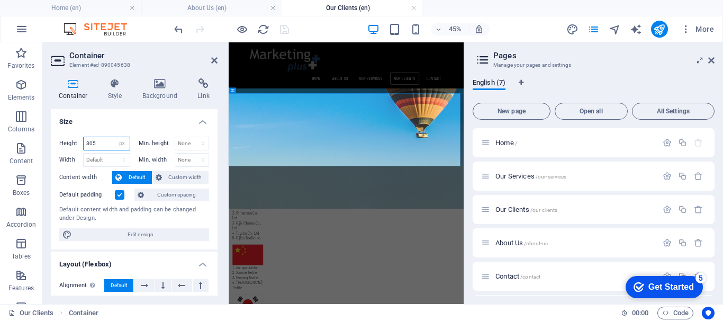
drag, startPoint x: 104, startPoint y: 142, endPoint x: 80, endPoint y: 141, distance: 23.8
click at [80, 141] on div "Height 305 Default px rem % vh vw" at bounding box center [94, 144] width 71 height 14
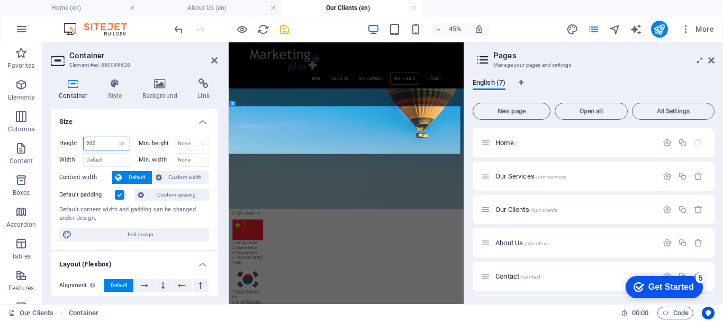
scroll to position [183, 0]
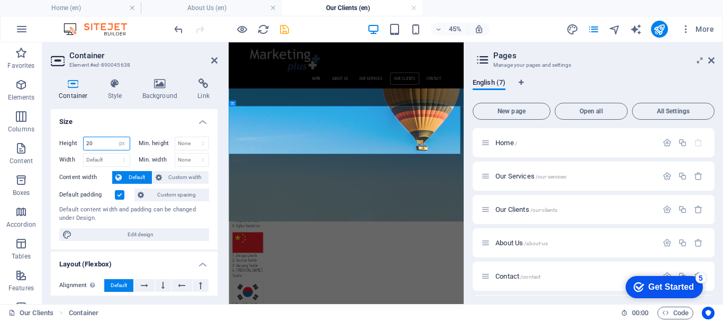
type input "2"
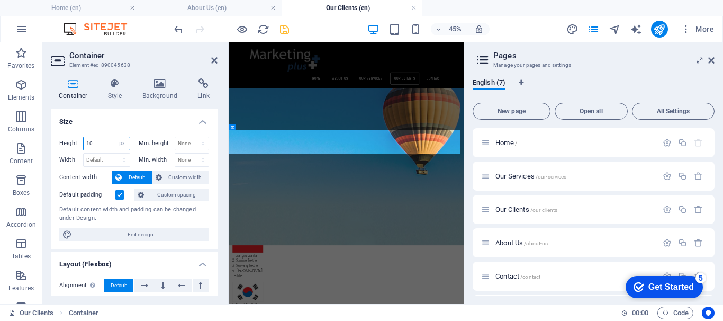
type input "1"
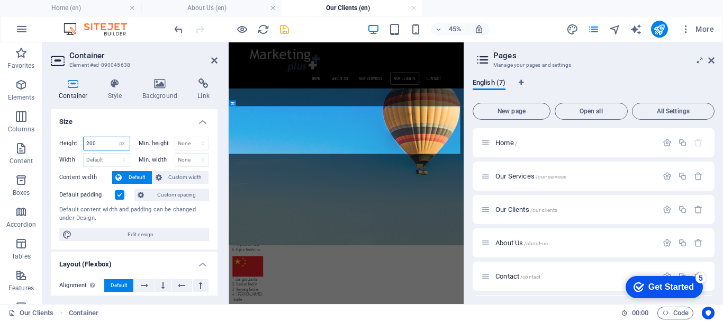
scroll to position [183, 0]
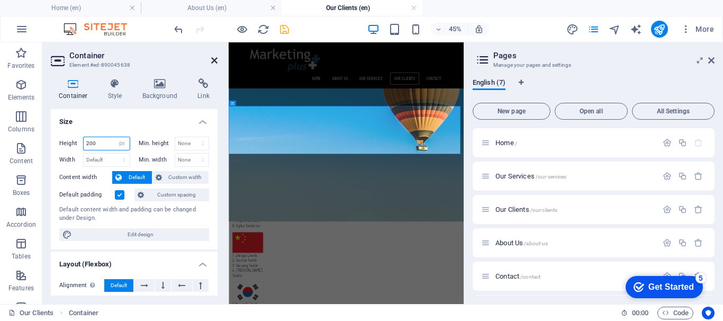
type input "200"
click at [213, 58] on icon at bounding box center [214, 60] width 6 height 8
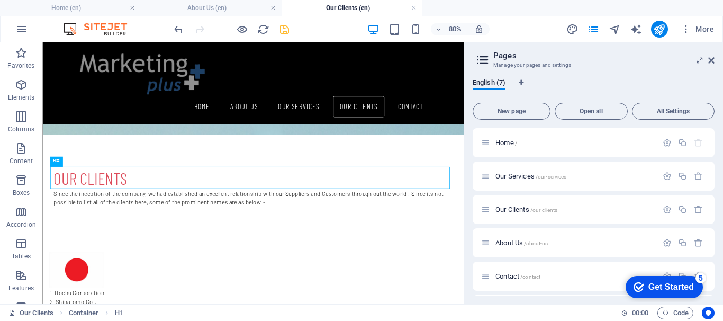
click at [60, 161] on div "H1" at bounding box center [56, 162] width 13 height 10
click at [80, 163] on icon at bounding box center [78, 161] width 5 height 9
click at [78, 160] on icon at bounding box center [78, 161] width 5 height 9
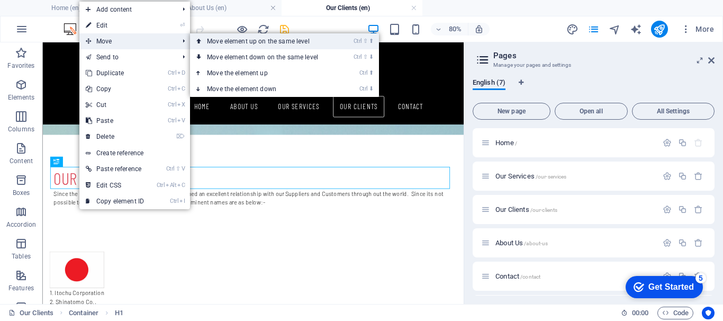
click at [222, 42] on link "Ctrl ⇧ ⬆ Move element up on the same level" at bounding box center [264, 41] width 149 height 16
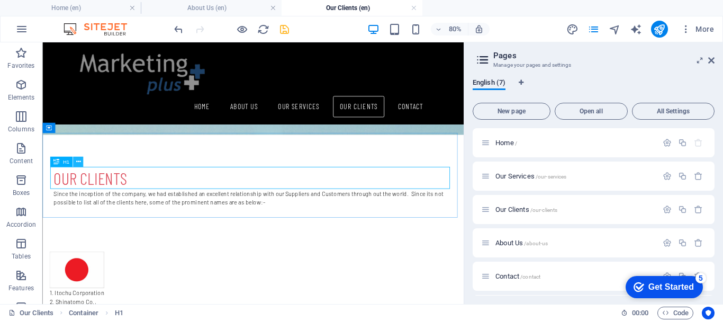
click at [79, 160] on icon at bounding box center [78, 161] width 5 height 9
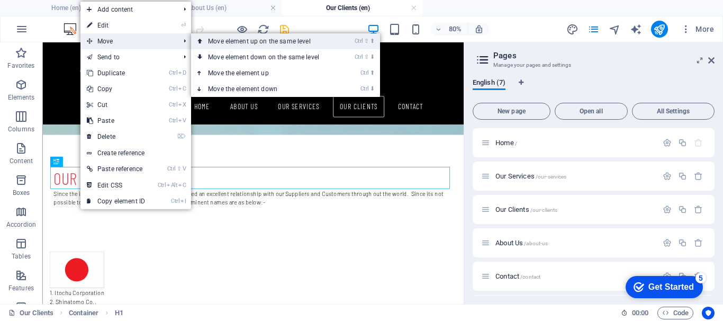
click at [226, 39] on link "Ctrl ⇧ ⬆ Move element up on the same level" at bounding box center [265, 41] width 149 height 16
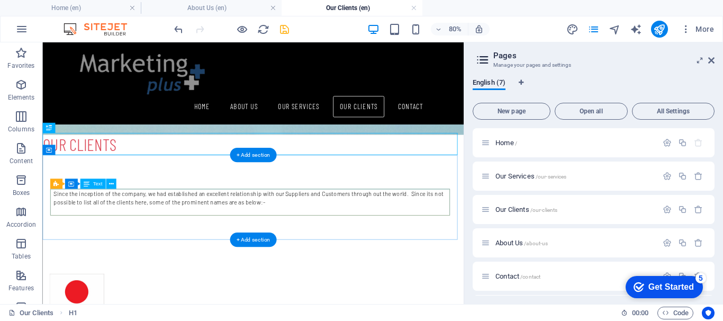
click at [133, 228] on div "Since the inception of the company, we had established an excellent relationshi…" at bounding box center [305, 241] width 499 height 33
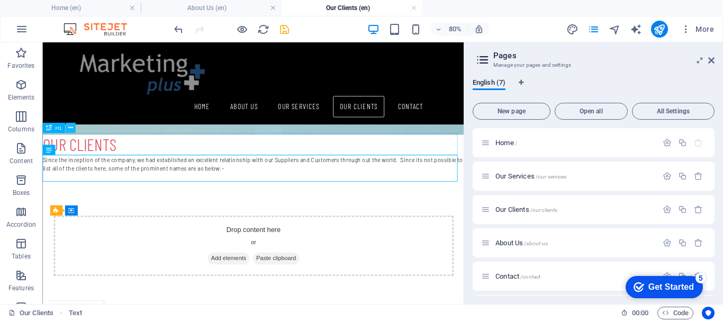
click at [72, 127] on icon at bounding box center [70, 127] width 5 height 9
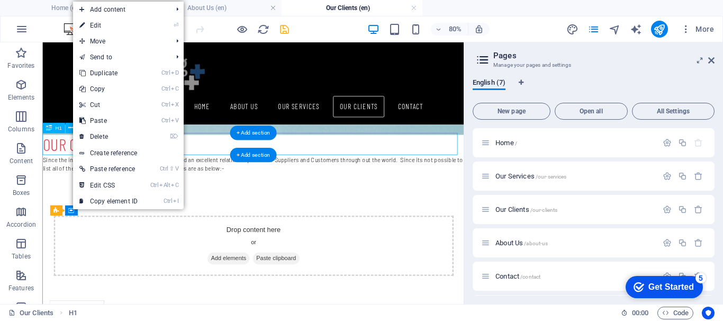
click at [70, 168] on div "our clients" at bounding box center [305, 170] width 526 height 28
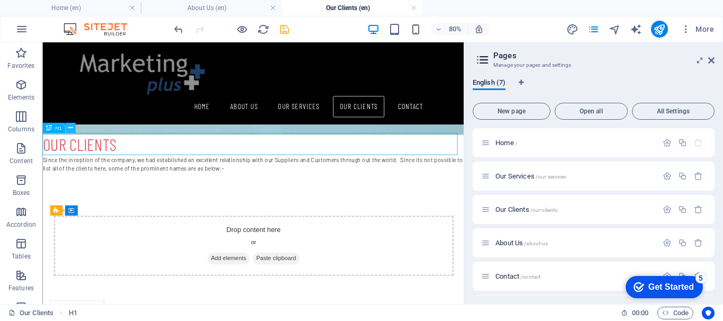
click at [69, 129] on icon at bounding box center [70, 127] width 5 height 9
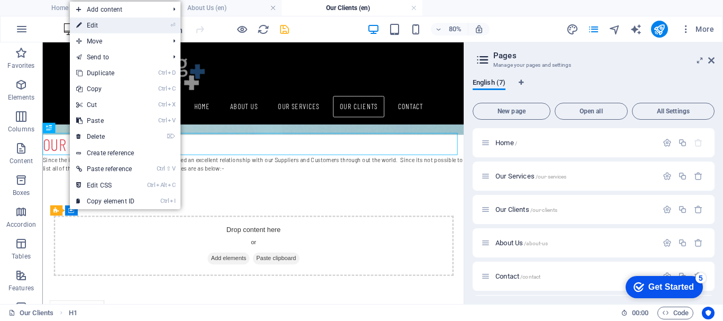
click at [126, 27] on link "⏎ Edit" at bounding box center [105, 25] width 71 height 16
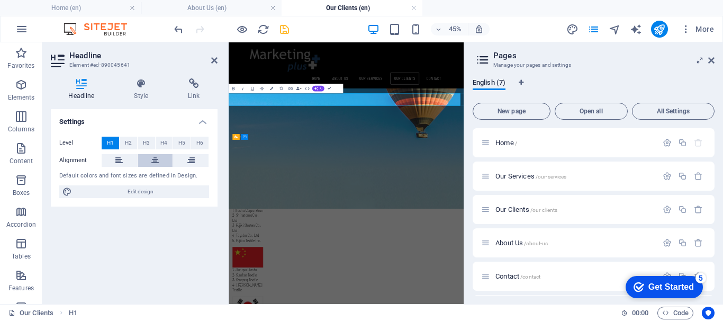
click at [156, 160] on icon at bounding box center [154, 160] width 7 height 13
click at [375, 219] on div "Drop content here or Add elements Paste clipboard" at bounding box center [490, 269] width 522 height 106
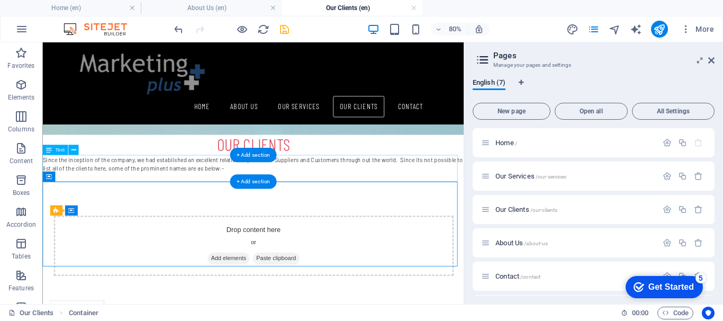
click at [223, 191] on div "Since the inception of the company, we had established an excellent relationshi…" at bounding box center [305, 199] width 526 height 33
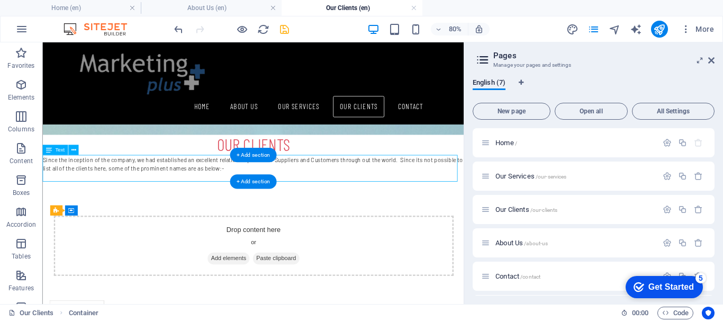
click at [223, 191] on div "Since the inception of the company, we had established an excellent relationshi…" at bounding box center [305, 199] width 526 height 33
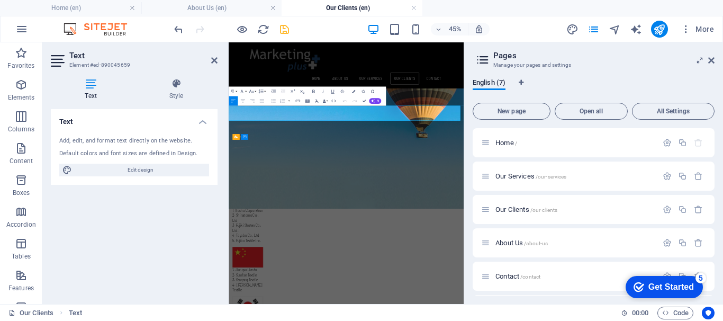
drag, startPoint x: 435, startPoint y: 204, endPoint x: 461, endPoint y: 148, distance: 62.0
click at [244, 103] on icon "button" at bounding box center [243, 101] width 6 height 6
click at [262, 104] on button "Align Justify" at bounding box center [261, 101] width 9 height 10
click at [275, 92] on icon "button" at bounding box center [273, 91] width 6 height 6
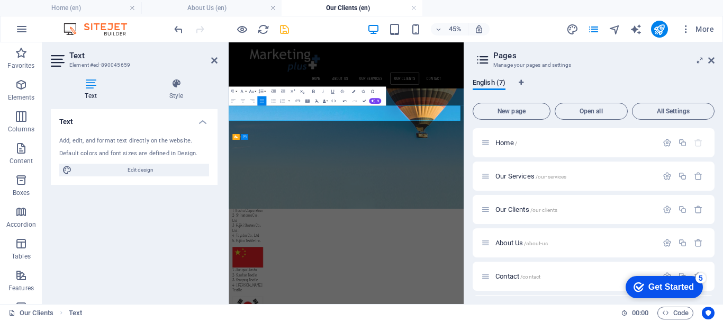
click at [275, 92] on icon "button" at bounding box center [273, 91] width 6 height 6
click at [212, 61] on icon at bounding box center [214, 60] width 6 height 8
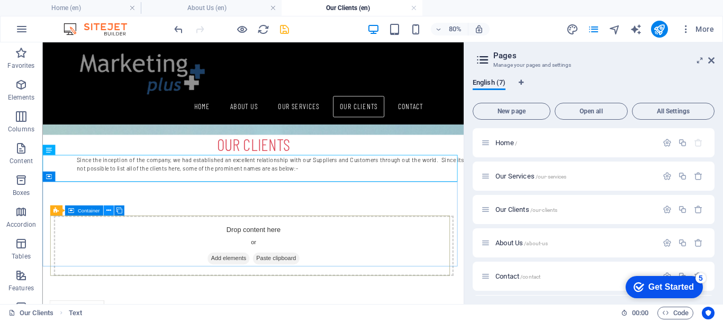
click at [107, 211] on icon at bounding box center [108, 210] width 5 height 9
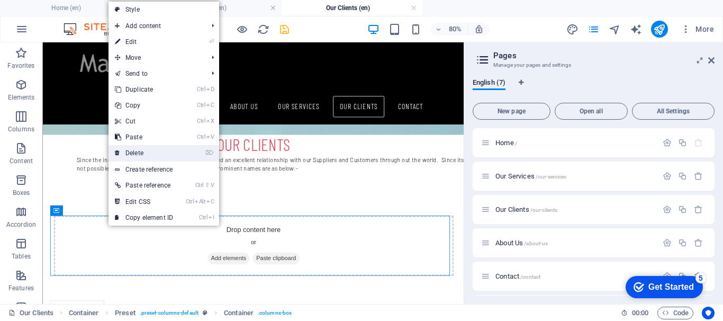
click at [154, 152] on link "⌦ Delete" at bounding box center [143, 153] width 71 height 16
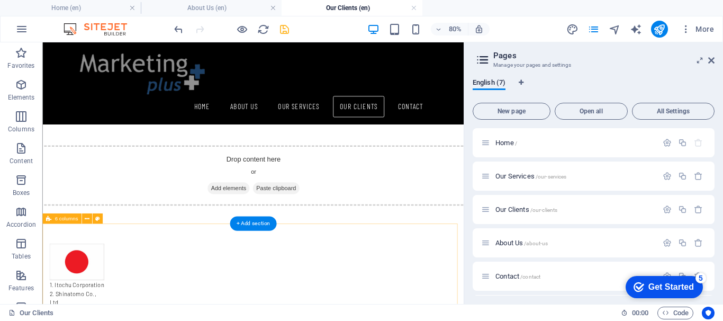
scroll to position [265, 0]
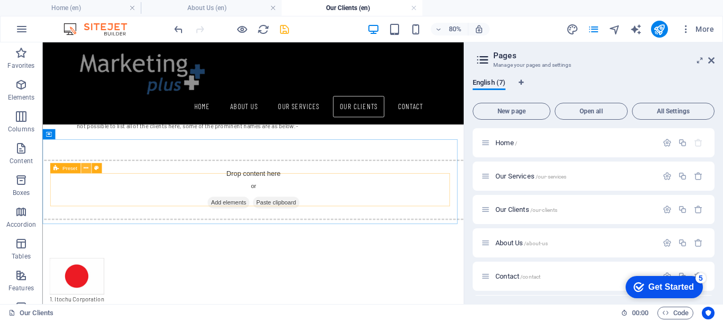
click at [86, 168] on icon at bounding box center [86, 167] width 5 height 9
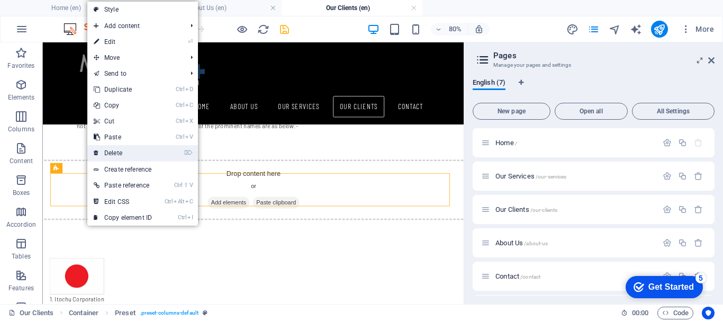
click at [134, 153] on link "⌦ Delete" at bounding box center [122, 153] width 71 height 16
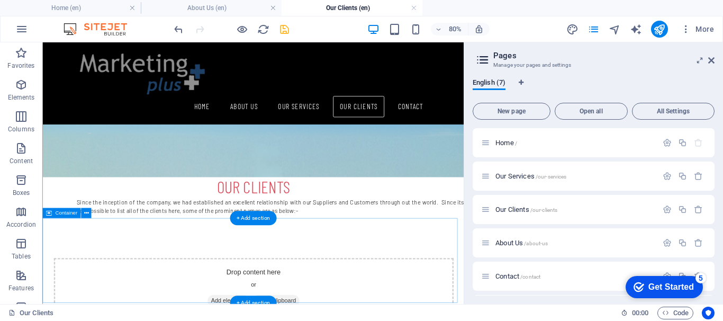
scroll to position [212, 0]
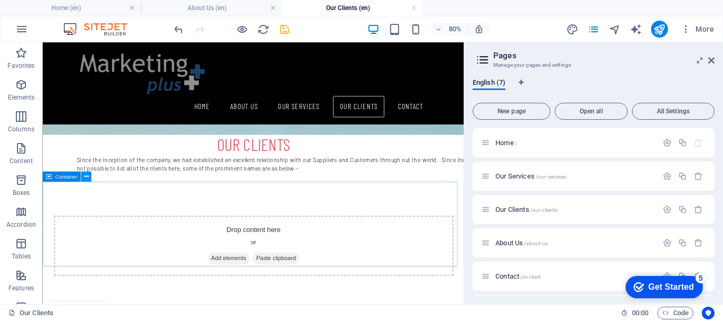
click at [86, 177] on icon at bounding box center [86, 176] width 5 height 9
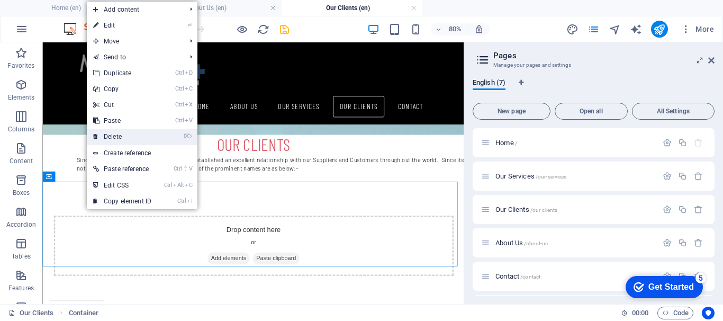
click at [126, 133] on link "⌦ Delete" at bounding box center [122, 137] width 71 height 16
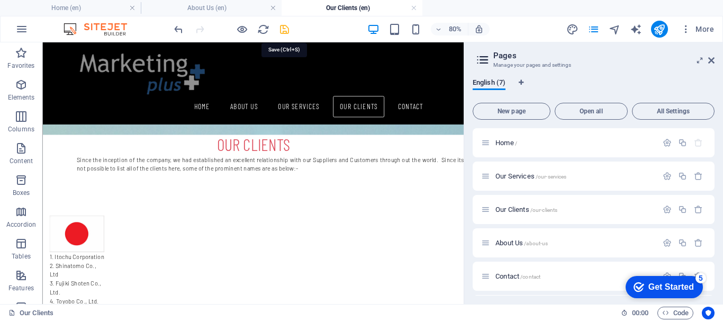
click at [284, 31] on icon "save" at bounding box center [284, 29] width 12 height 12
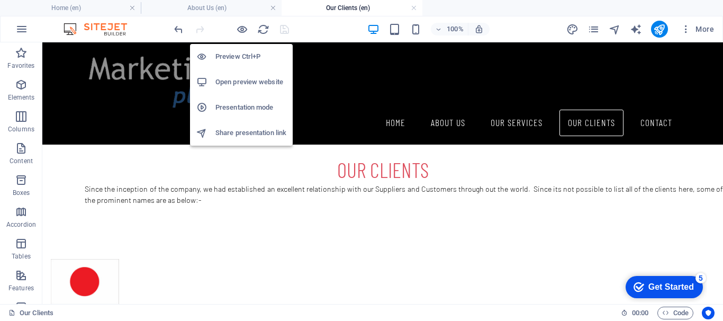
click at [235, 77] on h6 "Open preview website" at bounding box center [250, 82] width 71 height 13
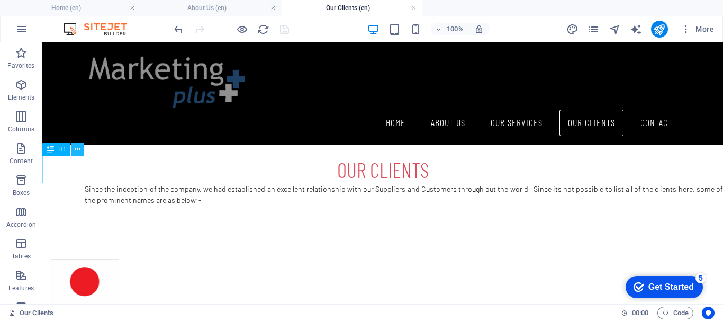
click at [77, 148] on icon at bounding box center [78, 149] width 6 height 11
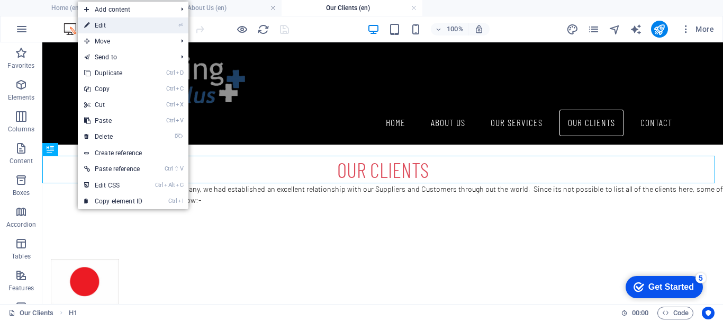
click at [132, 29] on link "⏎ Edit" at bounding box center [113, 25] width 71 height 16
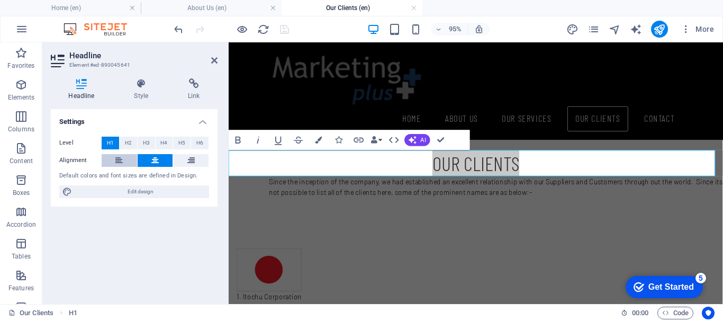
click at [119, 163] on icon at bounding box center [118, 160] width 7 height 13
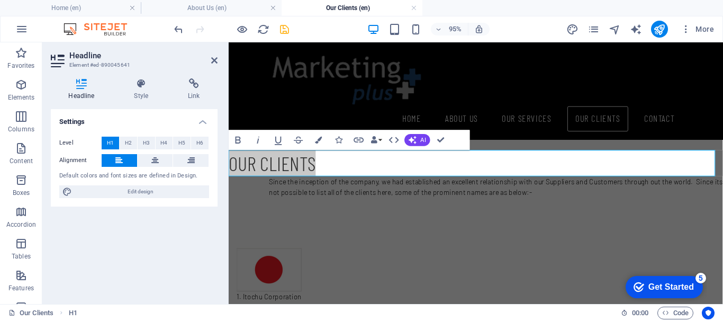
click at [84, 88] on icon at bounding box center [81, 83] width 61 height 11
click at [138, 86] on icon at bounding box center [141, 83] width 50 height 11
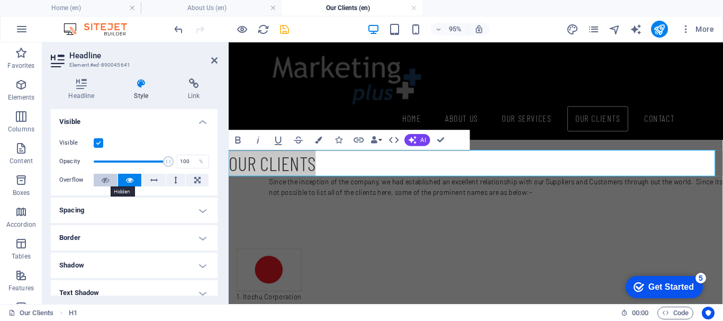
click at [102, 183] on icon at bounding box center [105, 180] width 7 height 13
click at [129, 179] on icon at bounding box center [129, 180] width 7 height 13
click at [153, 180] on icon at bounding box center [153, 180] width 7 height 13
click at [123, 180] on button at bounding box center [130, 180] width 24 height 13
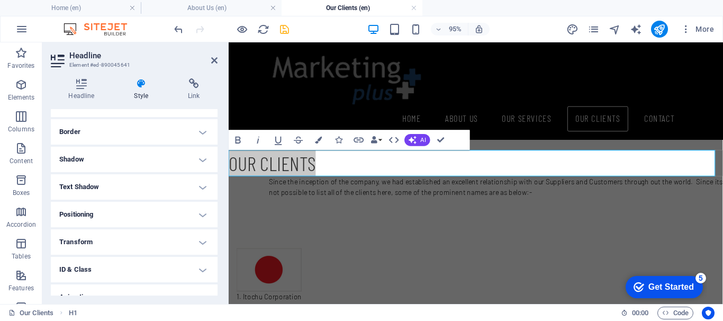
scroll to position [53, 0]
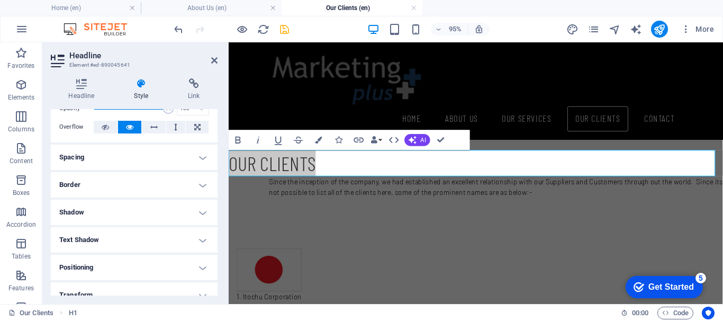
click at [203, 156] on h4 "Spacing" at bounding box center [134, 156] width 167 height 25
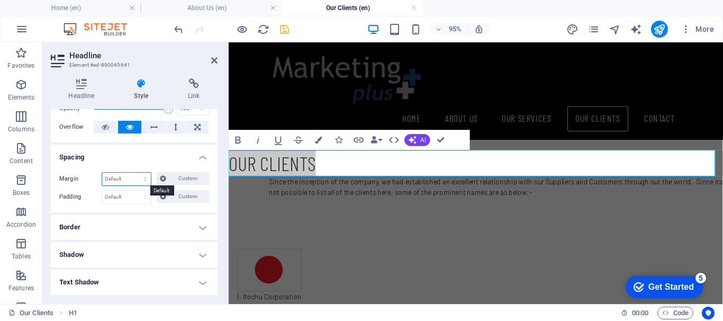
click at [130, 176] on select "Default auto px % rem vw vh Custom" at bounding box center [126, 178] width 49 height 13
click at [102, 172] on select "Default auto px % rem vw vh Custom" at bounding box center [126, 178] width 49 height 13
select select "DISABLED_OPTION_VALUE"
click at [149, 196] on select "Default px rem % vh vw Custom" at bounding box center [126, 196] width 49 height 13
click at [102, 190] on select "Default px rem % vh vw Custom" at bounding box center [126, 196] width 49 height 13
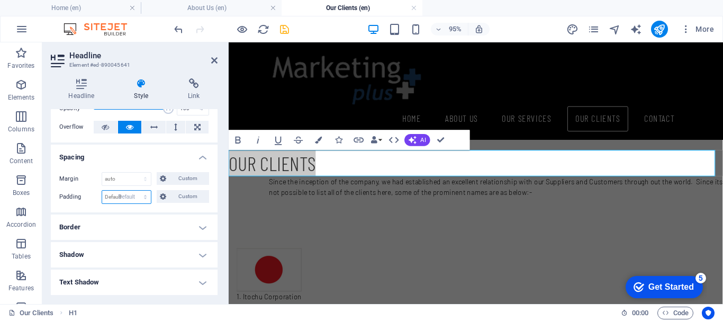
select select "DISABLED_OPTION_VALUE"
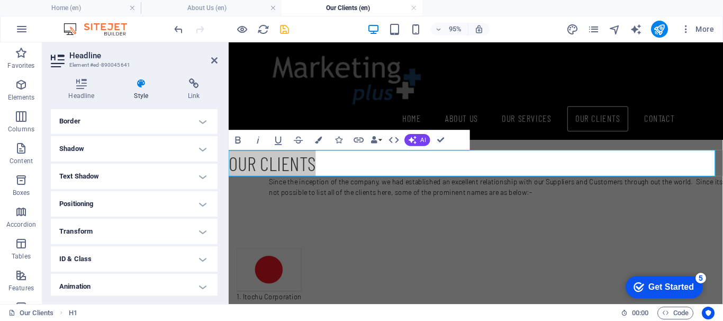
scroll to position [190, 0]
click at [199, 170] on h4 "Positioning" at bounding box center [134, 172] width 167 height 25
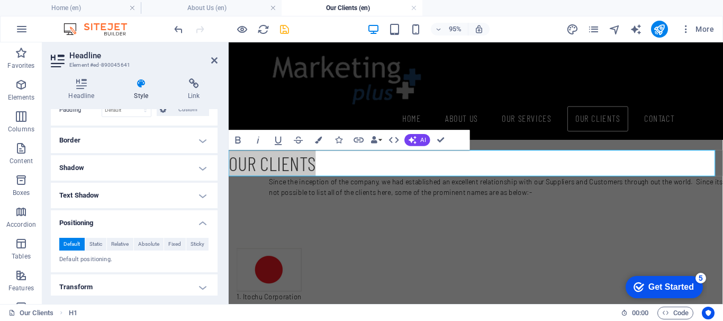
scroll to position [15, 0]
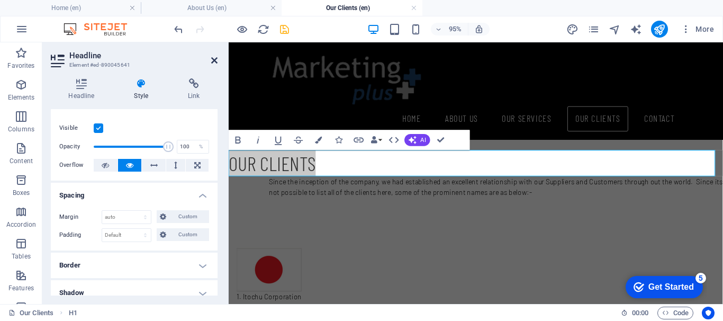
click at [212, 60] on icon at bounding box center [214, 60] width 6 height 8
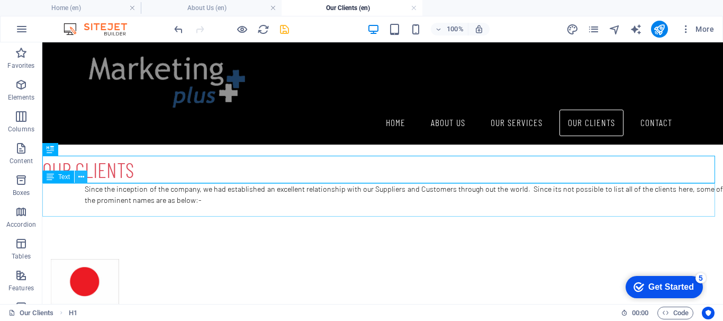
click at [81, 176] on icon at bounding box center [81, 176] width 6 height 11
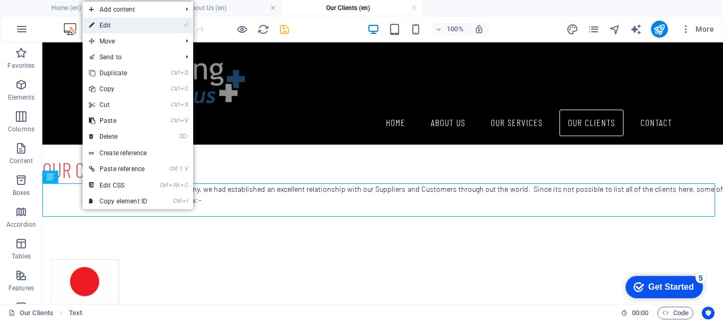
click at [136, 25] on link "⏎ Edit" at bounding box center [118, 25] width 71 height 16
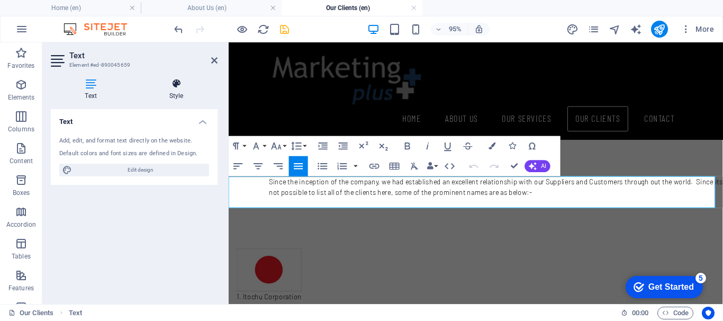
click at [177, 85] on icon at bounding box center [176, 83] width 83 height 11
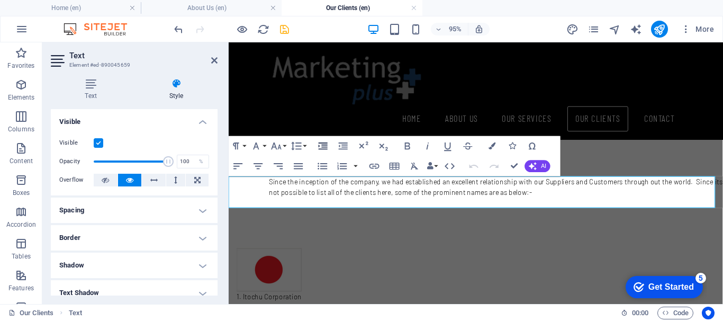
click at [323, 143] on icon "button" at bounding box center [323, 145] width 9 height 7
click at [345, 142] on icon "button" at bounding box center [343, 146] width 12 height 12
click at [325, 143] on icon "button" at bounding box center [323, 146] width 12 height 12
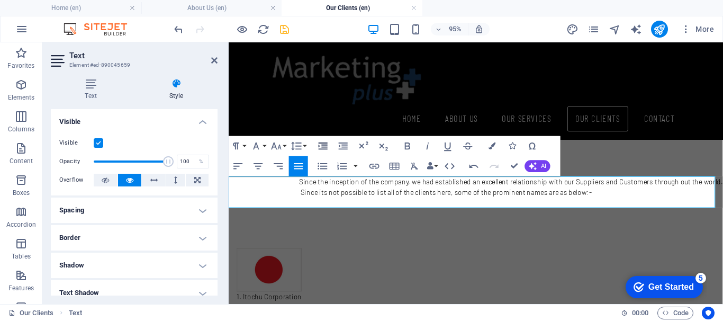
click at [325, 143] on icon "button" at bounding box center [323, 146] width 12 height 12
click at [212, 59] on icon at bounding box center [214, 60] width 6 height 8
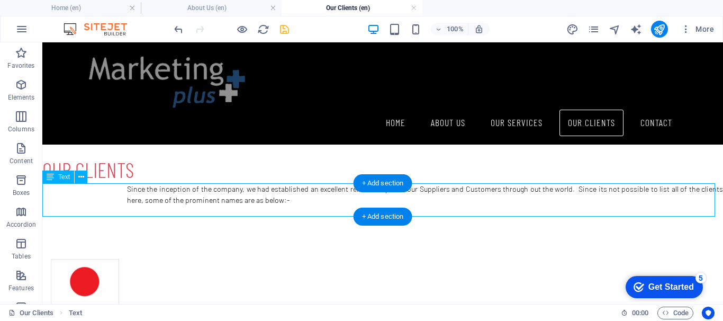
click at [632, 186] on div "Since the inception of the company, we had established an excellent relationshi…" at bounding box center [382, 199] width 680 height 33
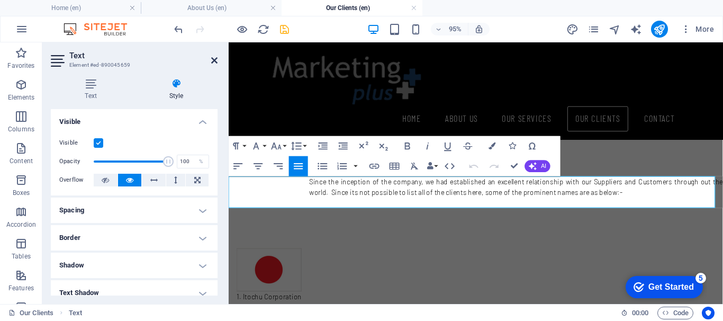
click at [215, 62] on icon at bounding box center [214, 60] width 6 height 8
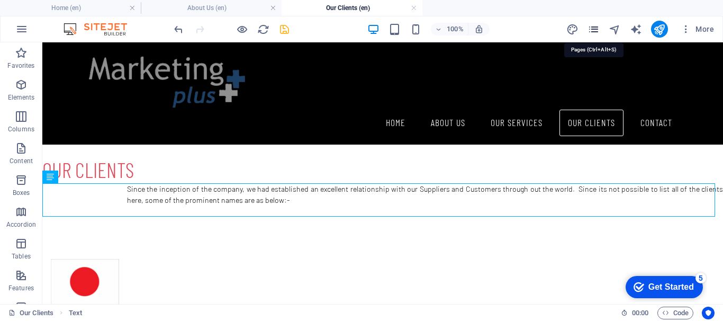
click at [591, 29] on icon "pages" at bounding box center [593, 29] width 12 height 12
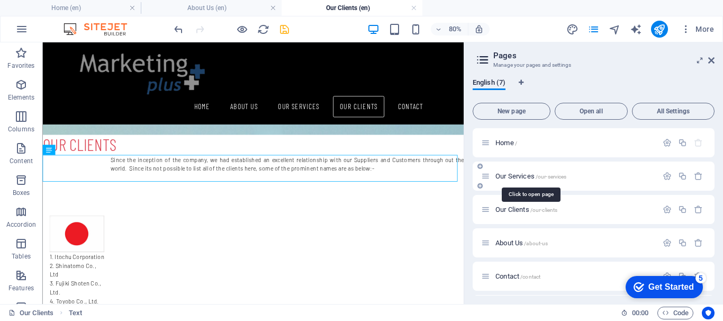
click at [516, 178] on span "Our Services /our-services" at bounding box center [530, 176] width 71 height 8
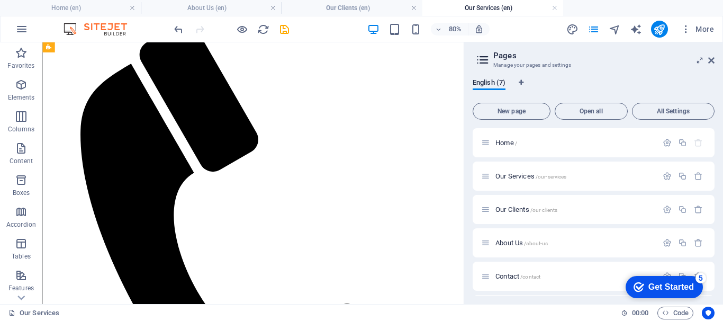
scroll to position [529, 0]
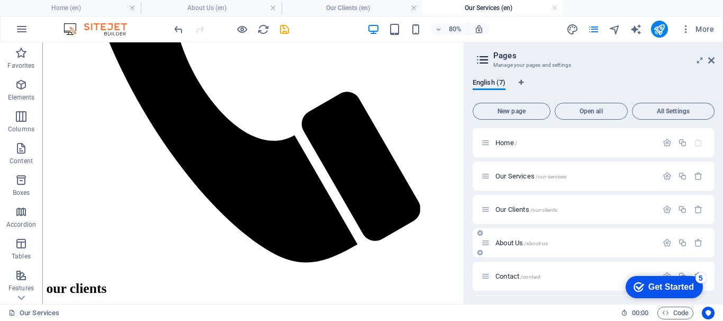
click at [511, 241] on span "About Us /about-us" at bounding box center [521, 243] width 52 height 8
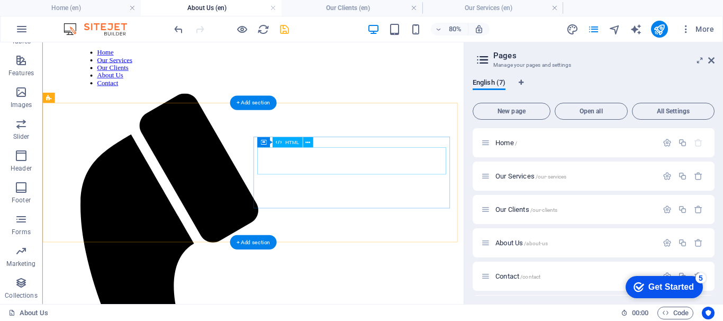
scroll to position [0, 0]
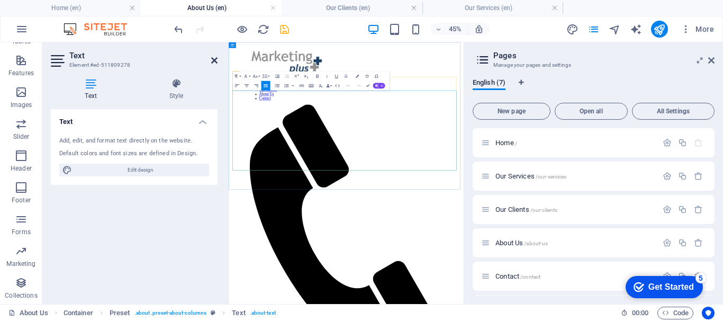
drag, startPoint x: 81, startPoint y: 182, endPoint x: 216, endPoint y: 58, distance: 183.9
click at [216, 58] on icon at bounding box center [214, 60] width 6 height 8
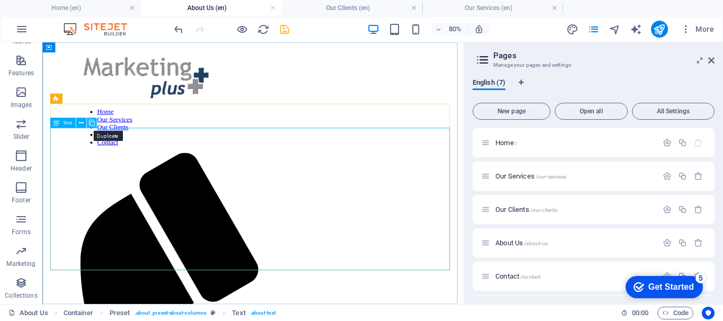
click at [92, 126] on icon at bounding box center [91, 123] width 6 height 9
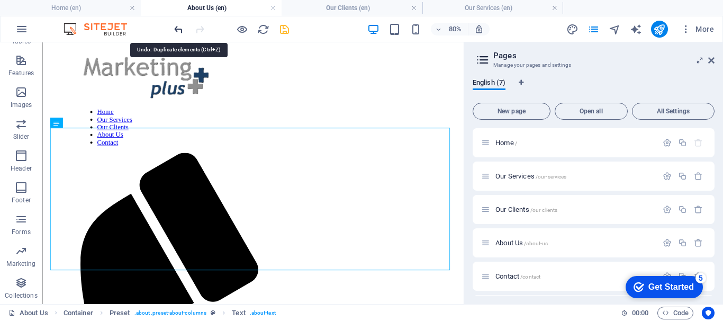
click at [179, 29] on icon "undo" at bounding box center [178, 29] width 12 height 12
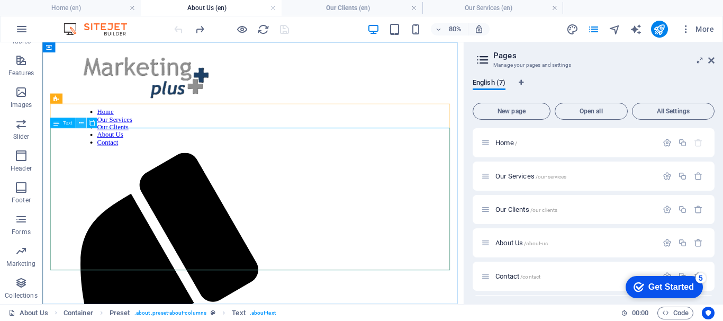
click at [80, 122] on icon at bounding box center [80, 123] width 5 height 9
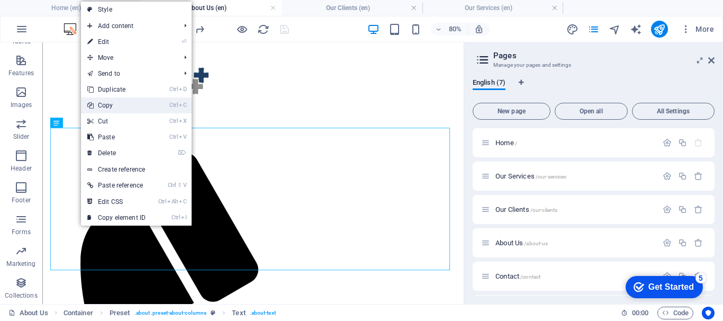
click at [116, 103] on link "Ctrl C Copy" at bounding box center [116, 105] width 71 height 16
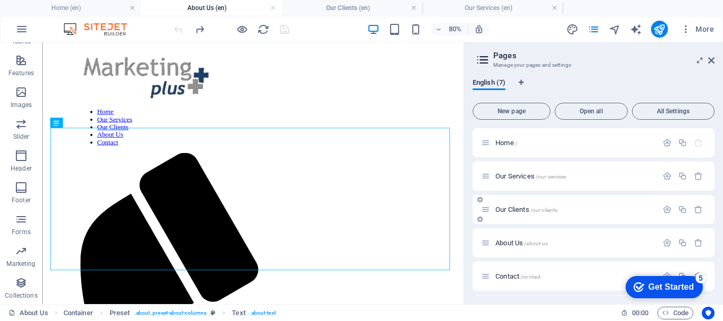
click at [522, 210] on span "Our Clients /our-clients" at bounding box center [526, 209] width 62 height 8
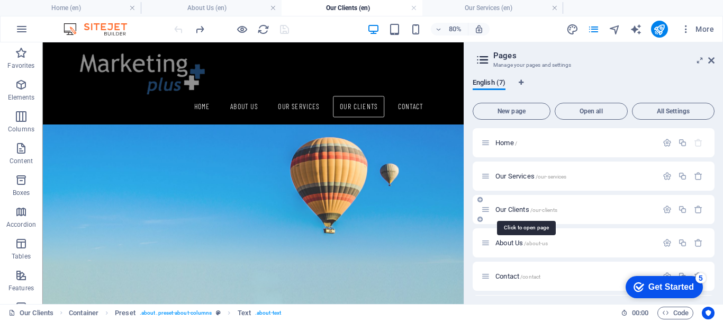
scroll to position [212, 0]
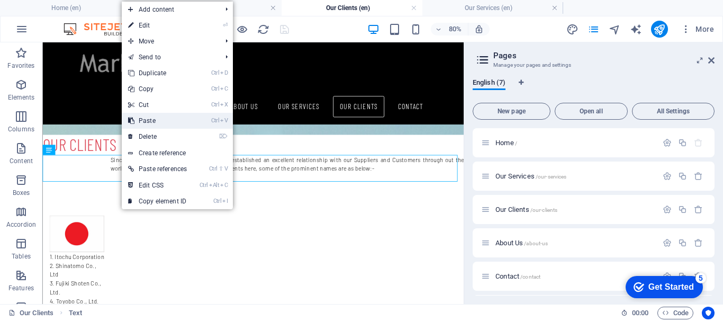
click at [149, 121] on link "Ctrl V Paste" at bounding box center [157, 121] width 71 height 16
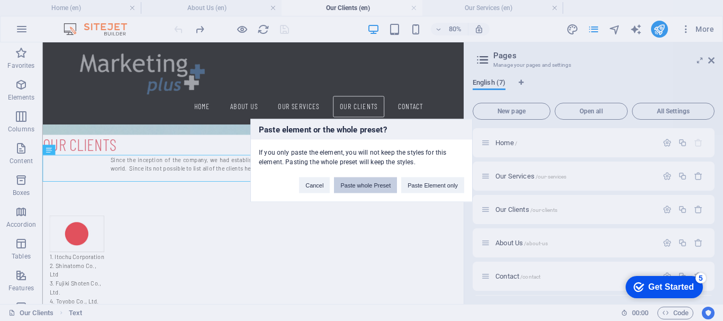
click at [377, 181] on button "Paste whole Preset" at bounding box center [365, 185] width 63 height 16
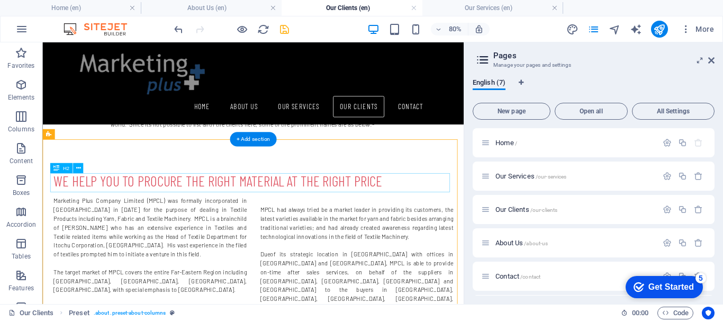
scroll to position [265, 0]
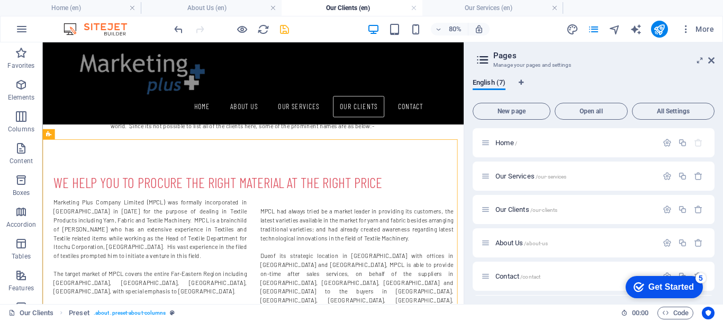
click at [708, 65] on header "Pages Manage your pages and settings" at bounding box center [595, 56] width 240 height 28
click at [711, 62] on icon at bounding box center [711, 60] width 6 height 8
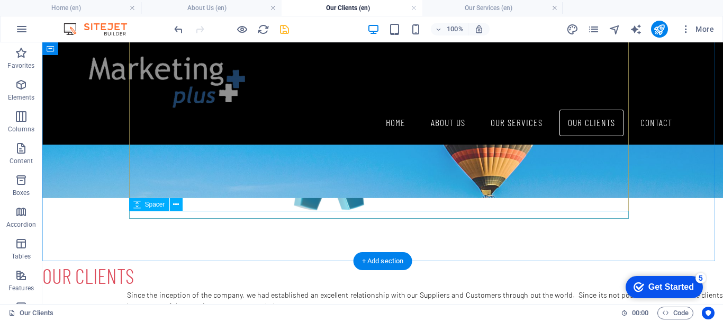
scroll to position [159, 0]
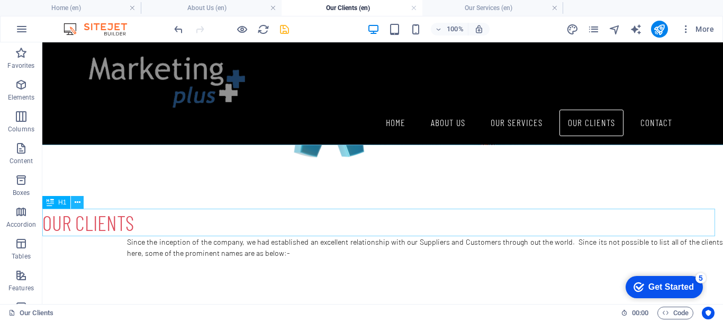
click at [75, 201] on icon at bounding box center [78, 202] width 6 height 11
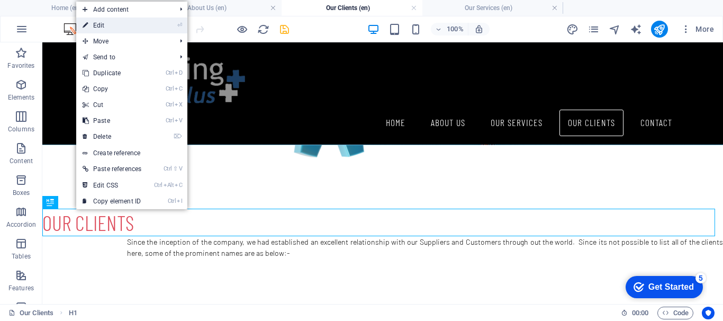
click at [105, 23] on link "⏎ Edit" at bounding box center [111, 25] width 71 height 16
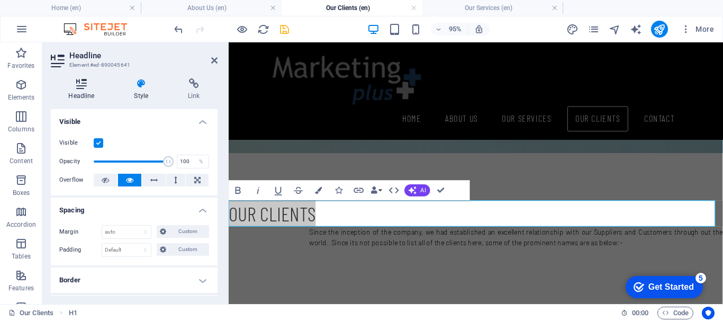
click at [82, 88] on icon at bounding box center [81, 83] width 61 height 11
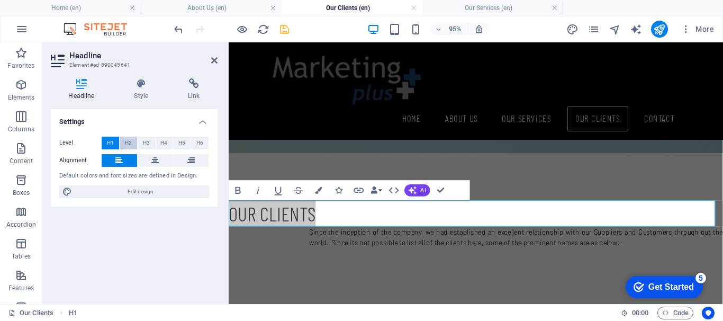
click at [128, 142] on span "H2" at bounding box center [128, 143] width 7 height 13
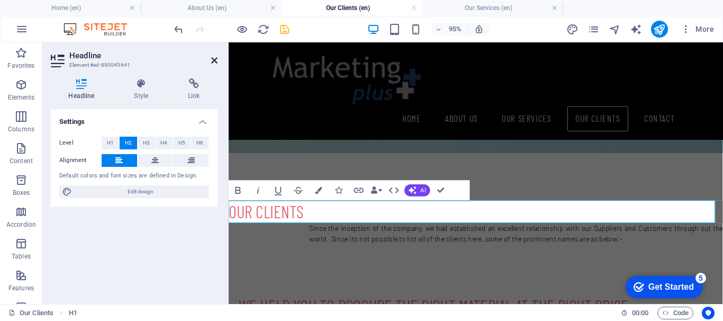
click at [213, 57] on icon at bounding box center [214, 60] width 6 height 8
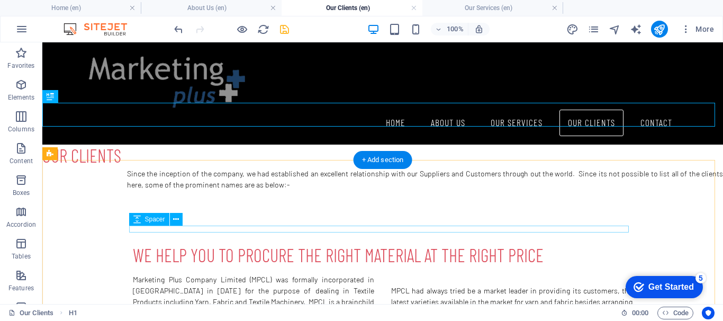
scroll to position [265, 0]
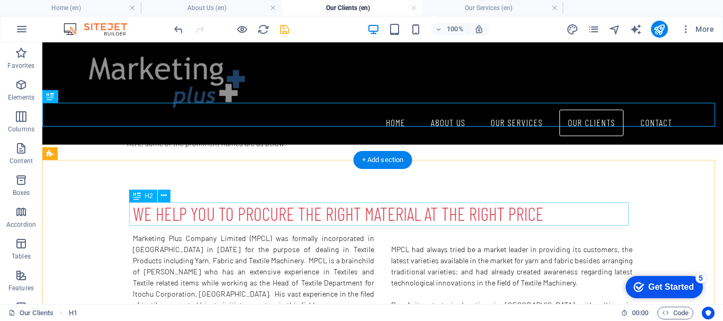
click at [242, 216] on div "we help you to procure the right material at the right price" at bounding box center [382, 214] width 499 height 24
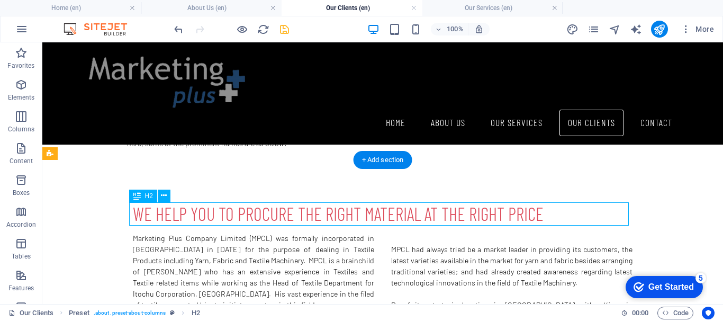
click at [242, 216] on div "we help you to procure the right material at the right price" at bounding box center [382, 214] width 499 height 24
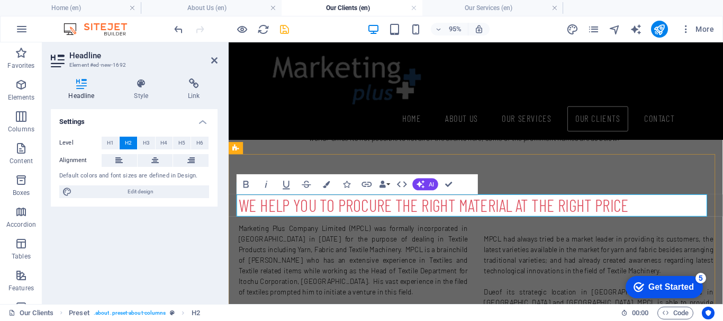
click at [258, 213] on h2 "we help you to procure the right material at the right price" at bounding box center [488, 214] width 499 height 24
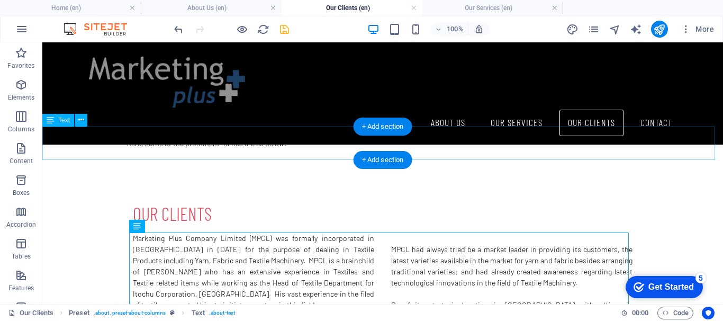
click at [128, 132] on div "Since the inception of the company, we had established an excellent relationshi…" at bounding box center [382, 142] width 680 height 33
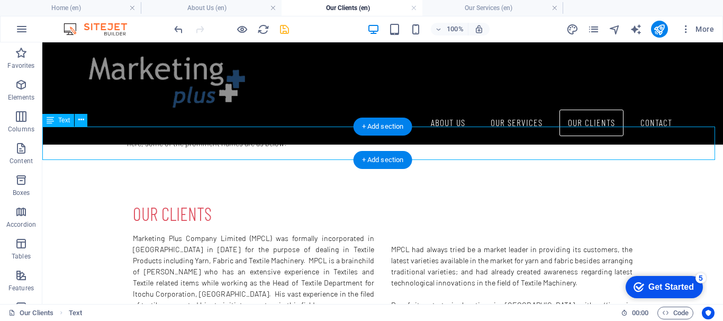
click at [128, 132] on div "Since the inception of the company, we had established an excellent relationshi…" at bounding box center [382, 142] width 680 height 33
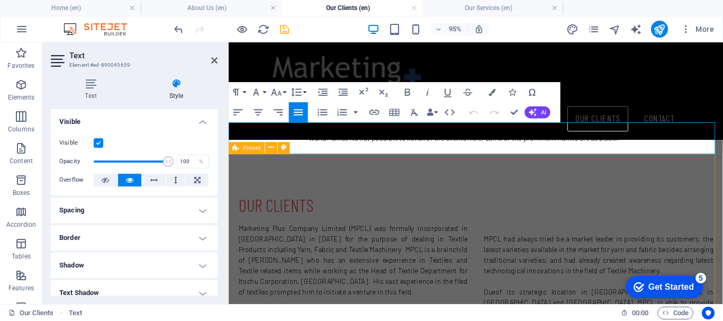
scroll to position [212, 0]
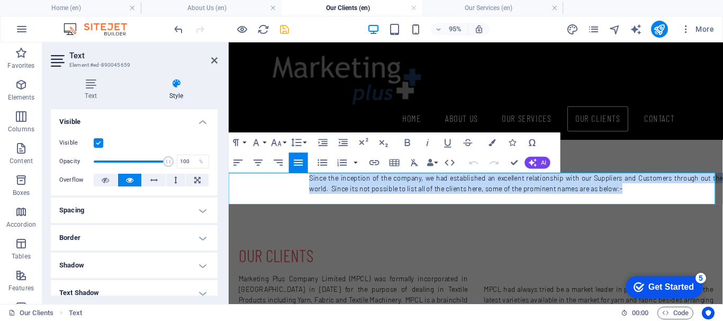
drag, startPoint x: 323, startPoint y: 187, endPoint x: 633, endPoint y: 199, distance: 310.3
click at [633, 199] on div "Since the inception of the company, we had established an excellent relationshi…" at bounding box center [489, 195] width 520 height 33
copy p "Since the inception of the company, we had established an excellent relationshi…"
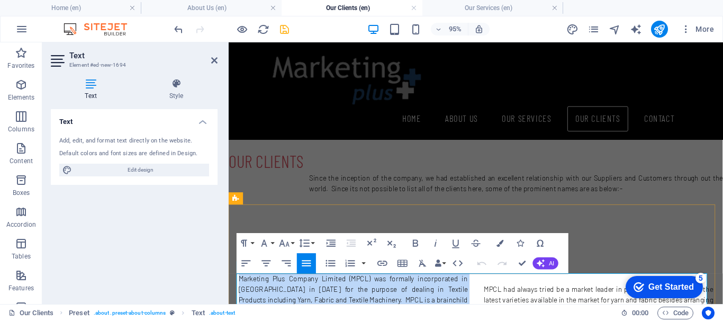
drag, startPoint x: 238, startPoint y: 292, endPoint x: 478, endPoint y: 312, distance: 240.5
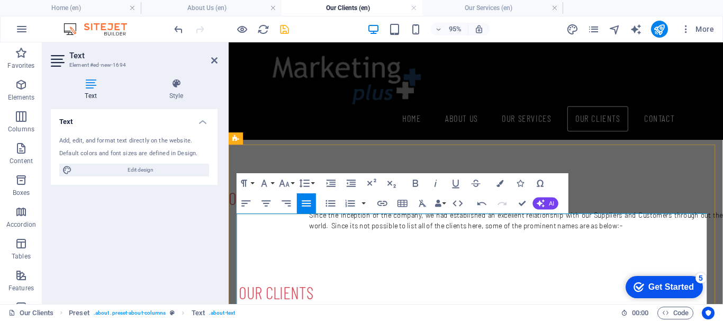
scroll to position [278, 0]
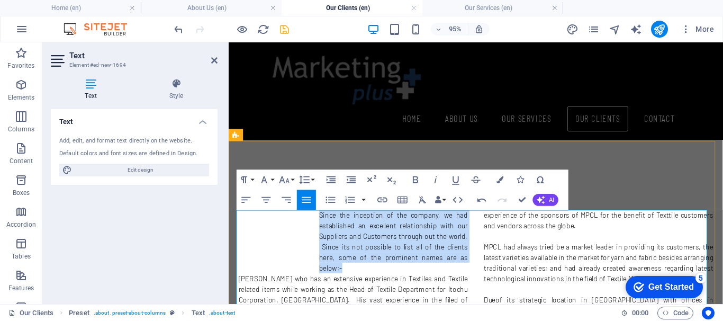
drag, startPoint x: 321, startPoint y: 225, endPoint x: 357, endPoint y: 276, distance: 62.2
click at [351, 179] on icon "button" at bounding box center [351, 180] width 12 height 12
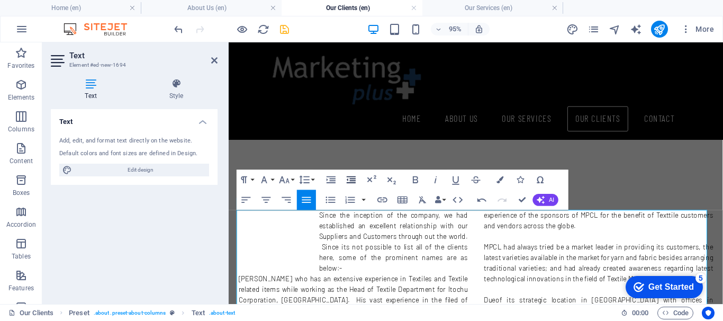
click at [351, 179] on icon "button" at bounding box center [351, 180] width 12 height 12
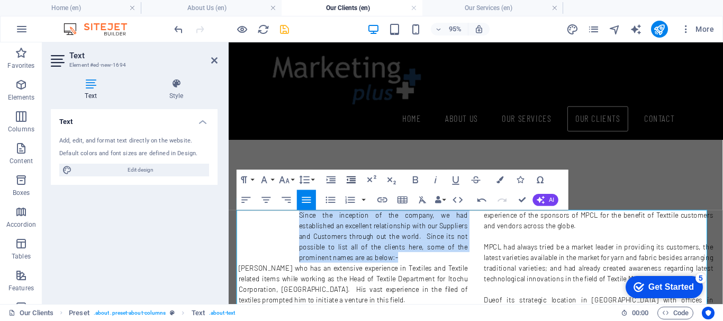
click at [351, 179] on icon "button" at bounding box center [351, 179] width 9 height 7
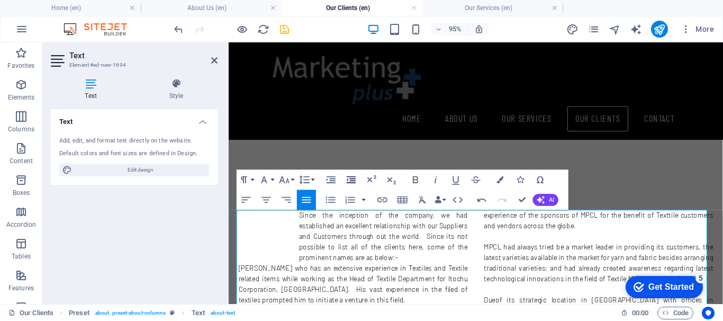
click at [351, 179] on icon "button" at bounding box center [351, 179] width 9 height 7
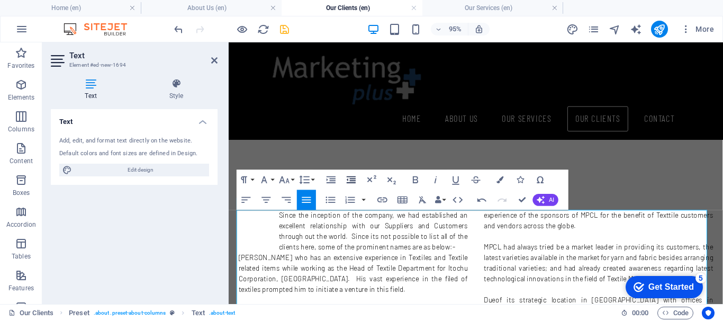
click at [351, 179] on icon "button" at bounding box center [351, 179] width 9 height 7
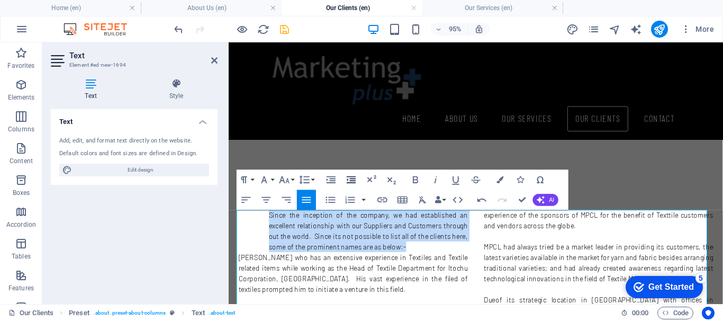
click at [351, 179] on icon "button" at bounding box center [351, 179] width 9 height 7
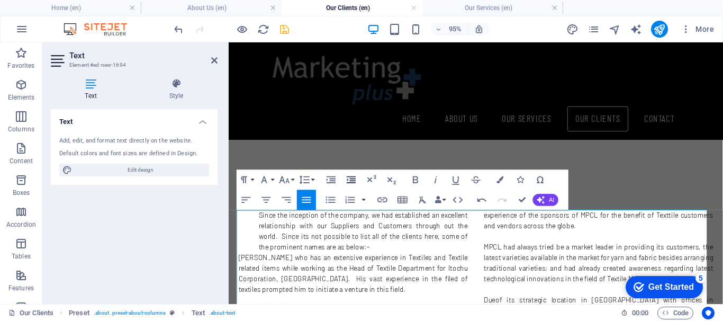
click at [351, 179] on icon "button" at bounding box center [351, 179] width 9 height 7
click at [293, 261] on p "Since the inception of the company, we had established an excellent relationshi…" at bounding box center [359, 241] width 241 height 44
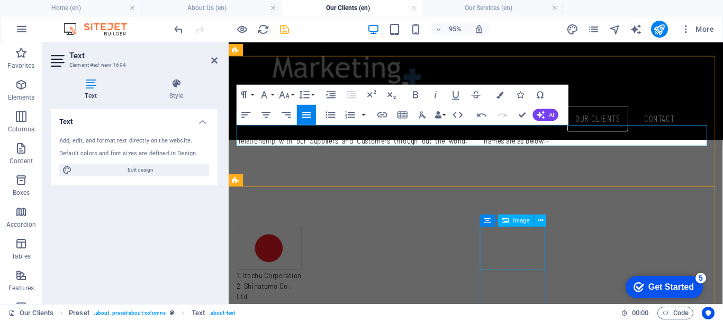
scroll to position [262, 0]
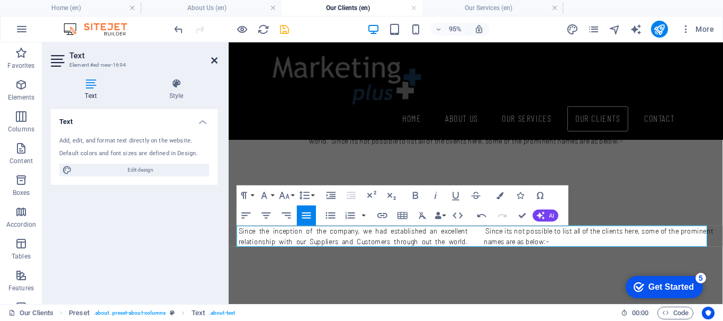
click at [211, 61] on icon at bounding box center [214, 60] width 6 height 8
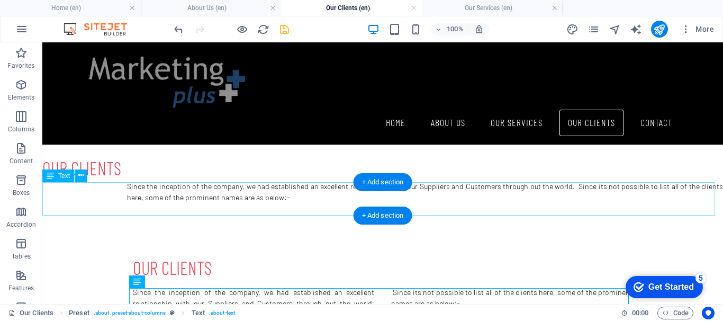
scroll to position [209, 0]
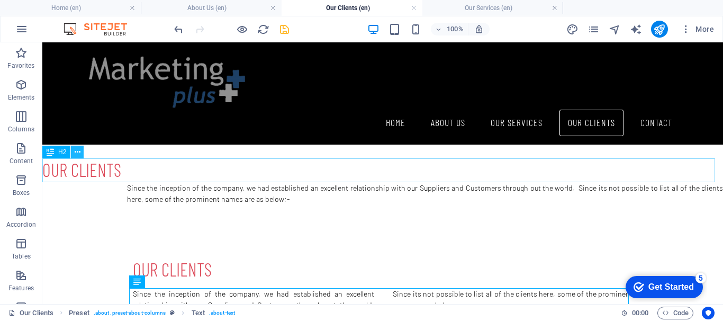
click at [80, 153] on icon at bounding box center [78, 152] width 6 height 11
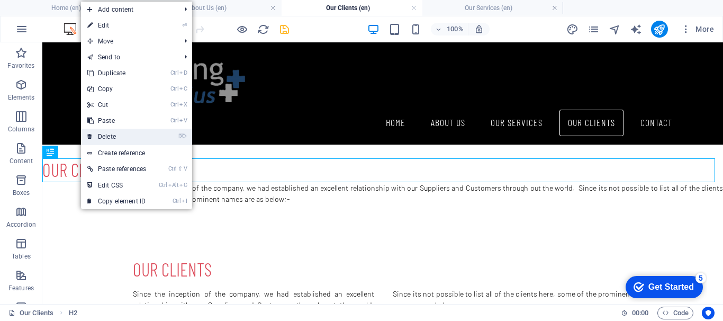
click at [122, 138] on link "⌦ Delete" at bounding box center [116, 137] width 71 height 16
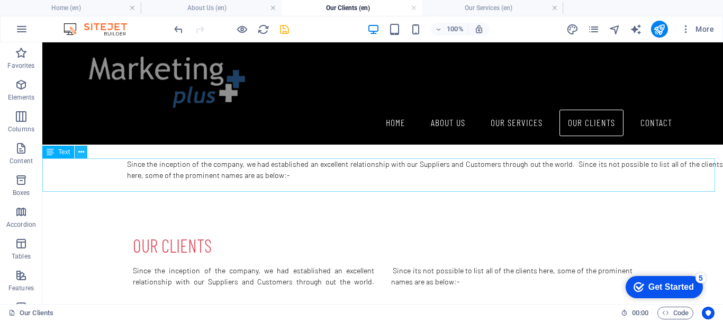
click at [84, 152] on button at bounding box center [81, 151] width 13 height 13
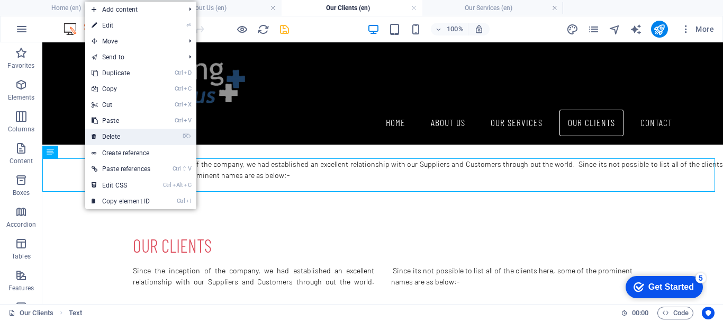
click at [115, 137] on link "⌦ Delete" at bounding box center [120, 137] width 71 height 16
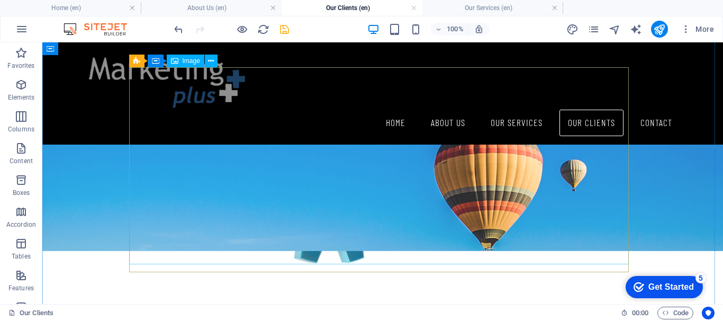
scroll to position [0, 0]
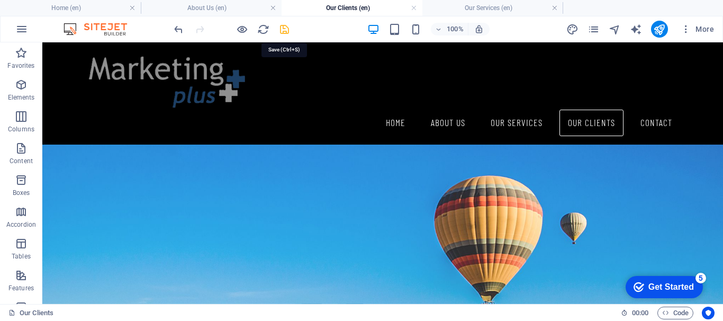
click at [285, 30] on icon "save" at bounding box center [284, 29] width 12 height 12
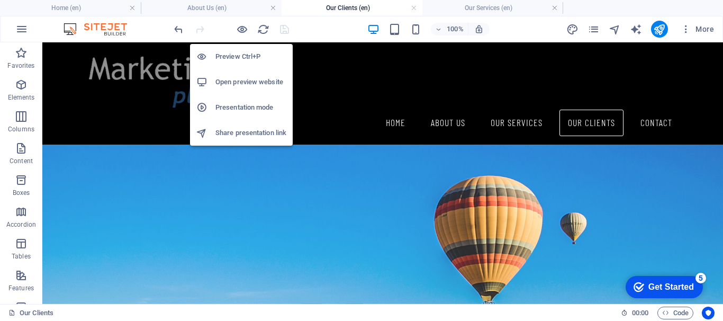
click at [244, 81] on h6 "Open preview website" at bounding box center [250, 82] width 71 height 13
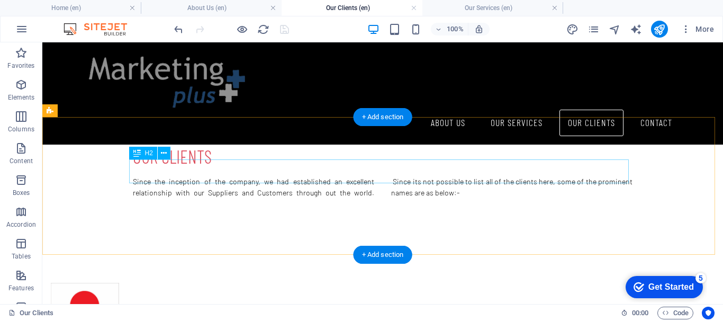
scroll to position [212, 0]
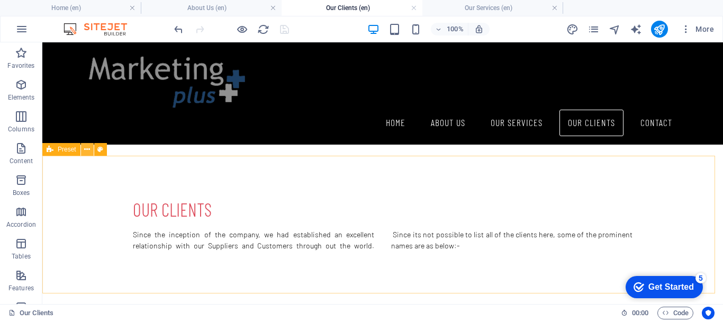
click at [85, 150] on icon at bounding box center [87, 149] width 6 height 11
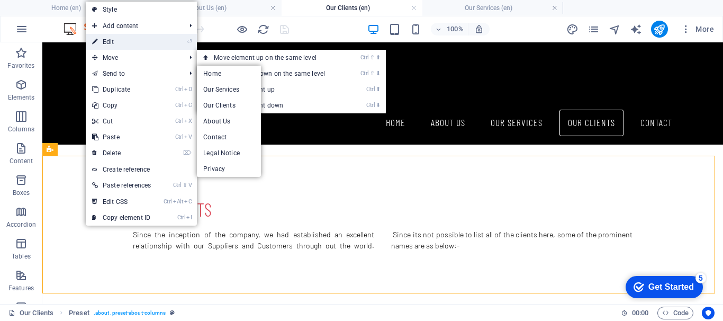
click at [144, 42] on link "⏎ Edit" at bounding box center [121, 42] width 71 height 16
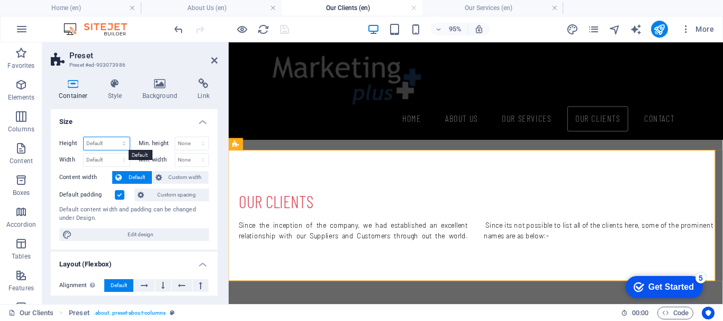
click at [107, 143] on select "Default px rem % vh vw" at bounding box center [107, 143] width 46 height 13
select select "px"
click at [113, 137] on select "Default px rem % vh vw" at bounding box center [107, 143] width 46 height 13
type input "260"
click at [106, 157] on select "Default px rem % em vh vw" at bounding box center [107, 159] width 46 height 13
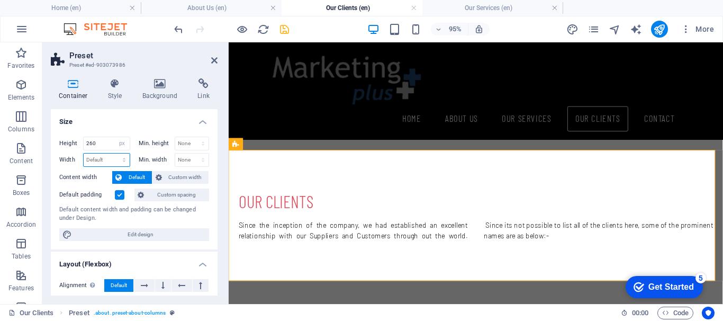
select select "px"
click at [113, 153] on select "Default px rem % em vh vw" at bounding box center [107, 159] width 46 height 13
type input "968"
drag, startPoint x: 103, startPoint y: 143, endPoint x: 84, endPoint y: 143, distance: 19.0
click at [84, 143] on input "260" at bounding box center [107, 143] width 46 height 13
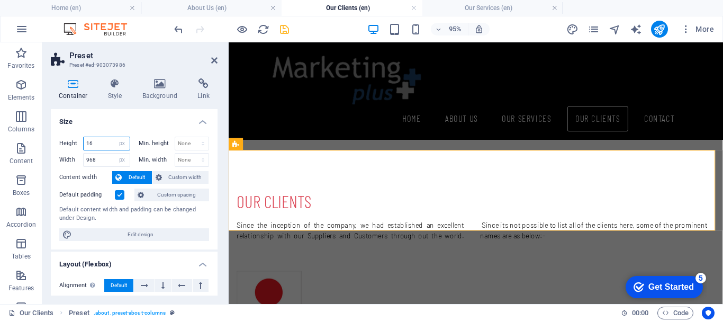
type input "1"
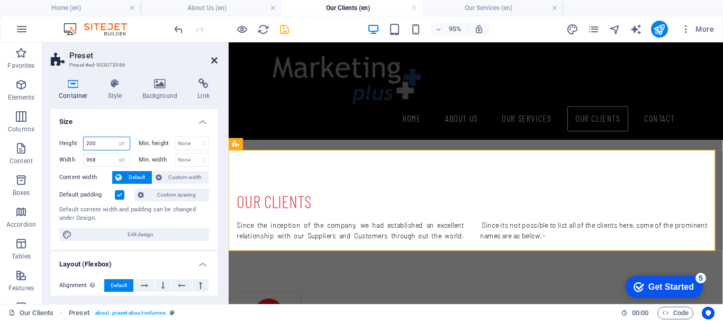
type input "200"
click at [216, 61] on icon at bounding box center [214, 60] width 6 height 8
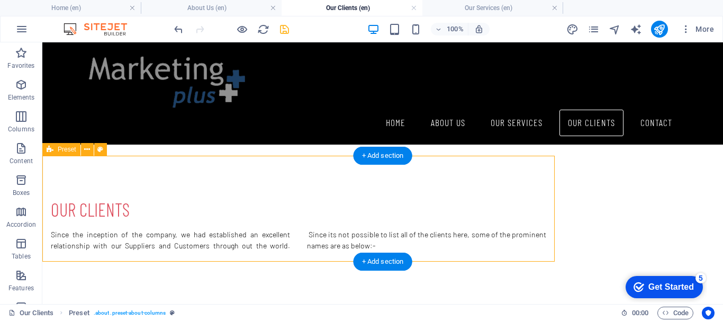
click at [101, 178] on div "our clients Since the inception of the company, we had established an excellent…" at bounding box center [298, 209] width 512 height 106
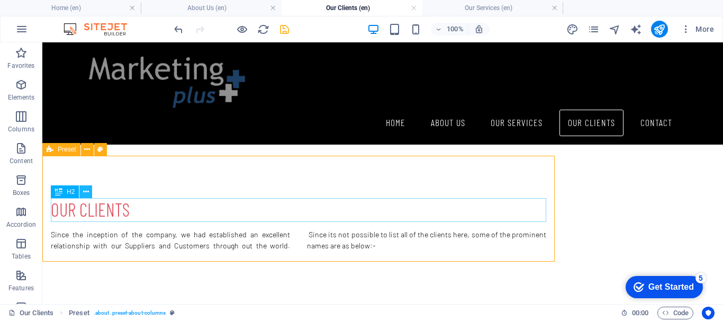
click at [87, 192] on icon at bounding box center [86, 191] width 6 height 11
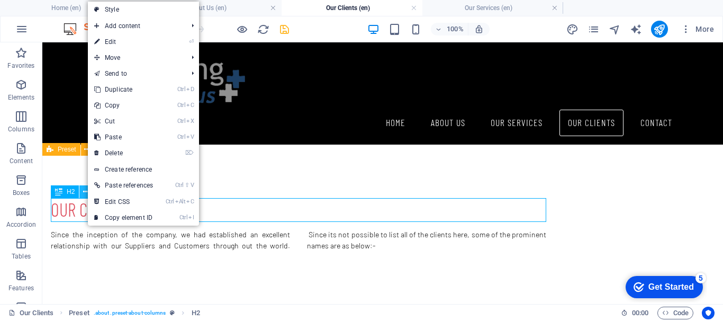
click at [87, 192] on icon at bounding box center [86, 191] width 6 height 11
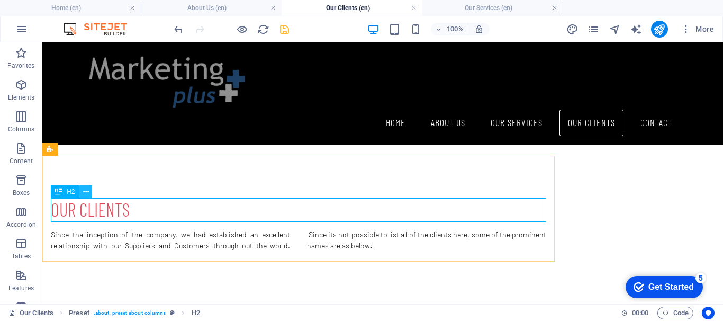
click at [85, 192] on icon at bounding box center [86, 191] width 6 height 11
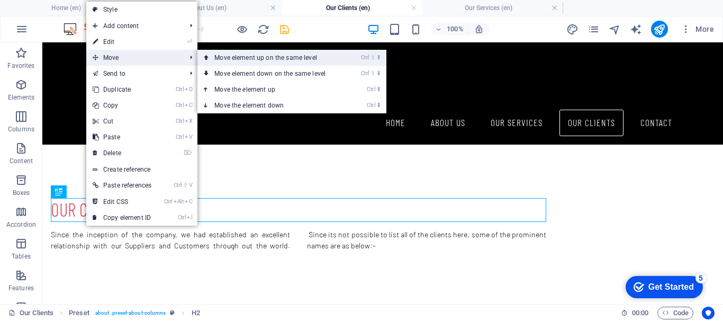
click at [246, 56] on link "Ctrl ⇧ ⬆ Move element up on the same level" at bounding box center [271, 58] width 149 height 16
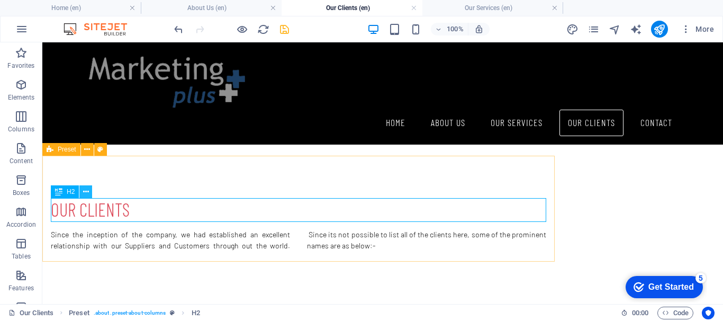
click at [85, 192] on icon at bounding box center [86, 191] width 6 height 11
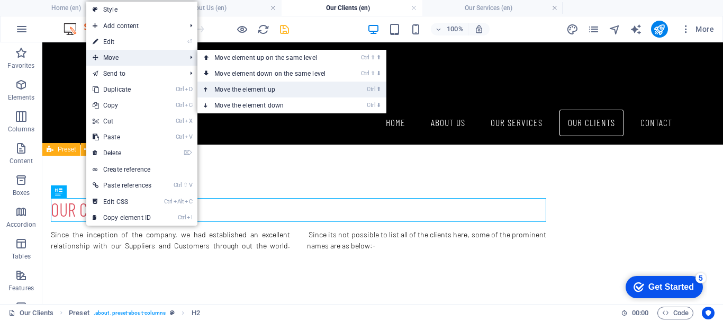
click at [239, 86] on link "Ctrl ⬆ Move the element up" at bounding box center [271, 89] width 149 height 16
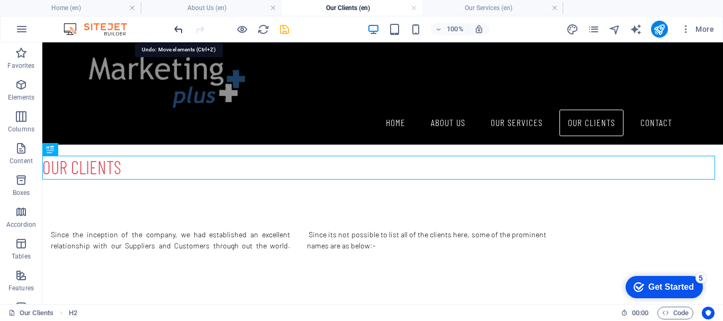
click at [172, 26] on icon "undo" at bounding box center [178, 29] width 12 height 12
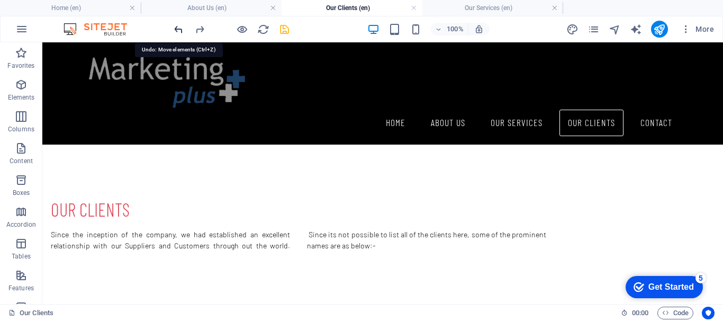
click at [178, 31] on icon "undo" at bounding box center [178, 29] width 12 height 12
click at [598, 27] on icon "pages" at bounding box center [593, 29] width 12 height 12
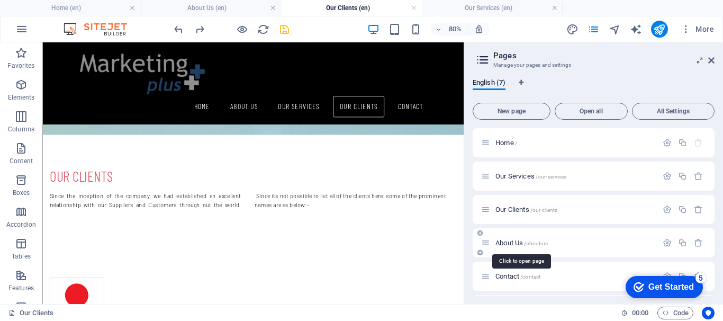
click at [521, 241] on span "About Us /about-us" at bounding box center [521, 243] width 52 height 8
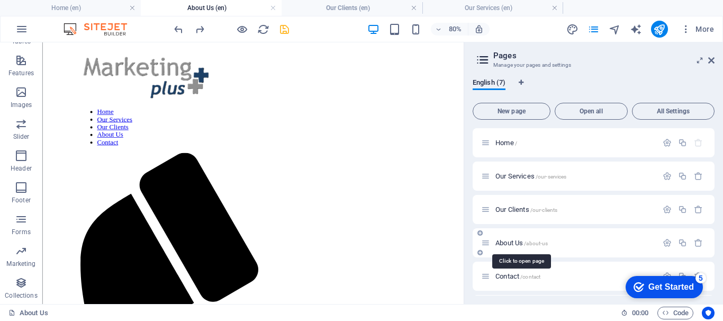
scroll to position [0, 0]
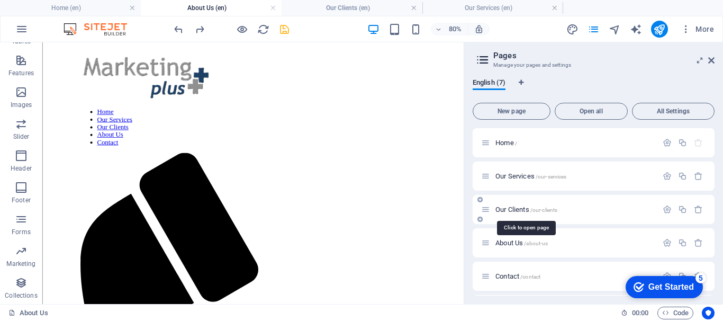
click at [517, 211] on span "Our Clients /our-clients" at bounding box center [526, 209] width 62 height 8
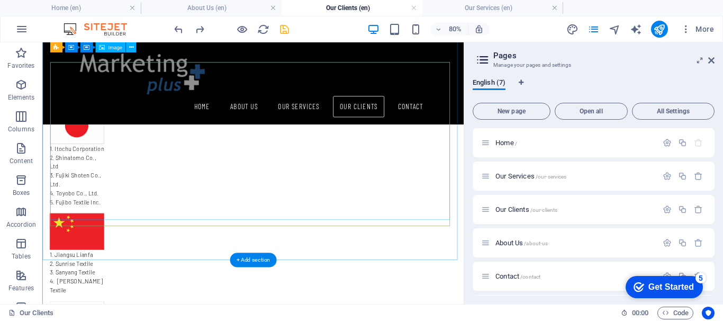
scroll to position [53, 0]
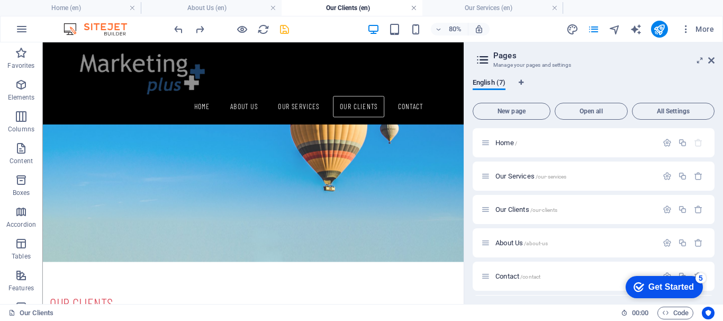
click at [412, 9] on link at bounding box center [414, 8] width 6 height 10
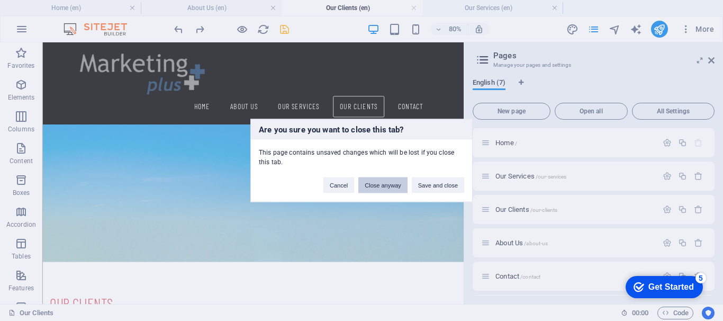
click at [391, 190] on button "Close anyway" at bounding box center [382, 185] width 49 height 16
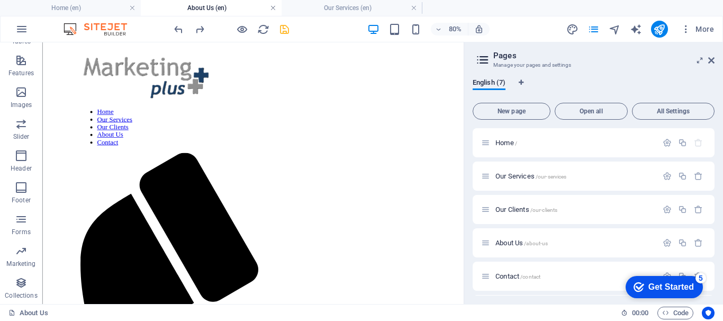
click at [271, 10] on link at bounding box center [273, 8] width 6 height 10
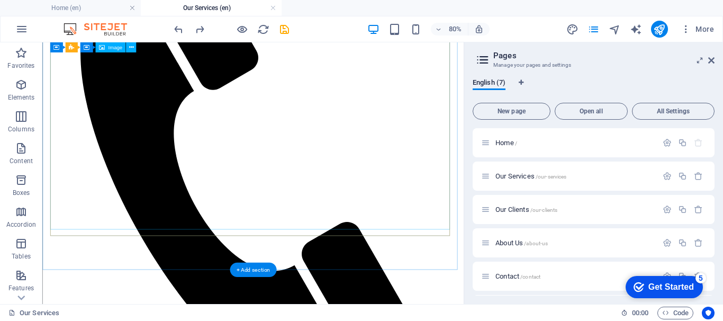
scroll to position [0, 0]
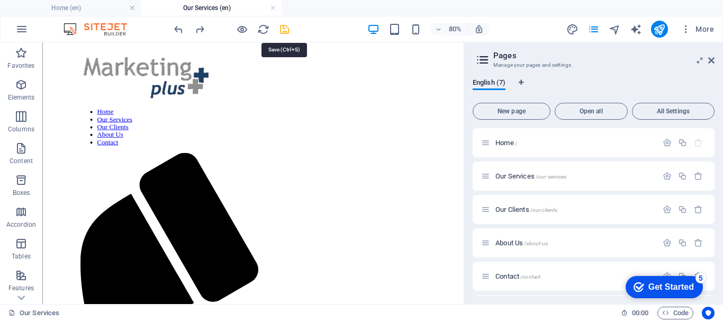
click at [281, 28] on icon "save" at bounding box center [284, 29] width 12 height 12
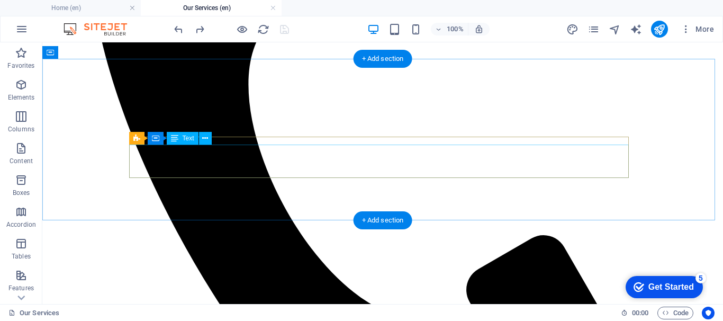
scroll to position [476, 0]
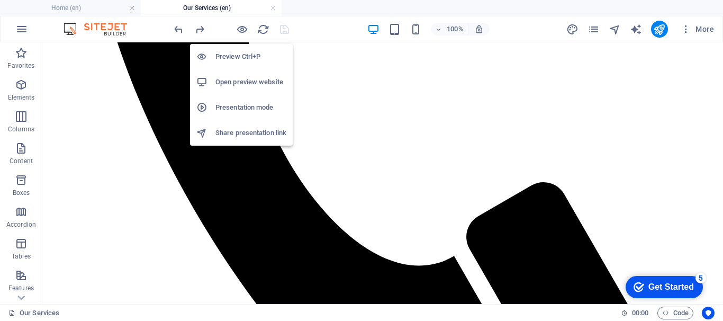
click at [245, 77] on h6 "Open preview website" at bounding box center [250, 82] width 71 height 13
